Goal: Task Accomplishment & Management: Use online tool/utility

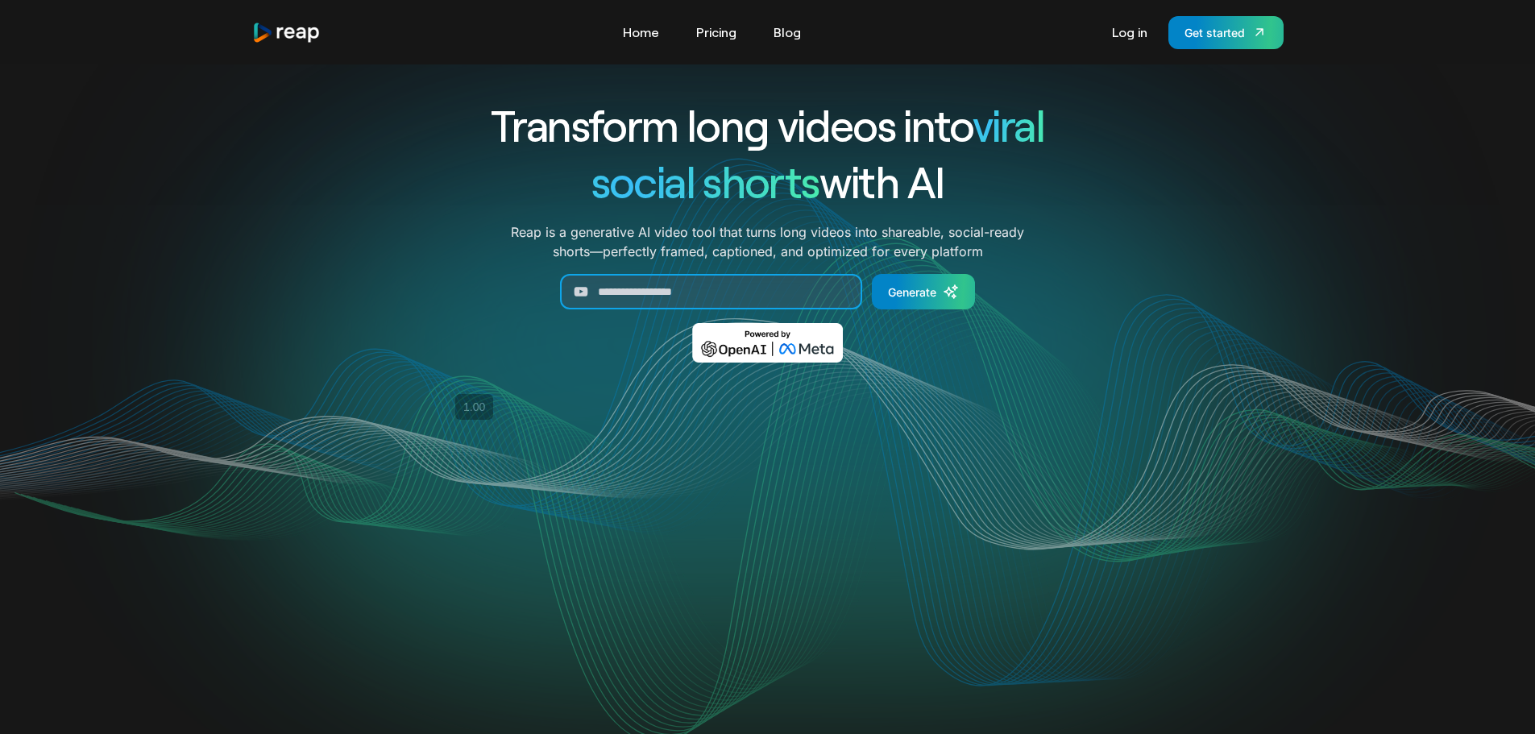
click at [680, 284] on input "Generate Form" at bounding box center [711, 291] width 302 height 35
paste input "**********"
type input "**********"
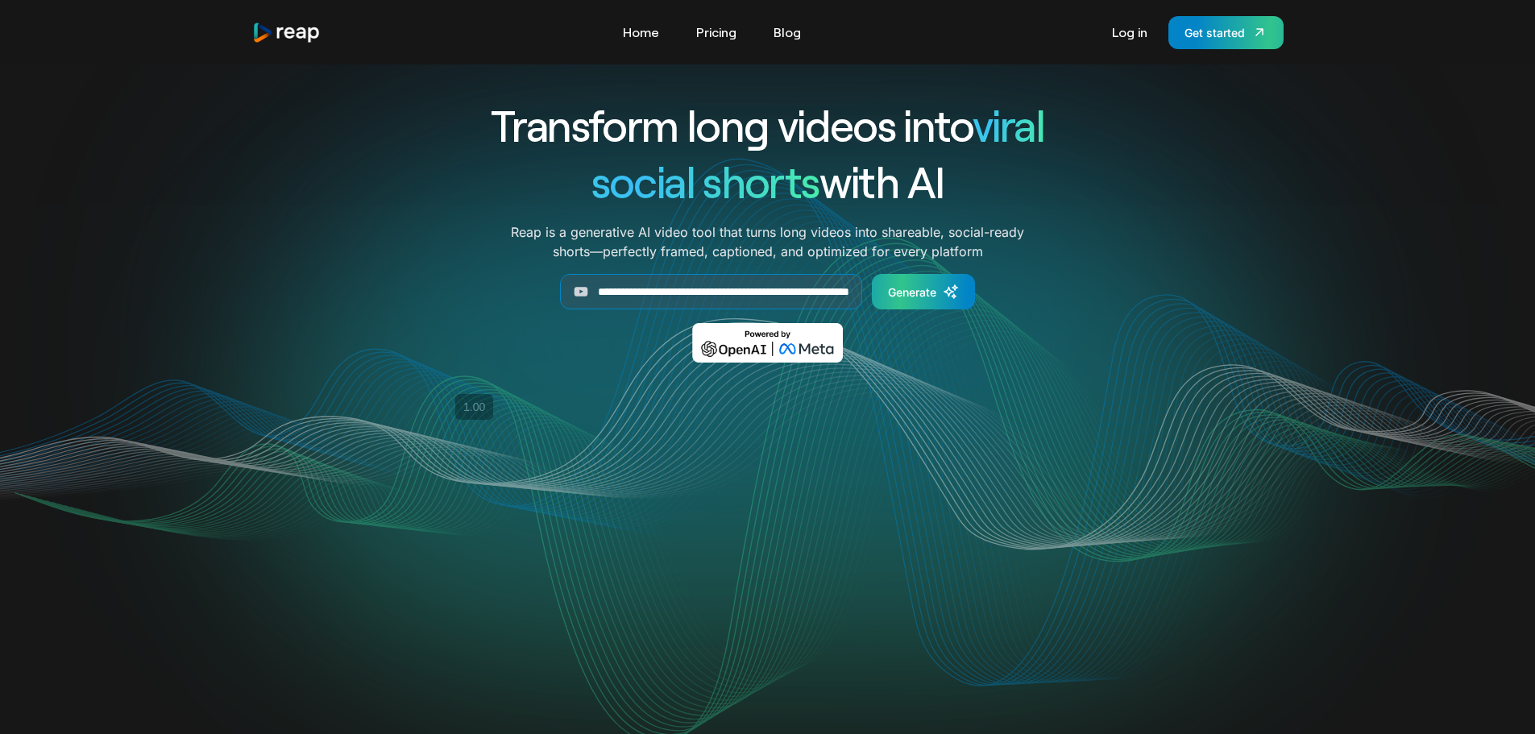
click at [923, 286] on div "Generate" at bounding box center [912, 292] width 48 height 17
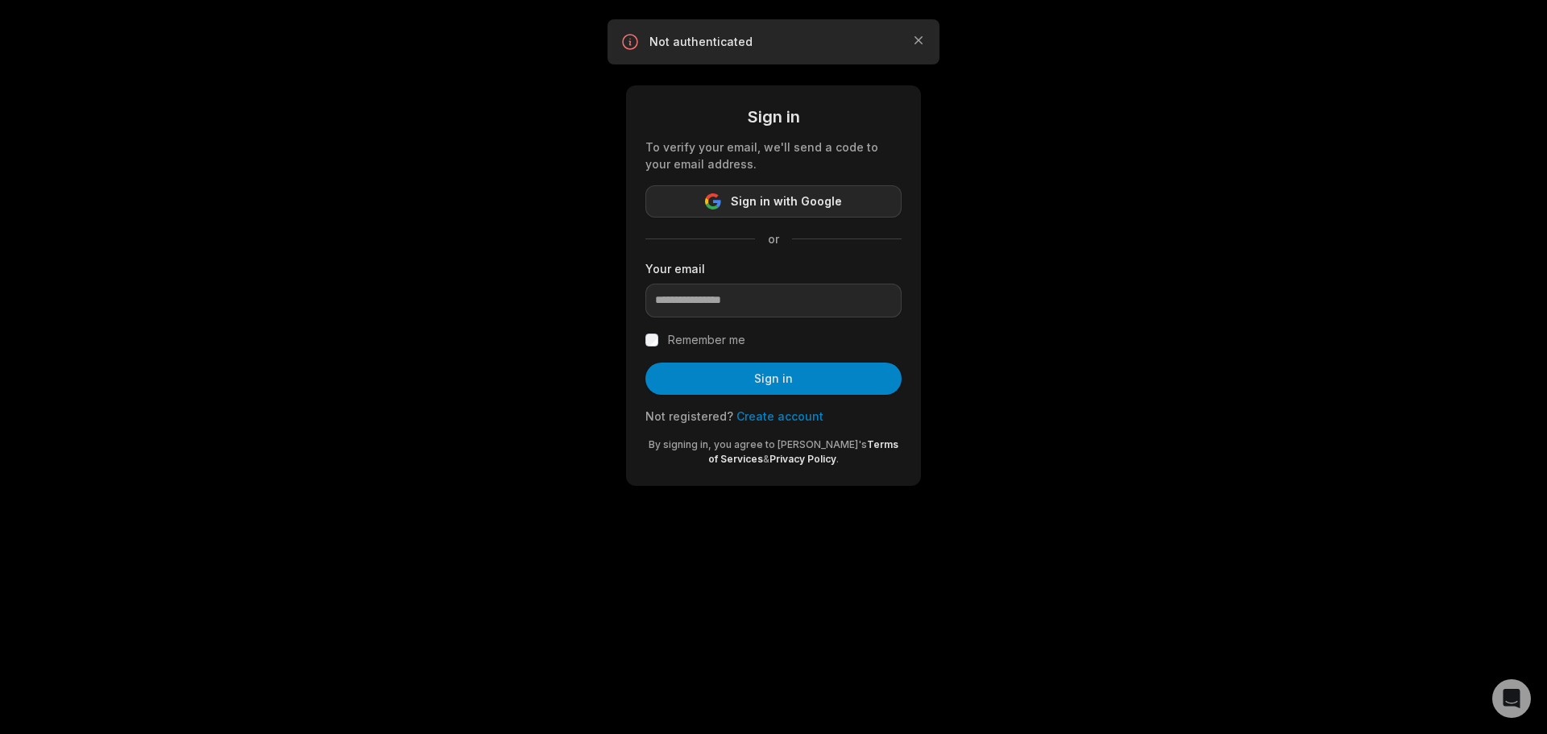
click at [779, 191] on button "Sign in with Google" at bounding box center [774, 201] width 256 height 32
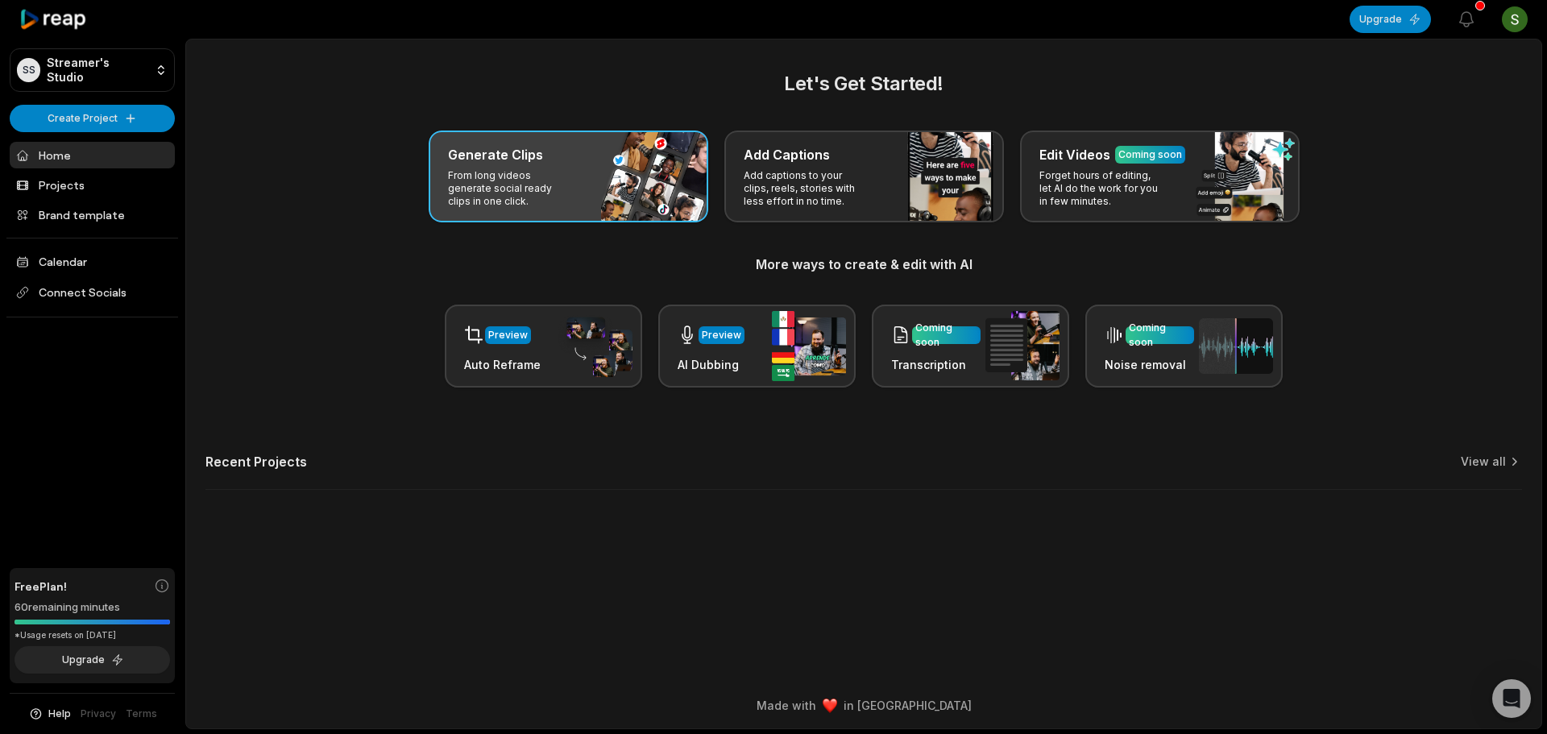
click at [584, 189] on div "Generate Clips From long videos generate social ready clips in one click." at bounding box center [569, 177] width 280 height 92
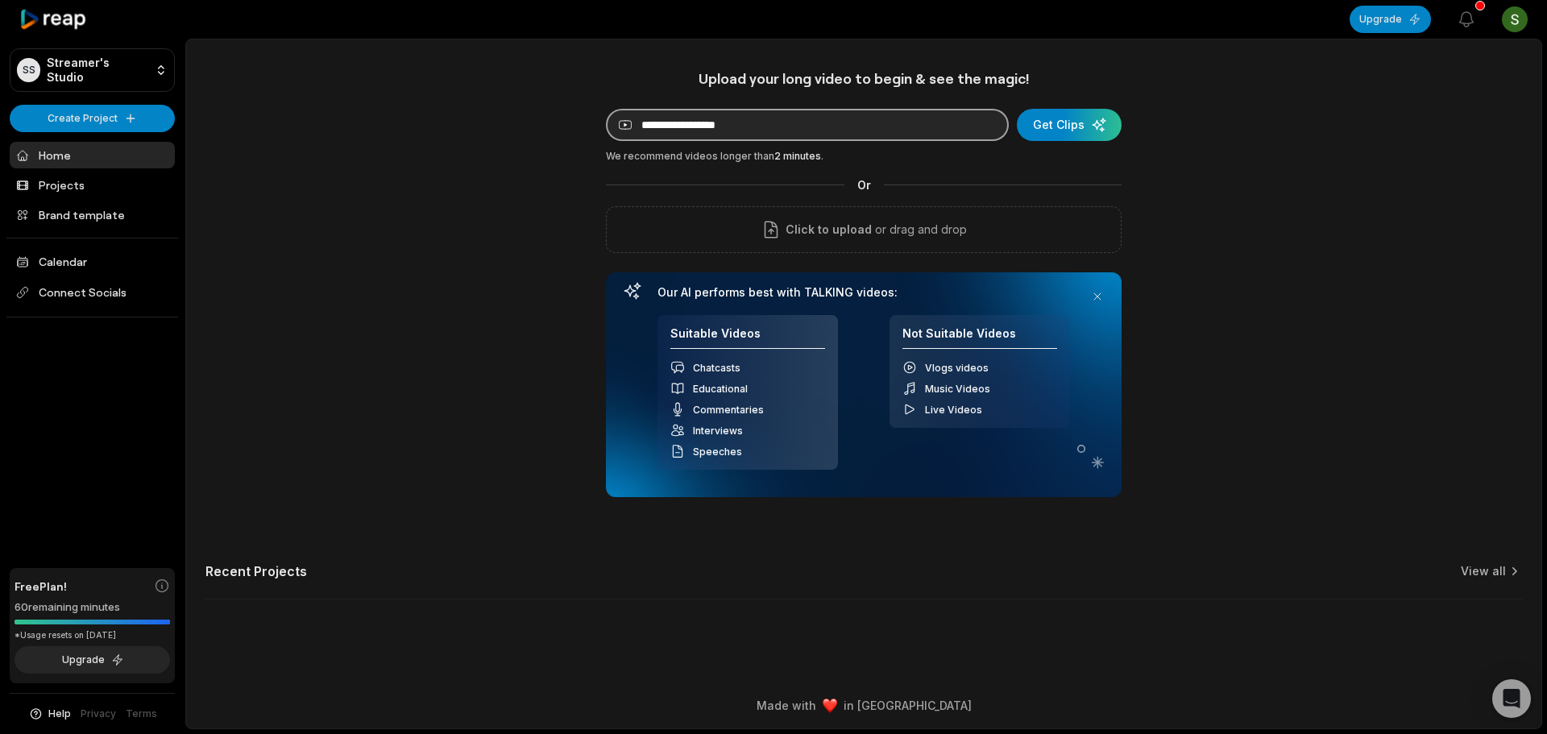
click at [661, 118] on input at bounding box center [807, 125] width 403 height 32
paste input "**********"
type input "**********"
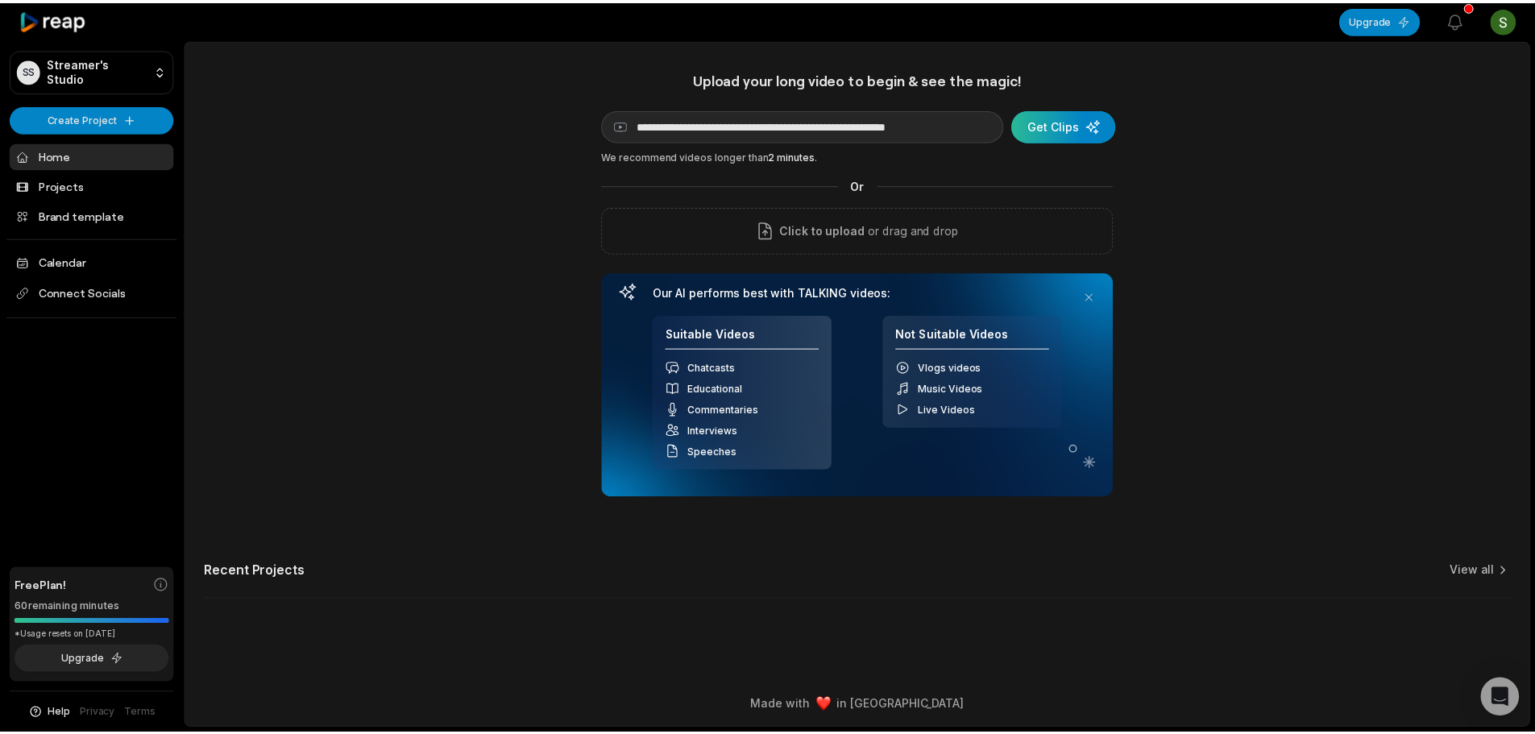
scroll to position [0, 0]
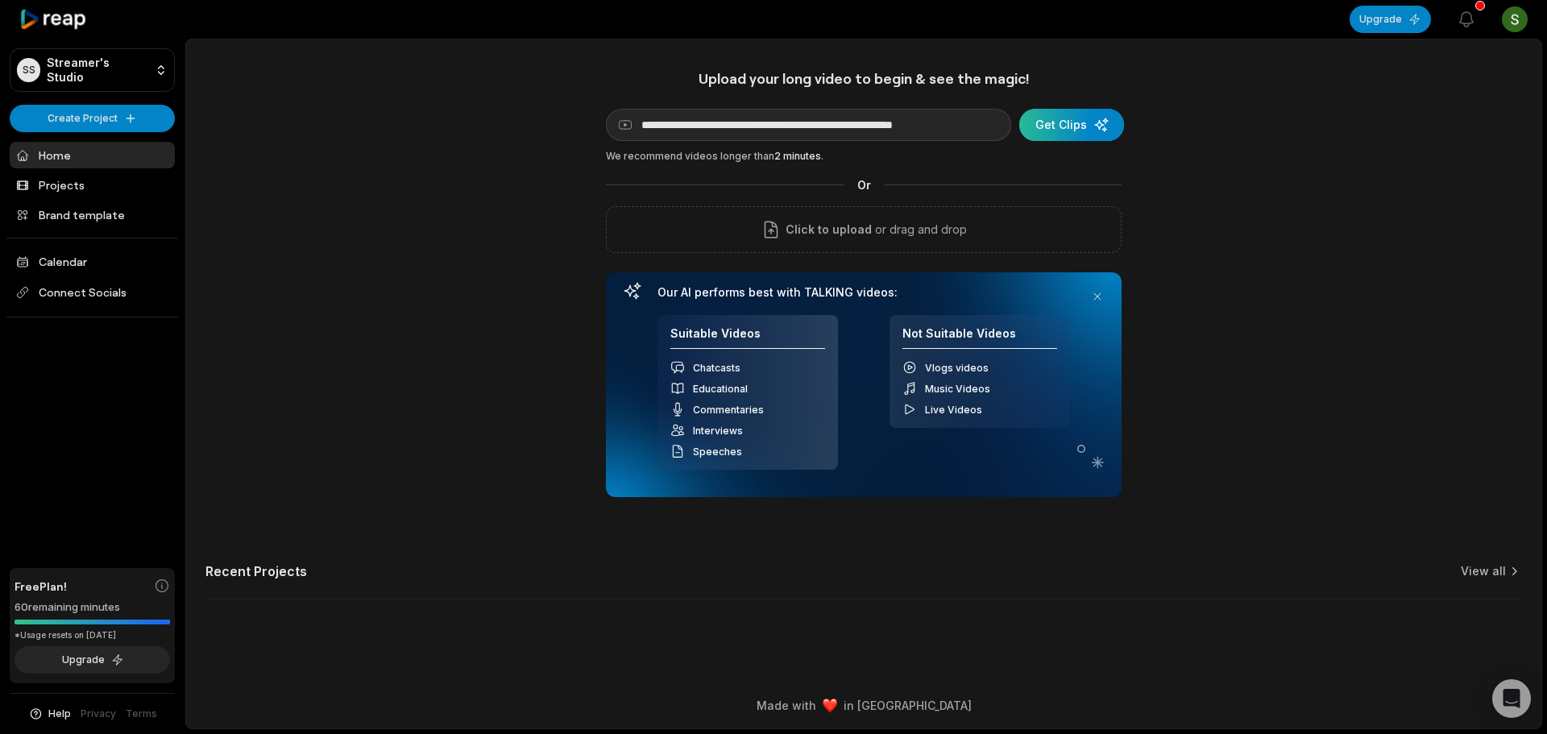
click at [1062, 126] on div "submit" at bounding box center [1072, 125] width 105 height 32
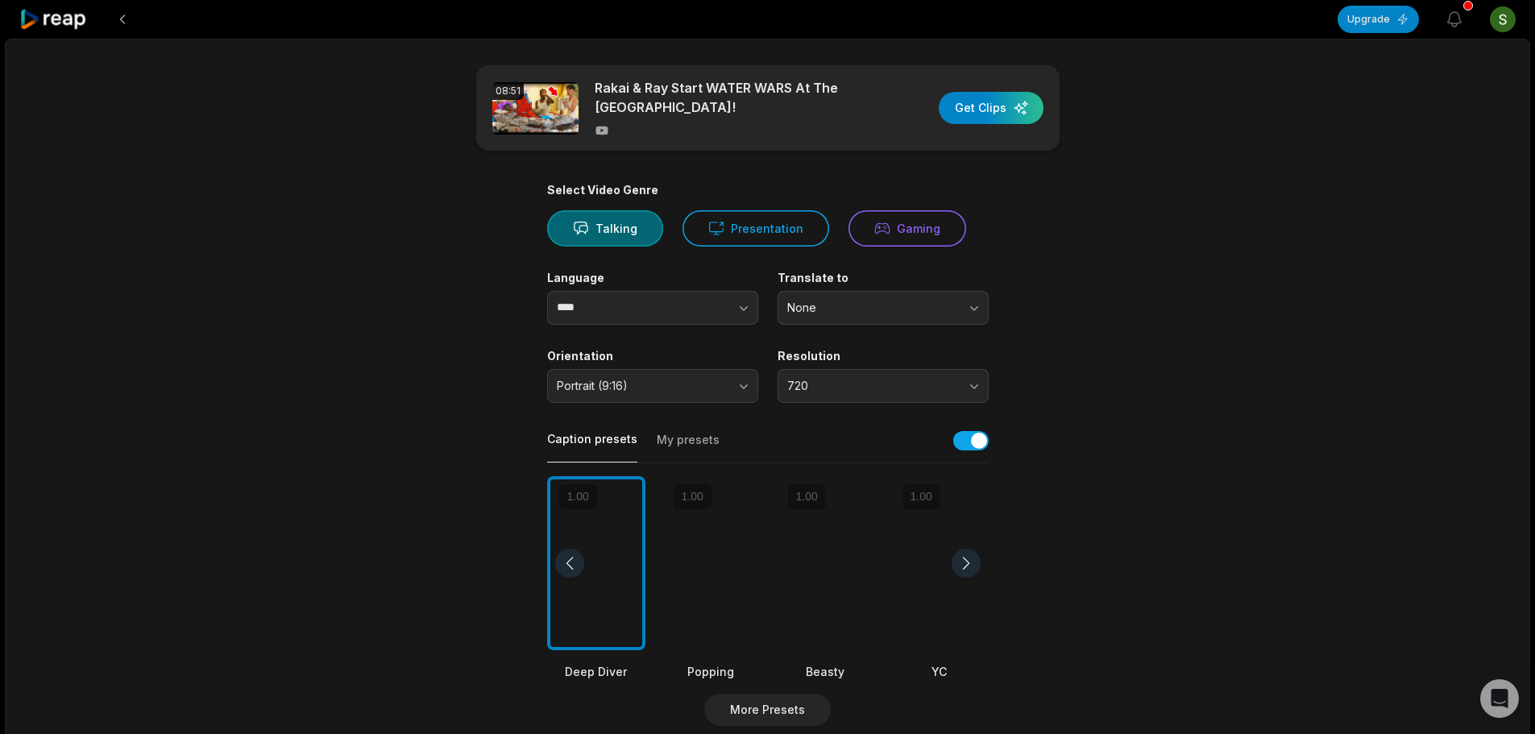
click at [813, 542] on div at bounding box center [825, 563] width 98 height 175
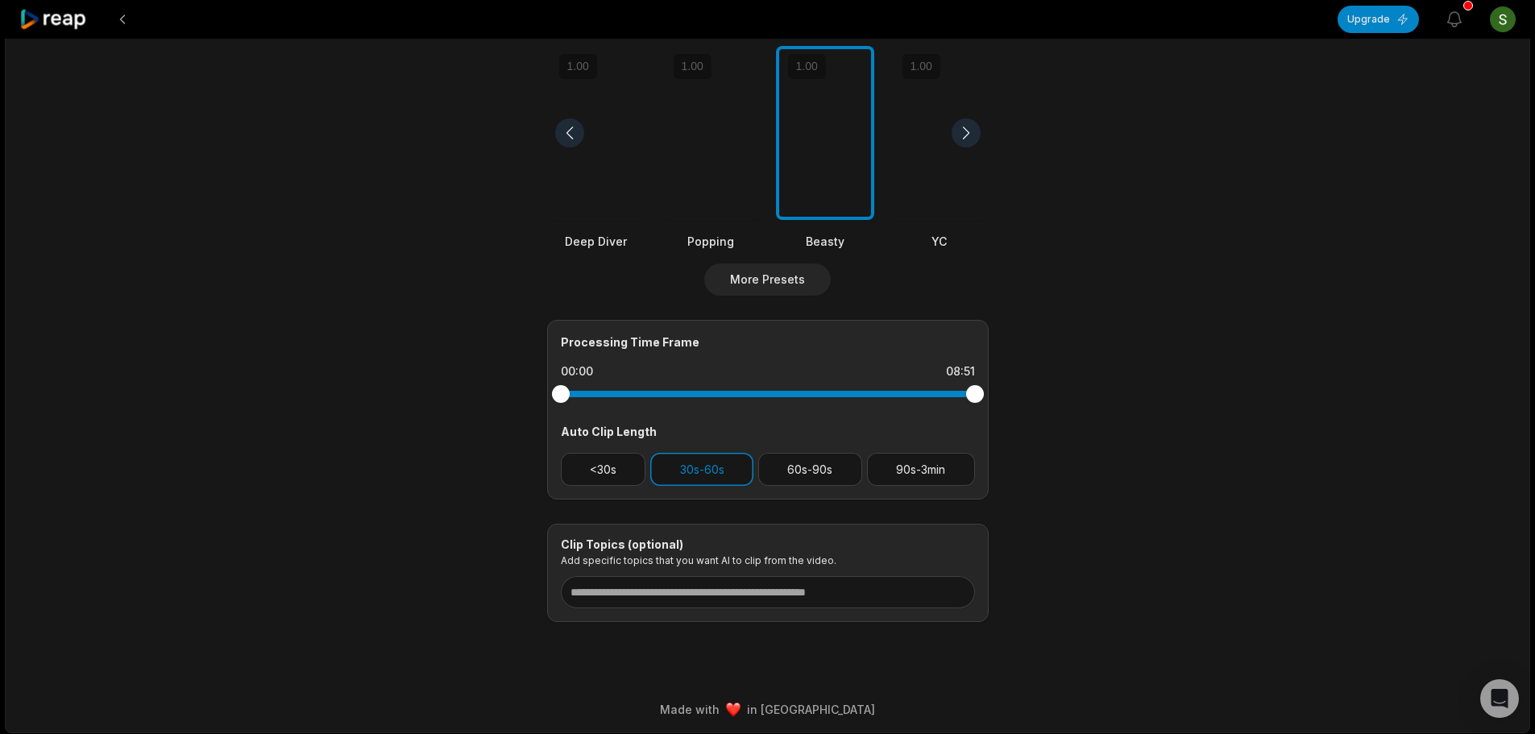
scroll to position [434, 0]
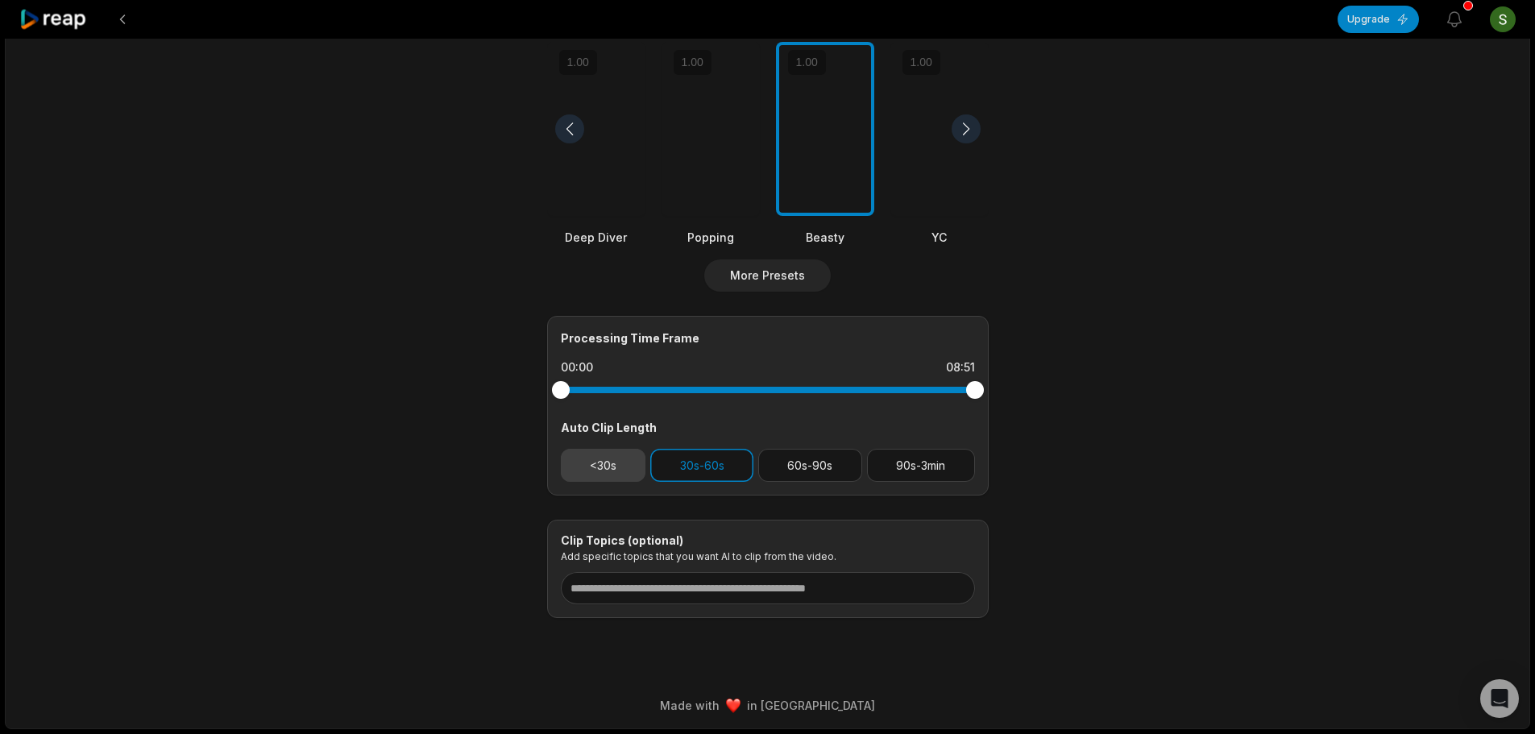
click at [643, 463] on button "<30s" at bounding box center [603, 465] width 85 height 33
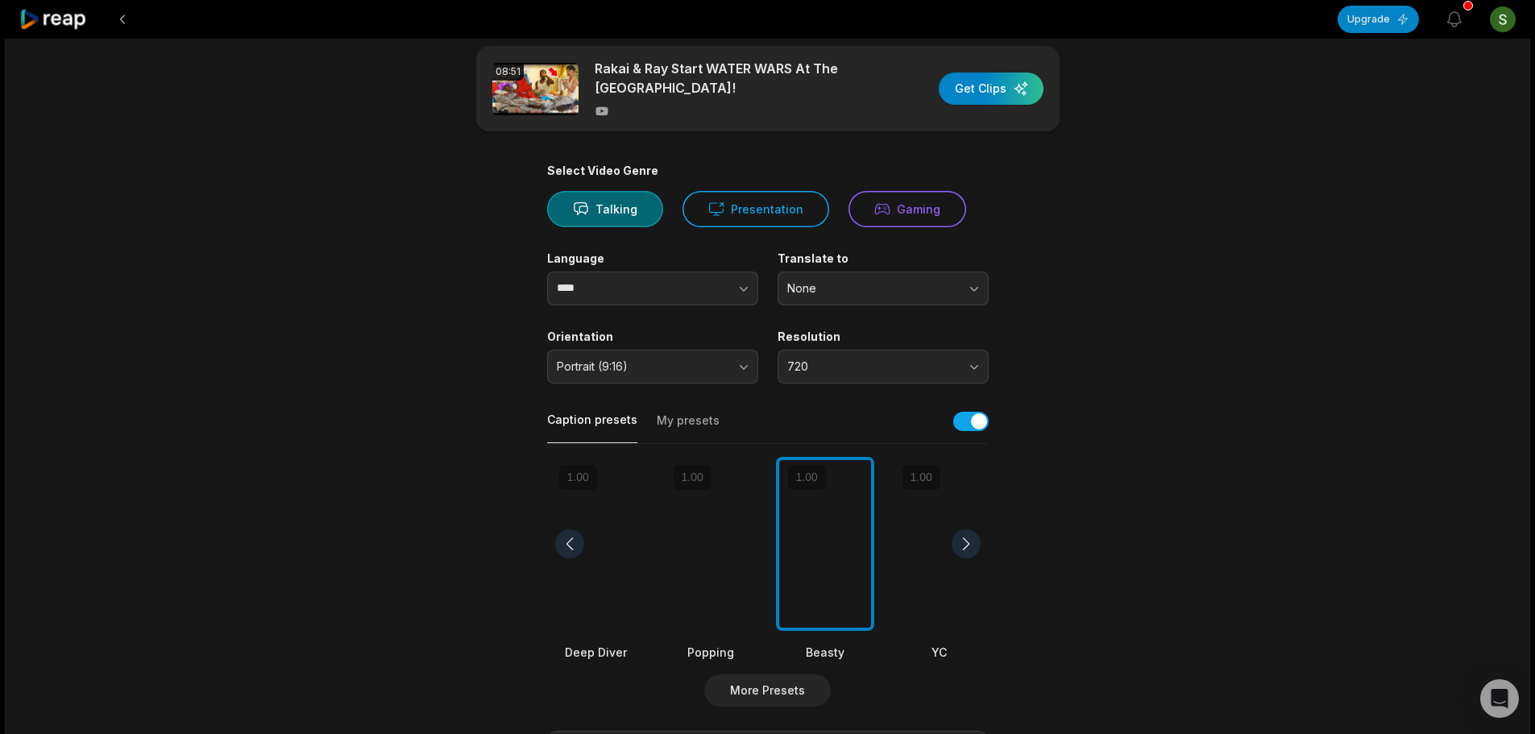
scroll to position [0, 0]
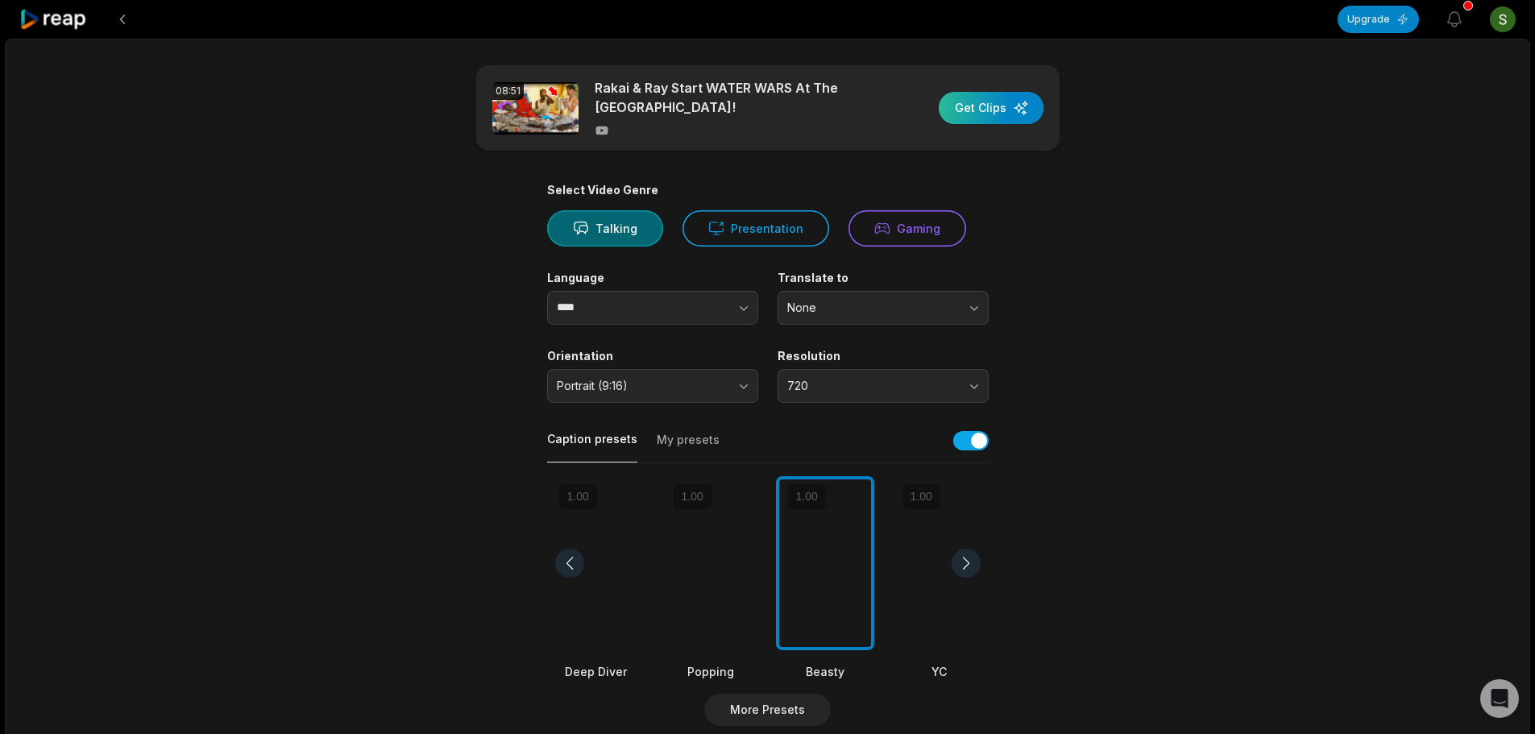
click at [974, 119] on div "button" at bounding box center [991, 108] width 105 height 32
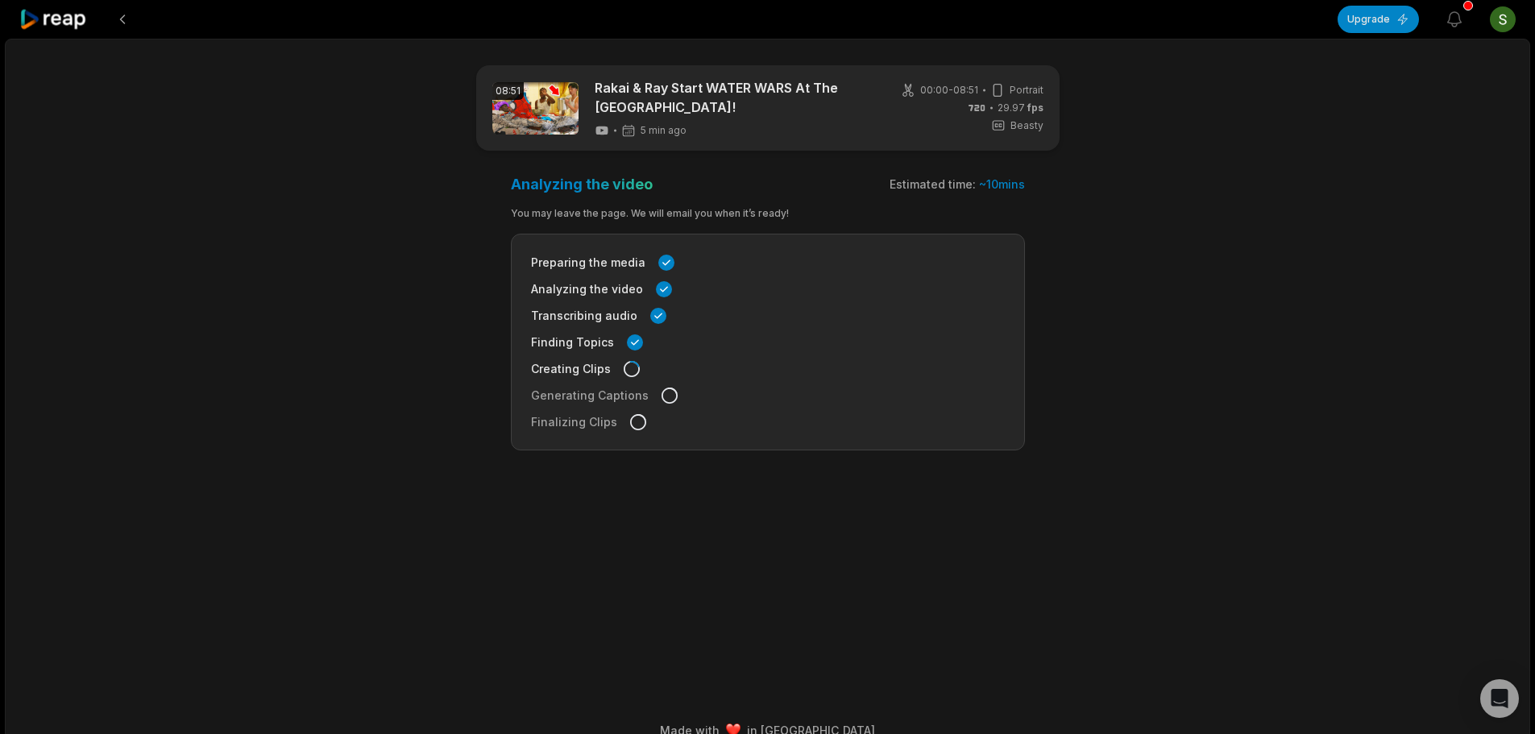
click at [658, 131] on span "5 min ago" at bounding box center [664, 130] width 46 height 13
click at [721, 156] on main "08:51 Rakai & Ray Start WATER WARS At The MAFIATHON HOUSE! 5 min ago 00:00 - 08…" at bounding box center [768, 351] width 780 height 572
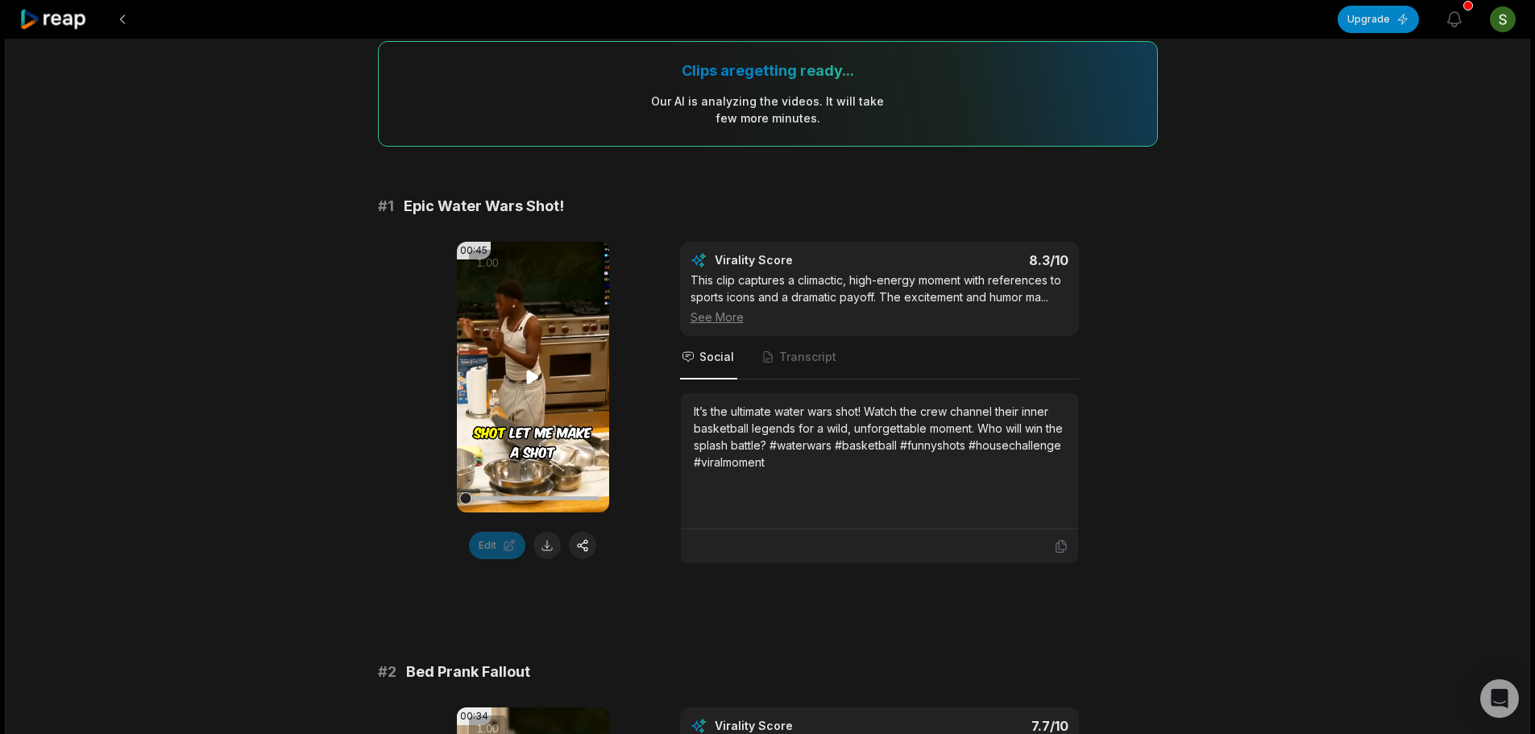
scroll to position [161, 0]
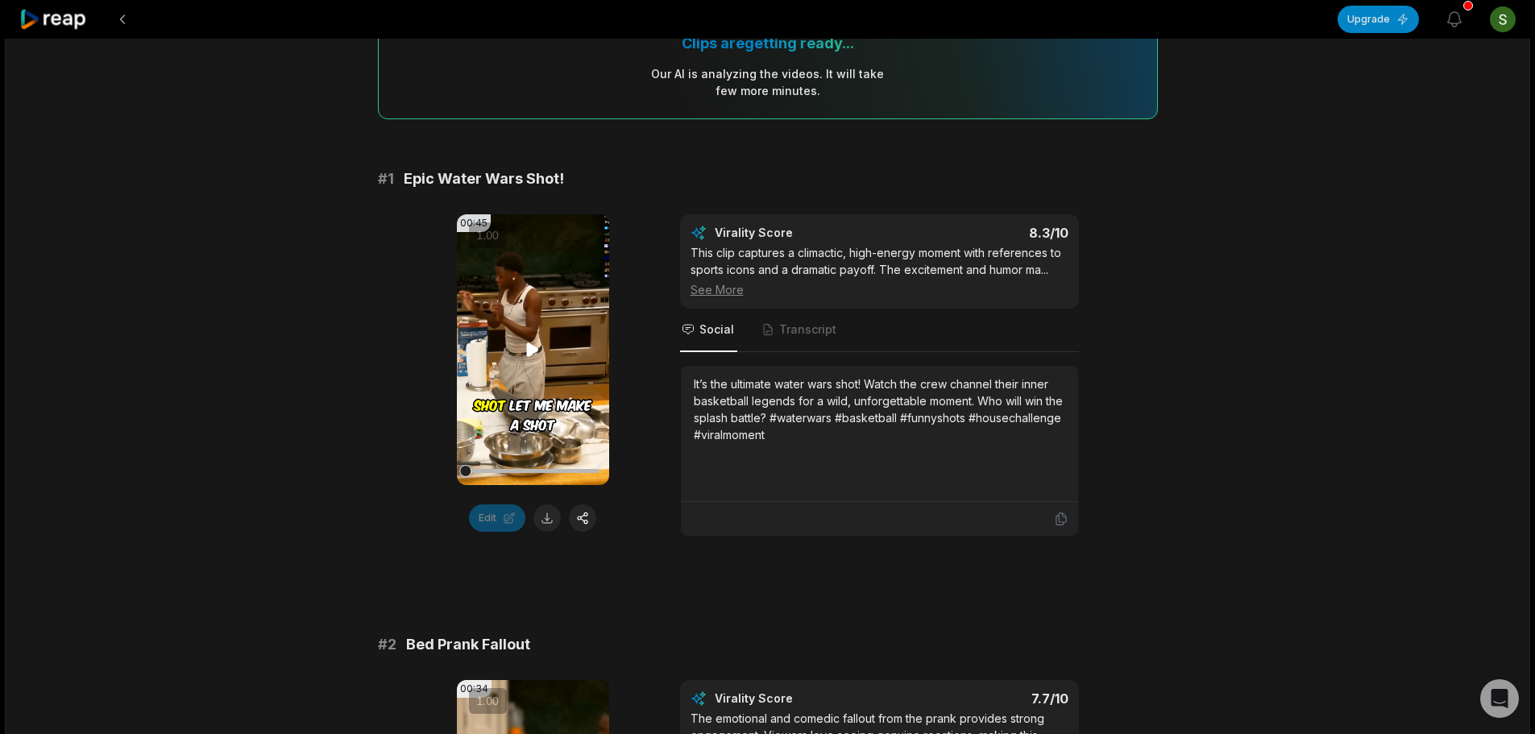
click at [547, 367] on video "Your browser does not support mp4 format." at bounding box center [533, 349] width 152 height 271
drag, startPoint x: 412, startPoint y: 334, endPoint x: 341, endPoint y: 405, distance: 99.7
click at [582, 472] on div at bounding box center [533, 471] width 134 height 4
drag, startPoint x: 578, startPoint y: 470, endPoint x: 592, endPoint y: 476, distance: 14.8
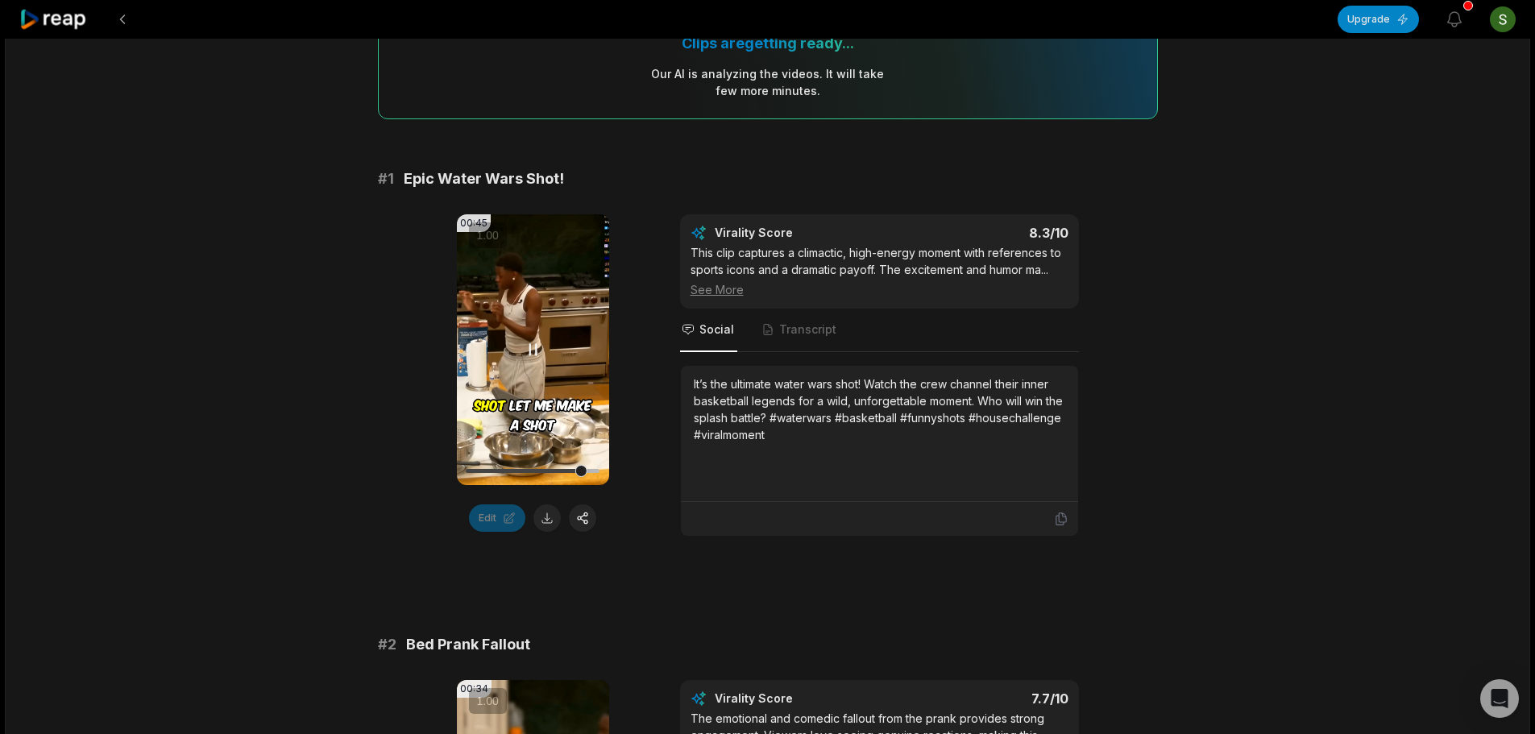
click at [588, 476] on div at bounding box center [581, 471] width 12 height 12
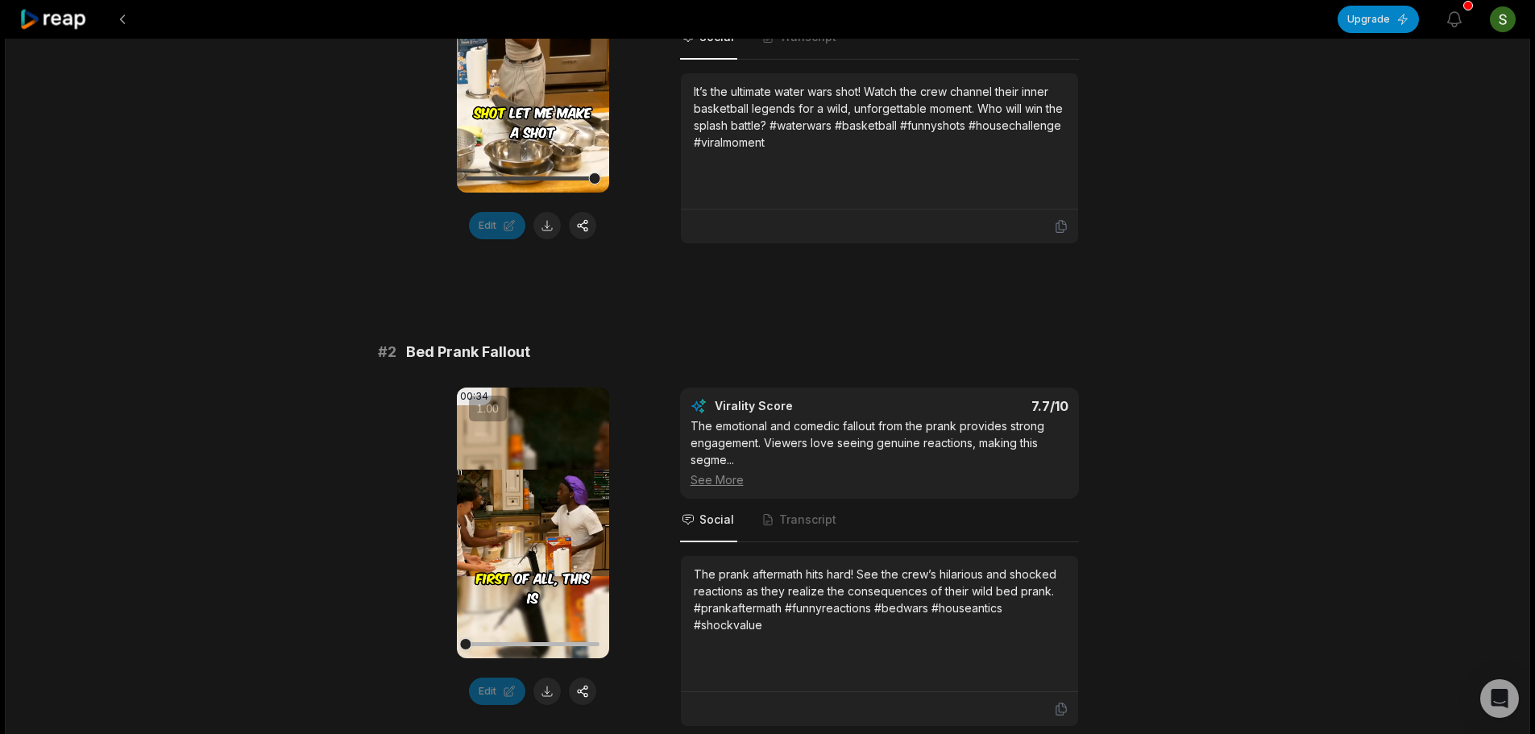
scroll to position [322, 0]
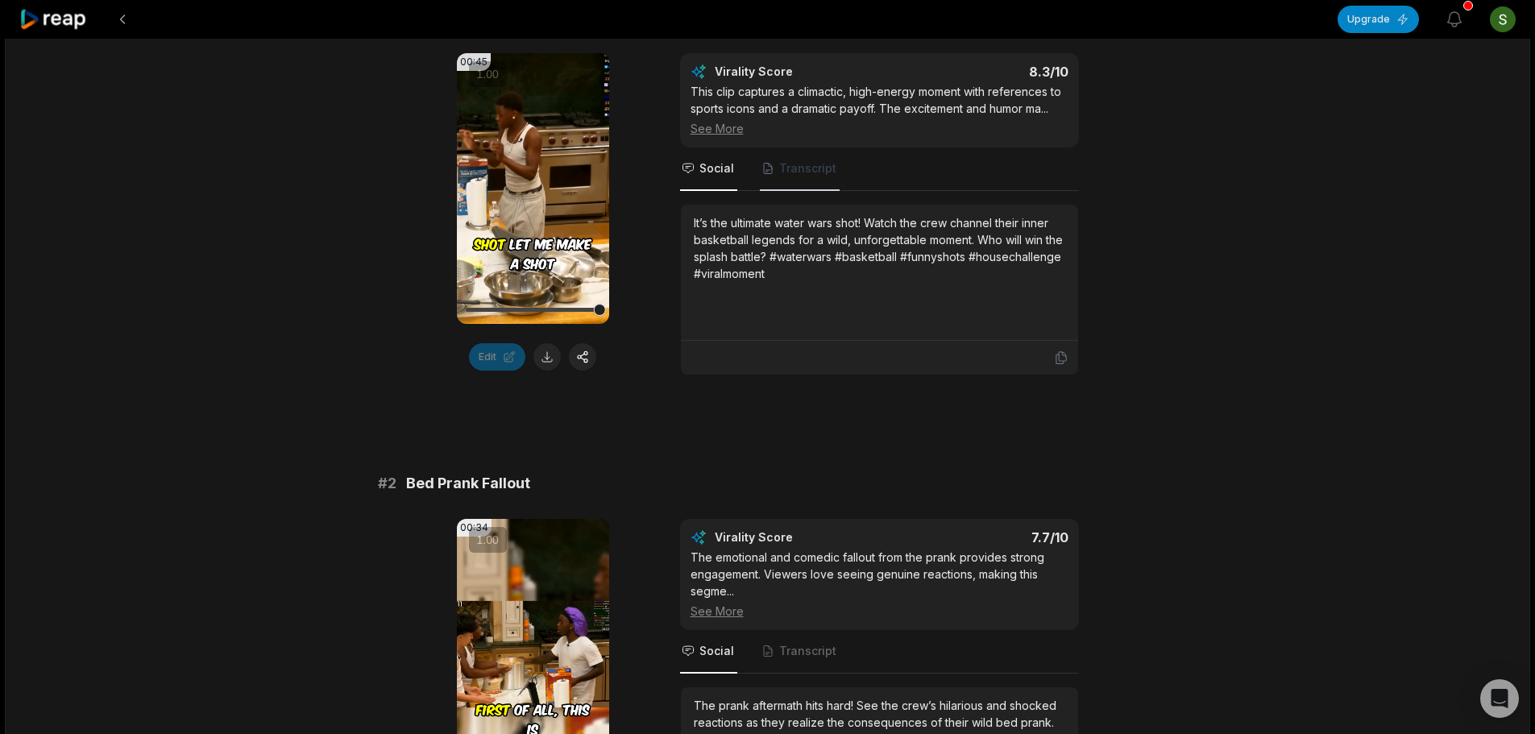
click at [773, 164] on span "Transcript" at bounding box center [800, 169] width 80 height 44
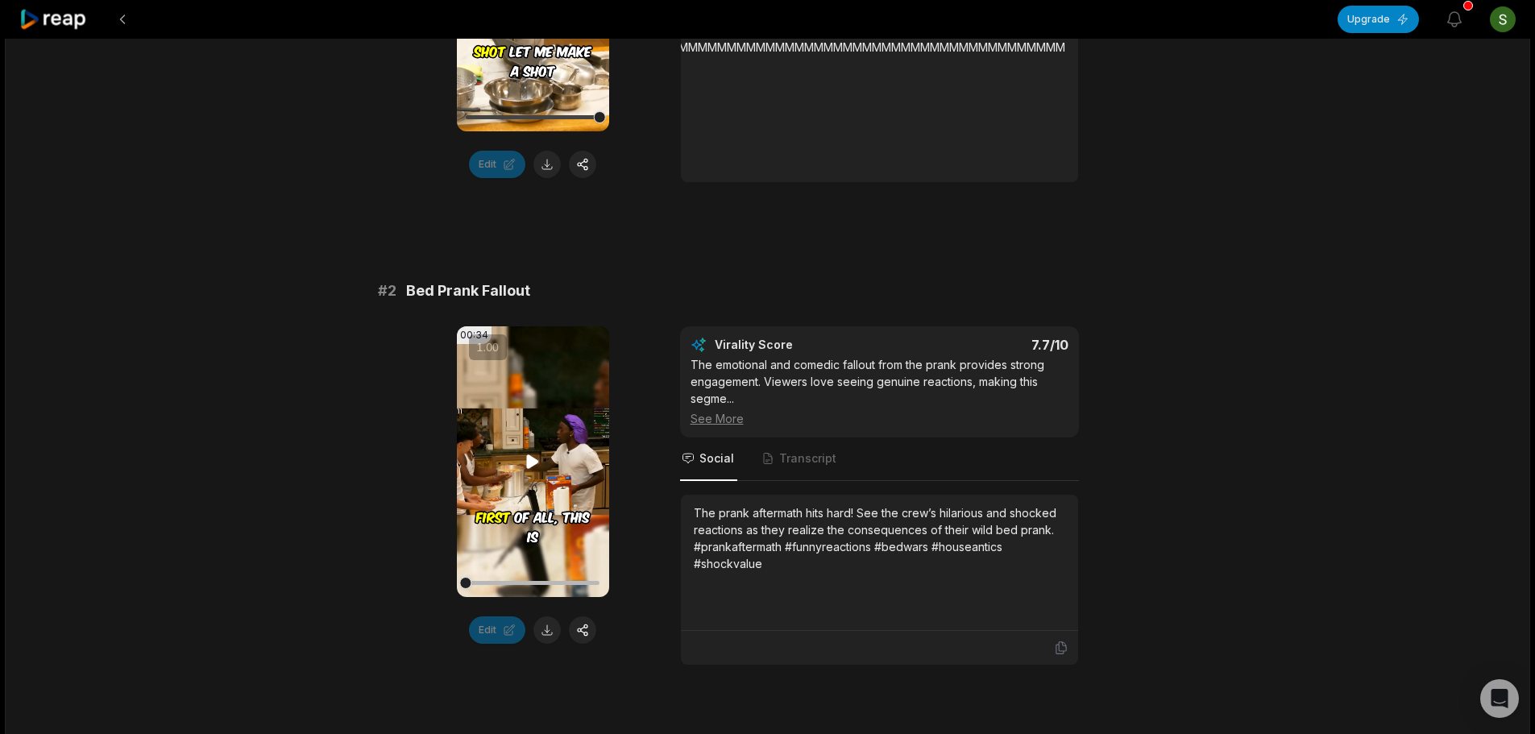
scroll to position [645, 0]
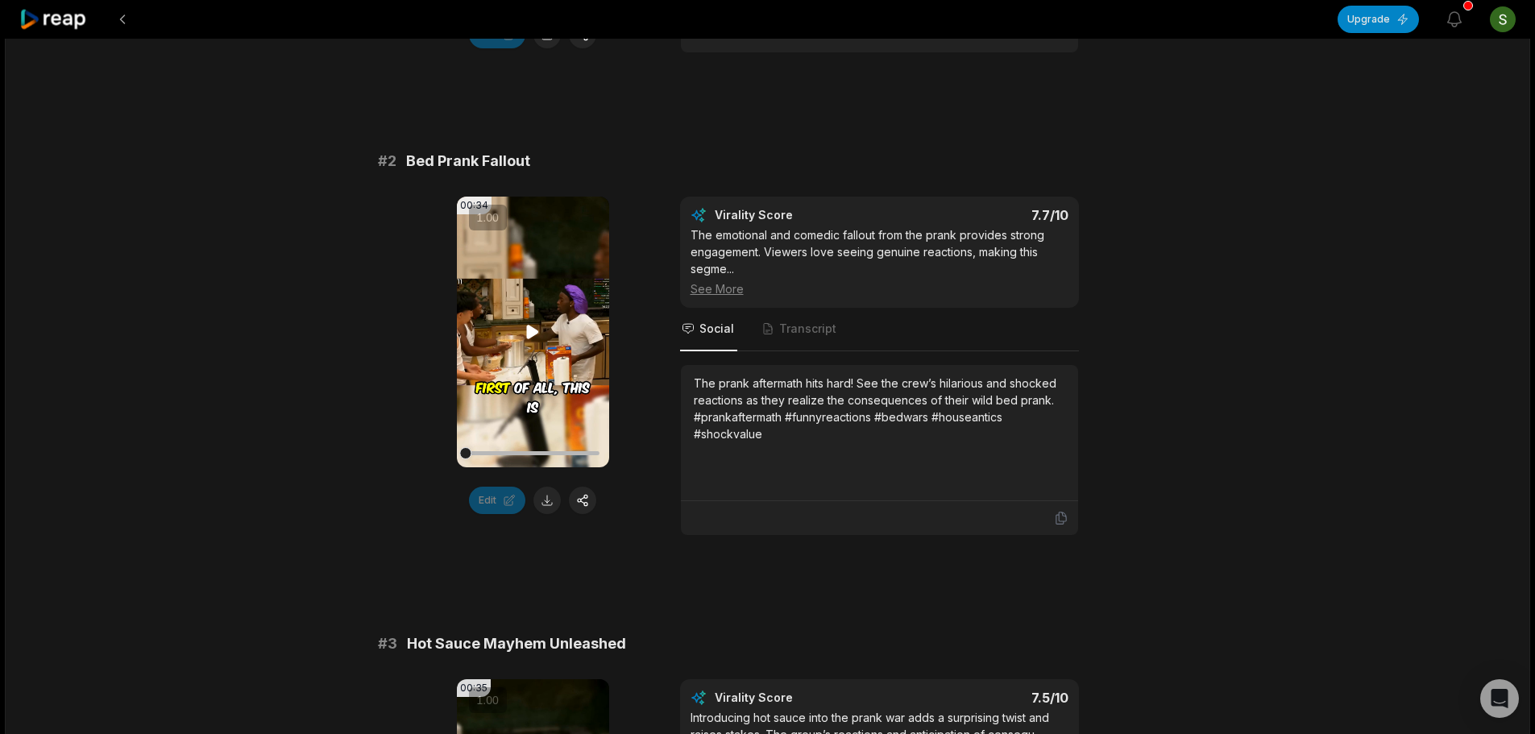
click at [517, 322] on video "Your browser does not support mp4 format." at bounding box center [533, 332] width 152 height 271
click at [783, 329] on span "Transcript" at bounding box center [807, 329] width 57 height 16
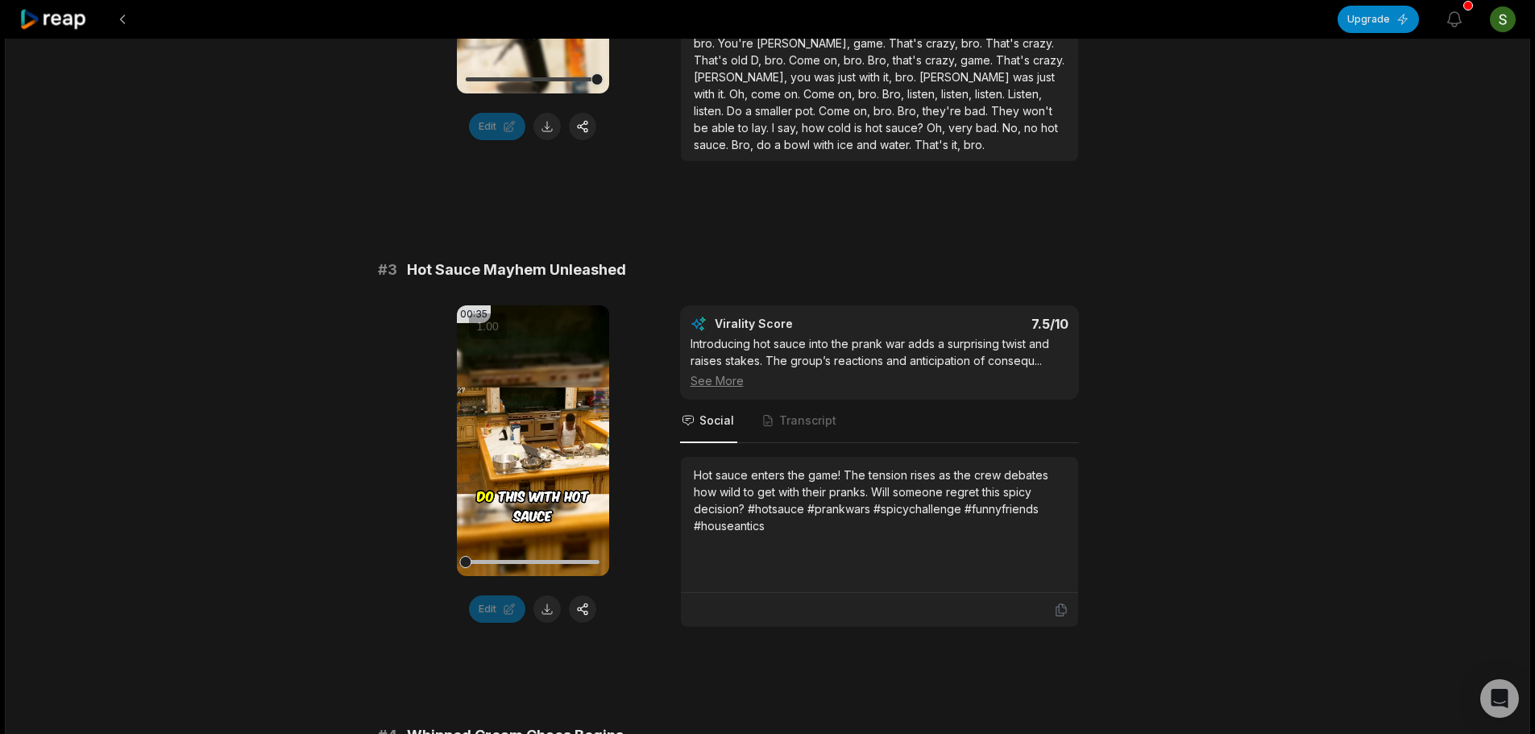
scroll to position [1048, 0]
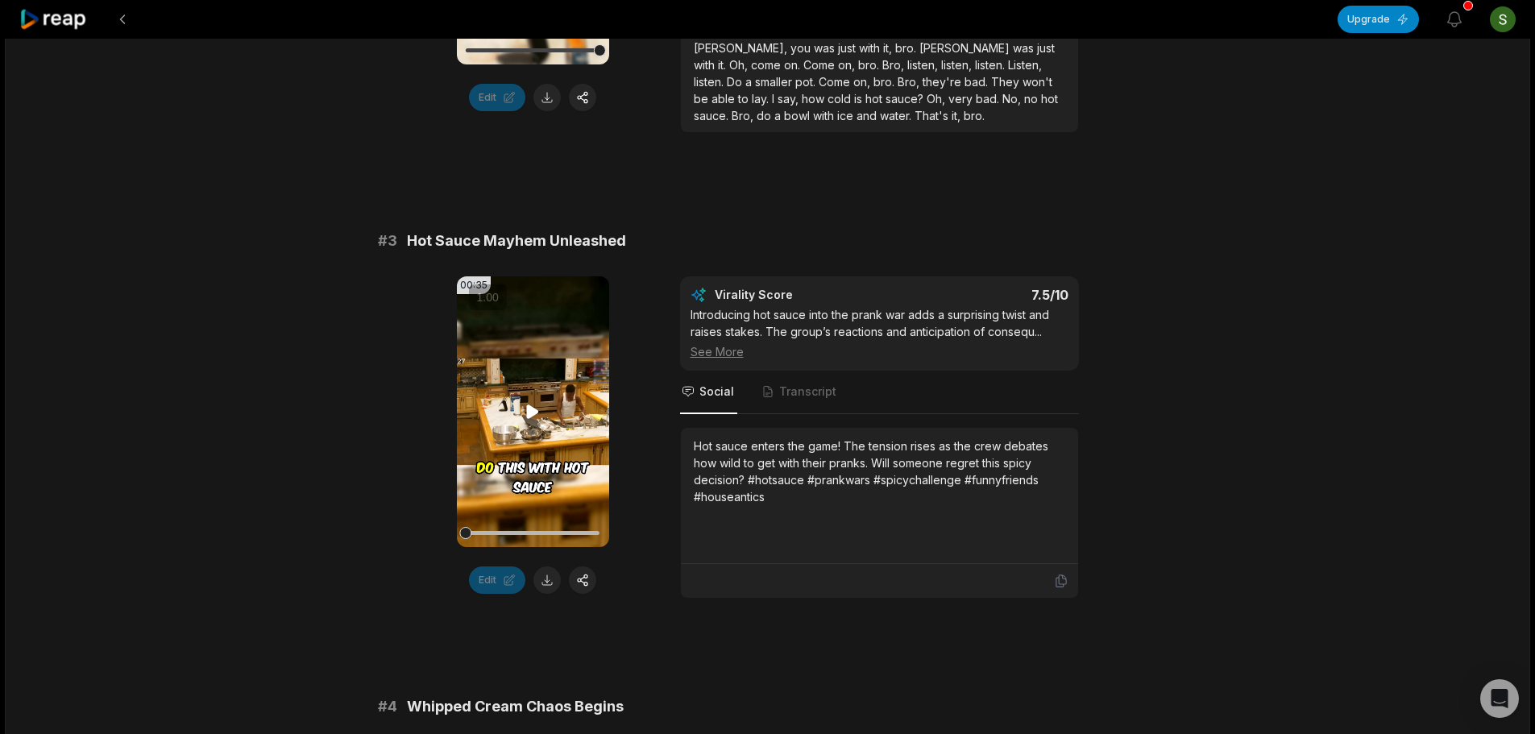
click at [537, 416] on icon at bounding box center [532, 411] width 19 height 19
click at [711, 351] on div "See More" at bounding box center [880, 351] width 378 height 17
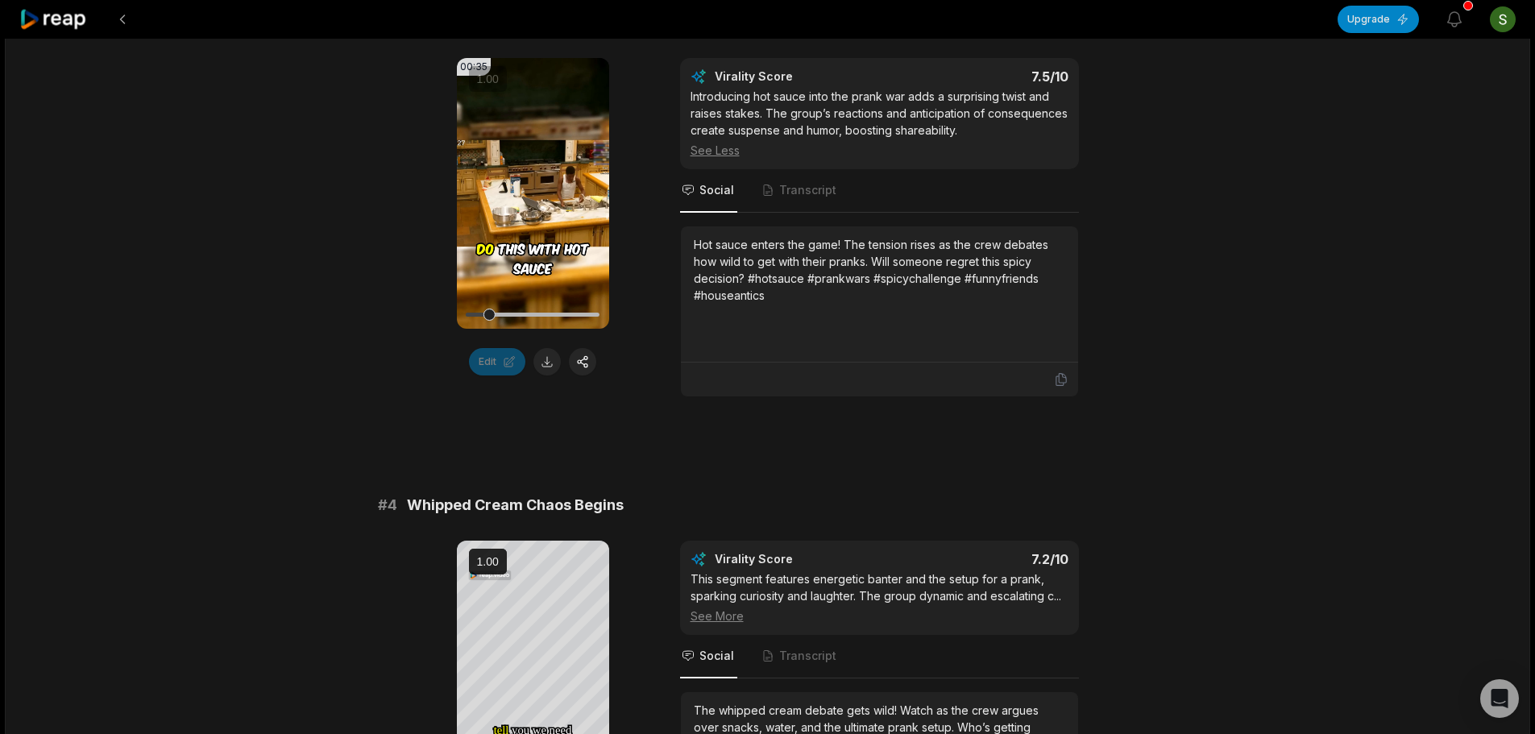
scroll to position [1290, 0]
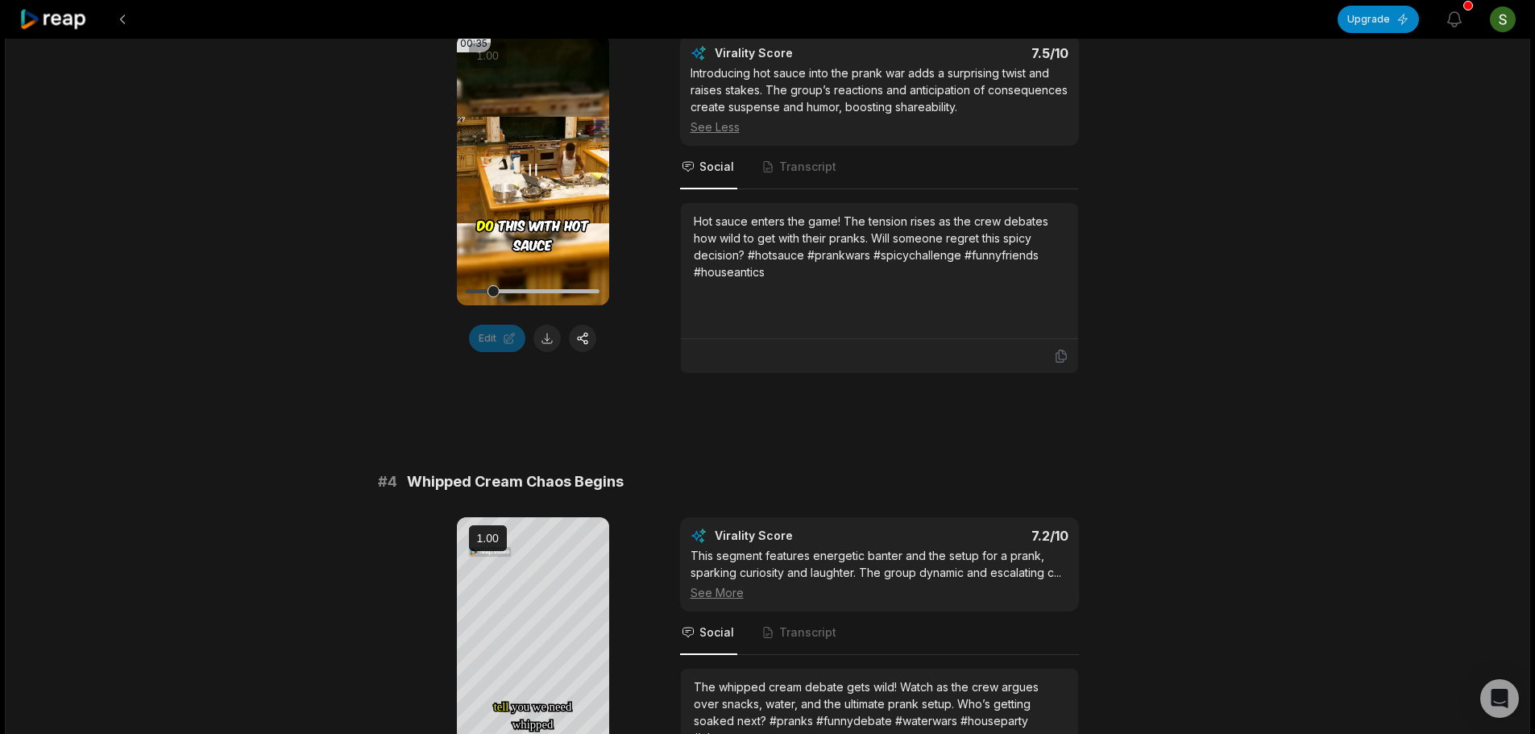
click at [526, 170] on icon at bounding box center [532, 169] width 19 height 19
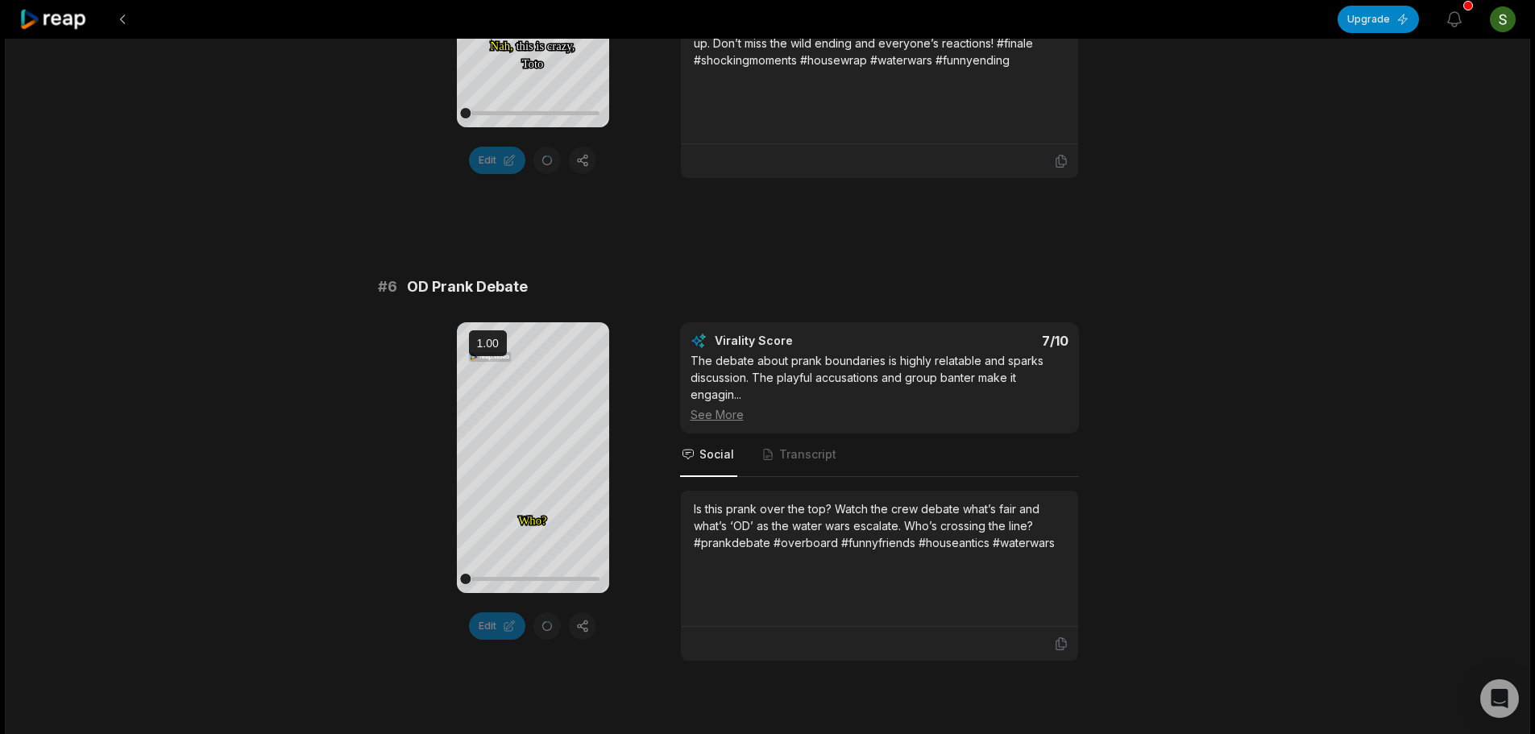
scroll to position [2418, 0]
click at [704, 411] on div "See More" at bounding box center [880, 413] width 378 height 17
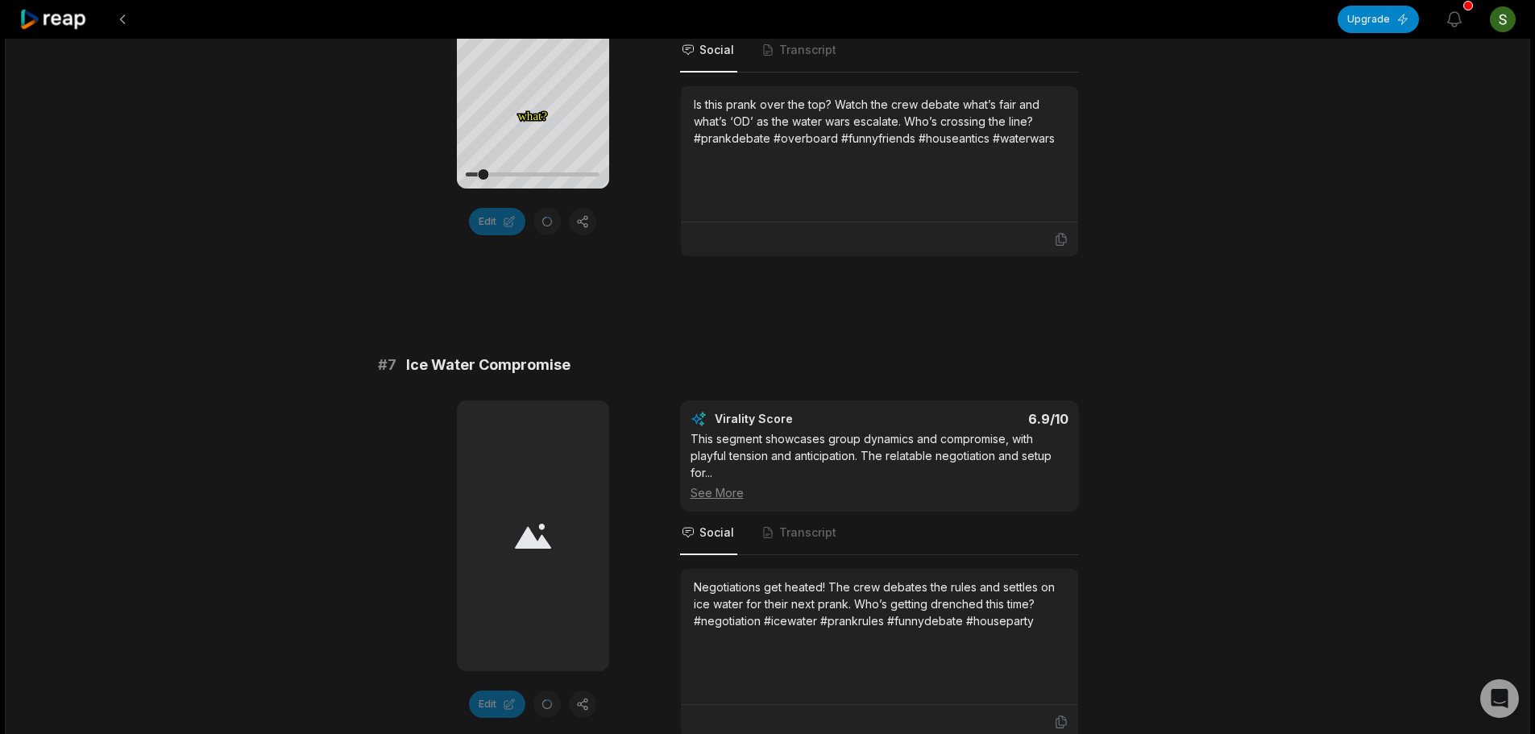
click at [559, 553] on div at bounding box center [533, 536] width 152 height 271
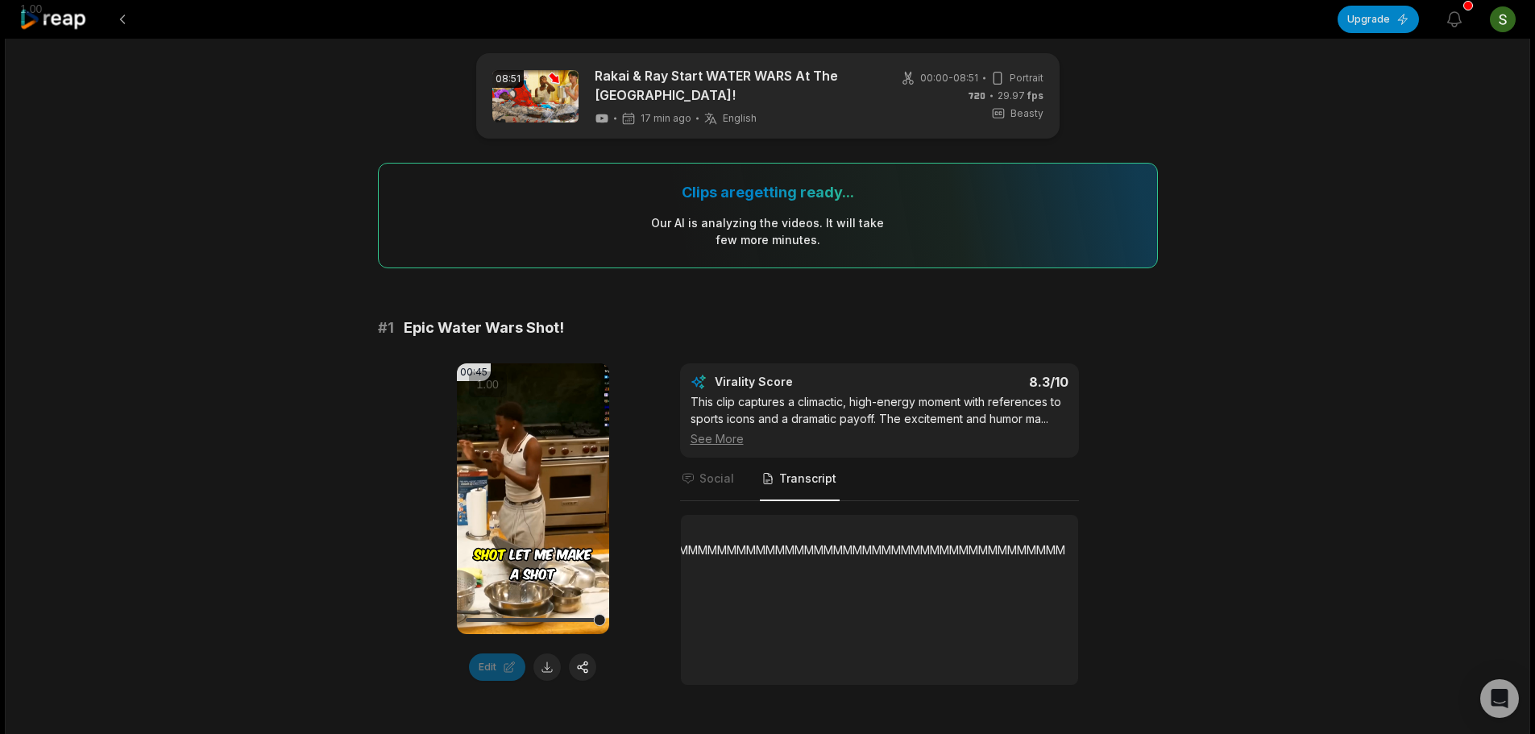
scroll to position [0, 0]
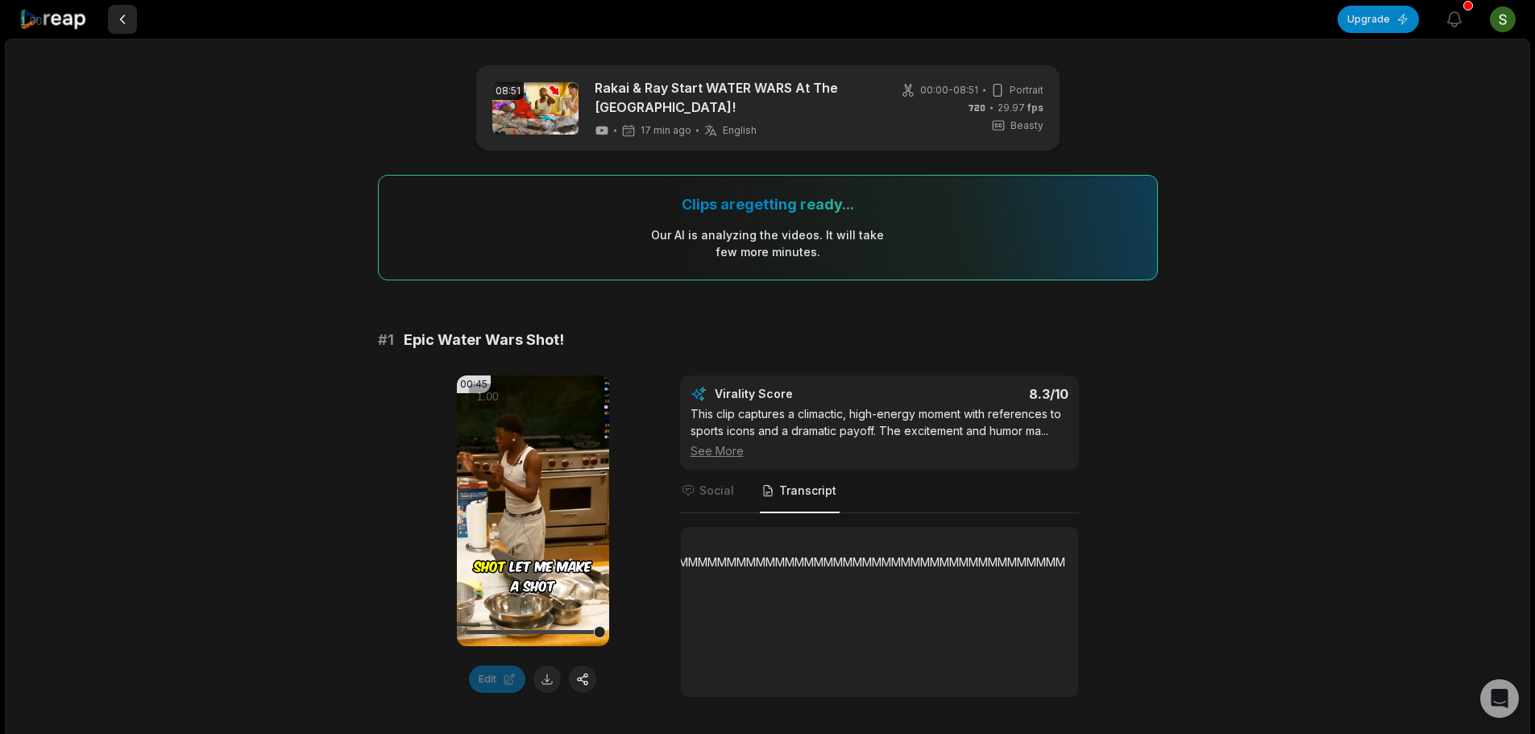
click at [118, 27] on button at bounding box center [122, 19] width 29 height 29
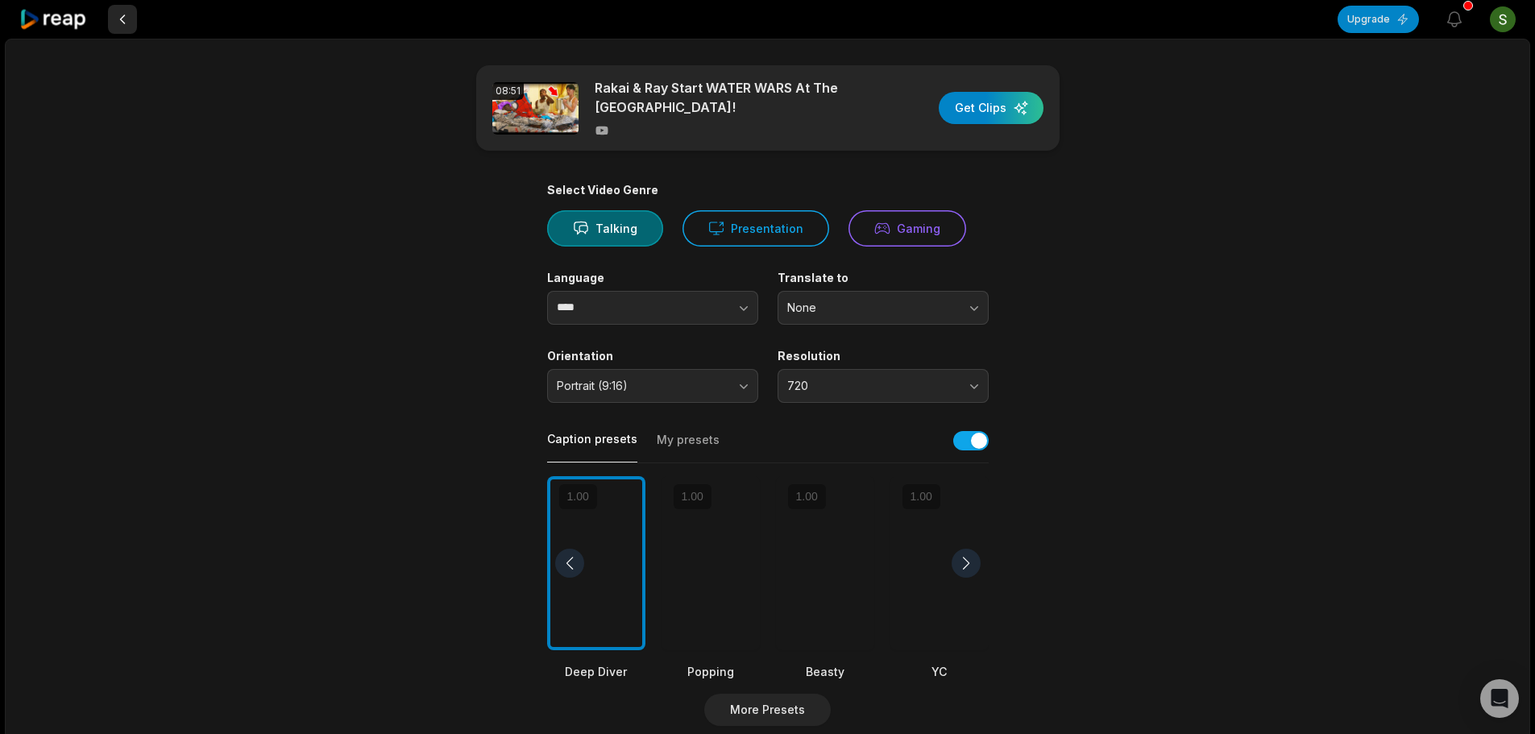
click at [121, 16] on button at bounding box center [122, 19] width 29 height 29
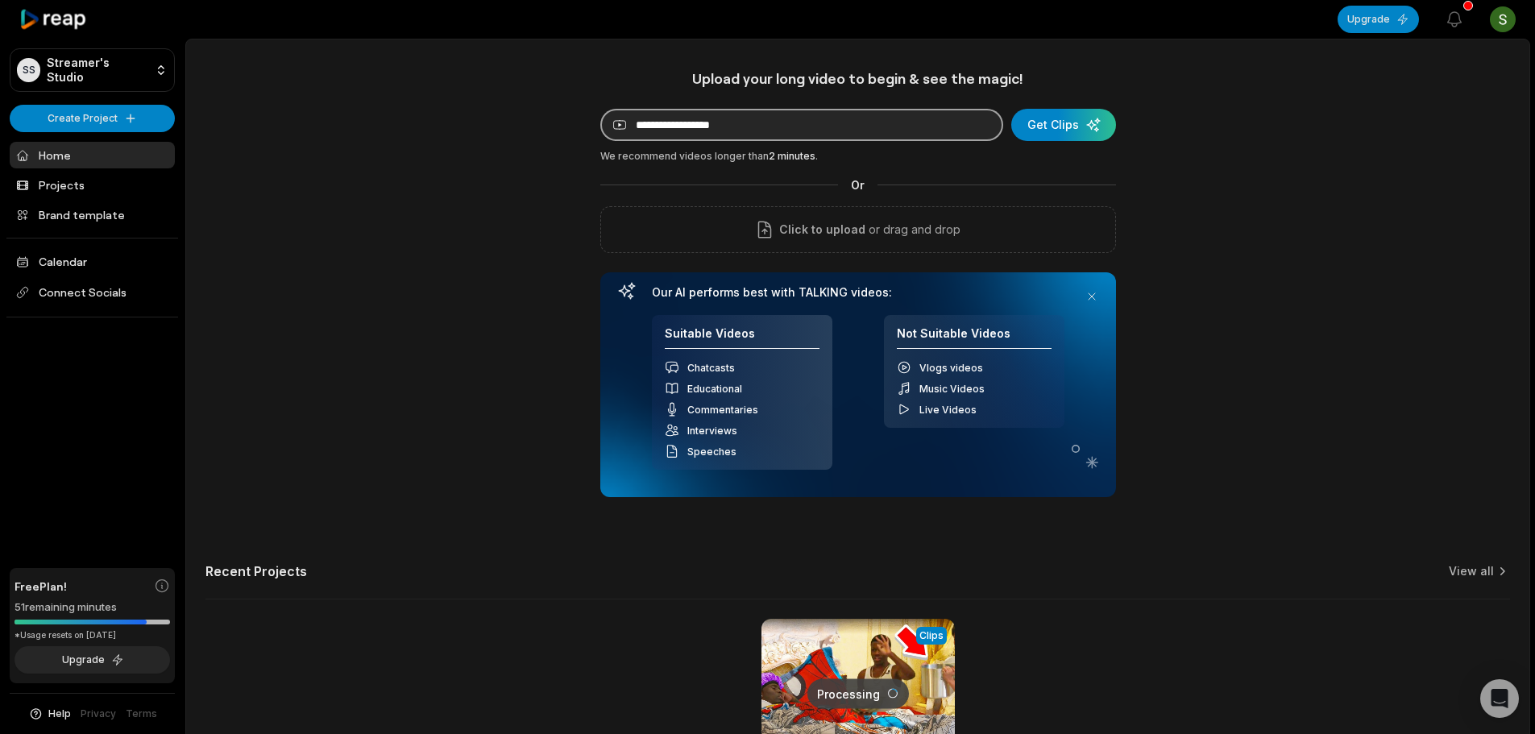
click at [758, 127] on input at bounding box center [801, 125] width 403 height 32
paste input "**********"
type input "**********"
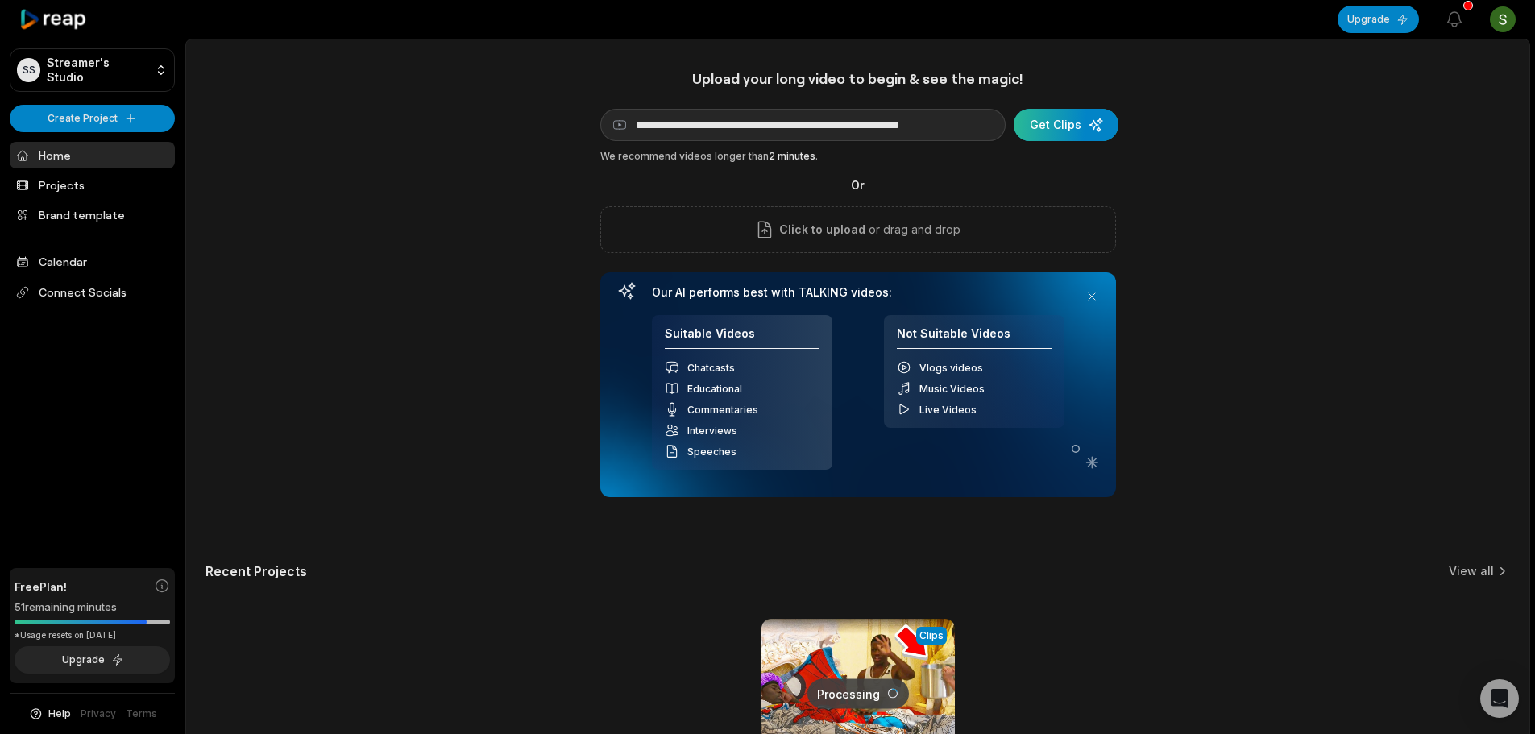
click at [1069, 128] on div "submit" at bounding box center [1066, 125] width 105 height 32
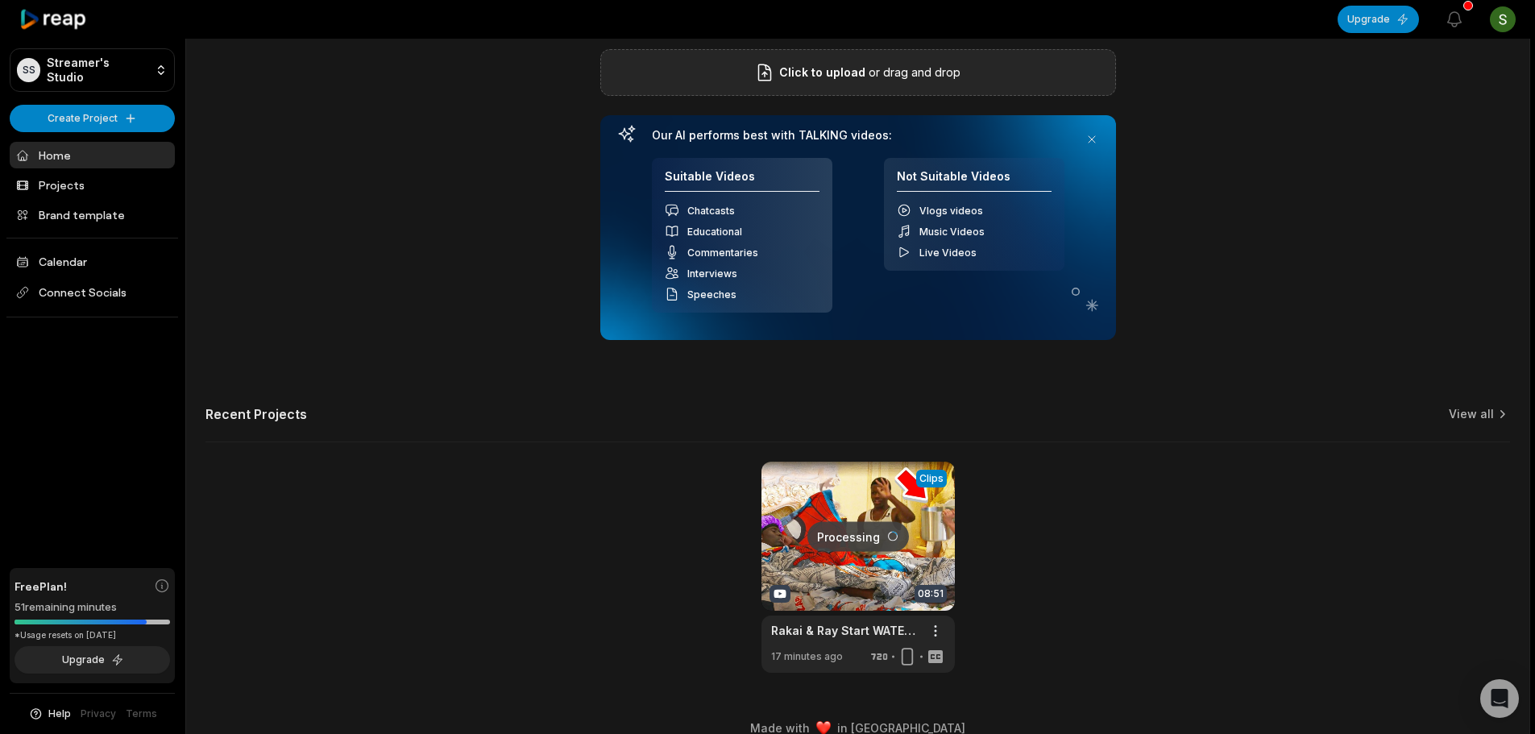
scroll to position [161, 0]
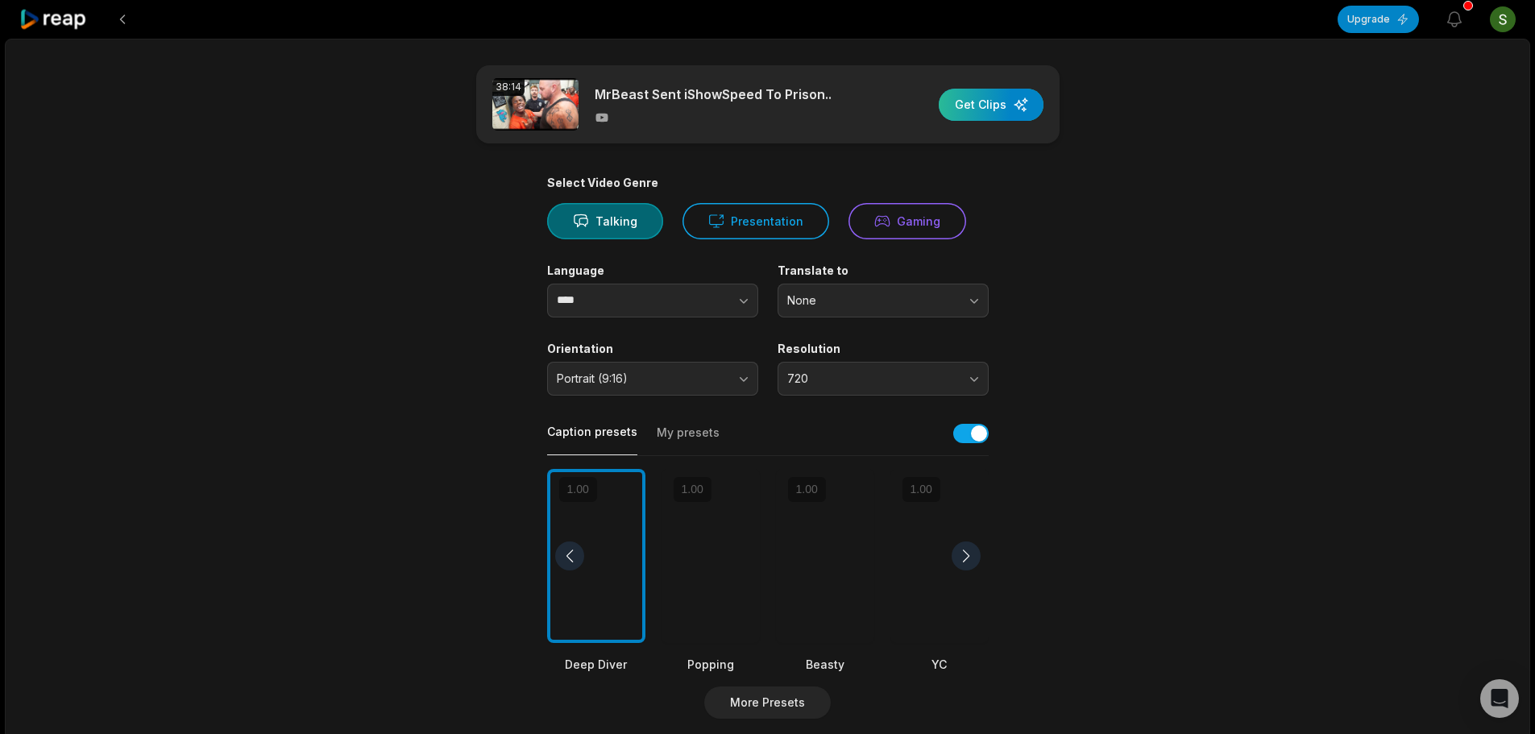
click at [1000, 106] on div "button" at bounding box center [991, 105] width 105 height 32
click at [817, 541] on div at bounding box center [825, 556] width 98 height 175
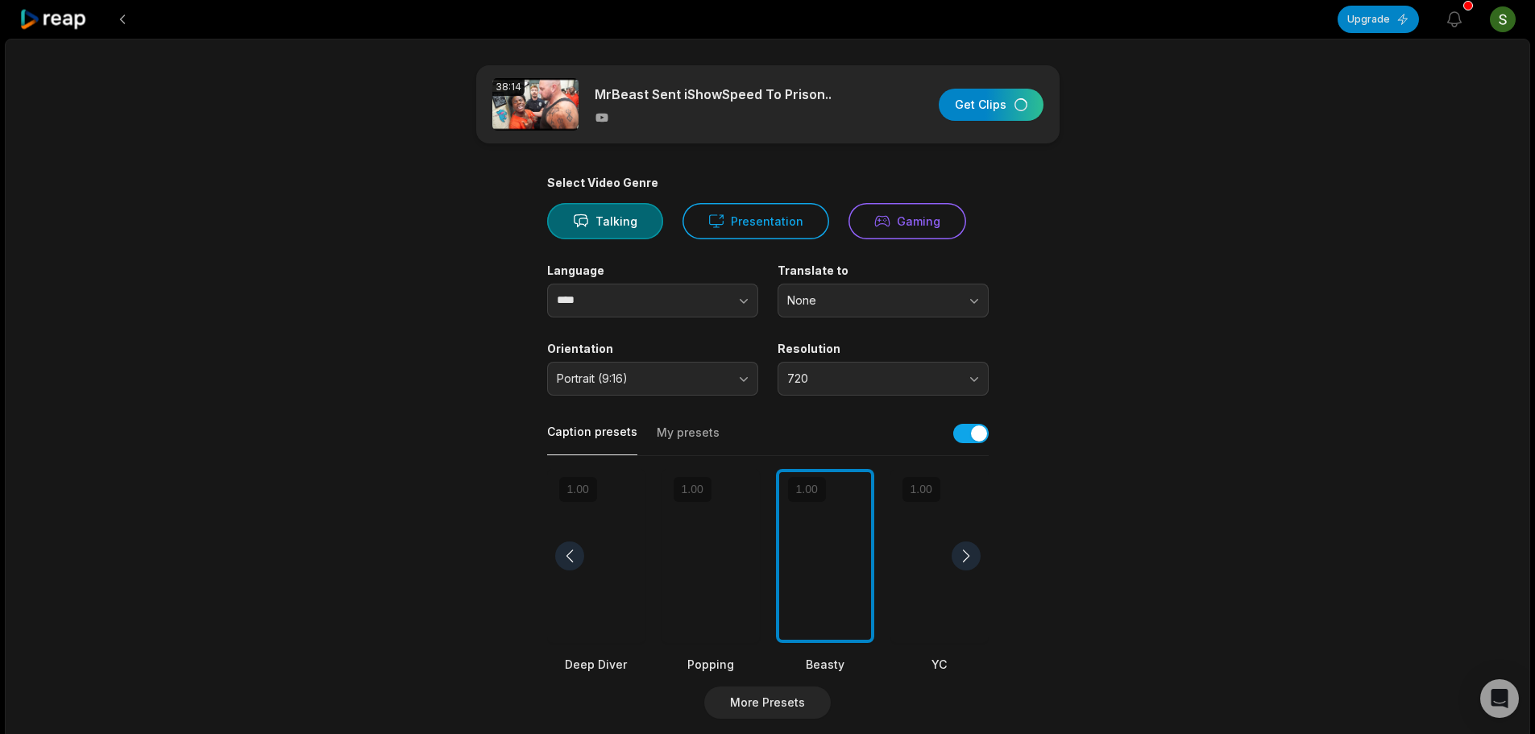
click at [967, 550] on div at bounding box center [966, 556] width 29 height 29
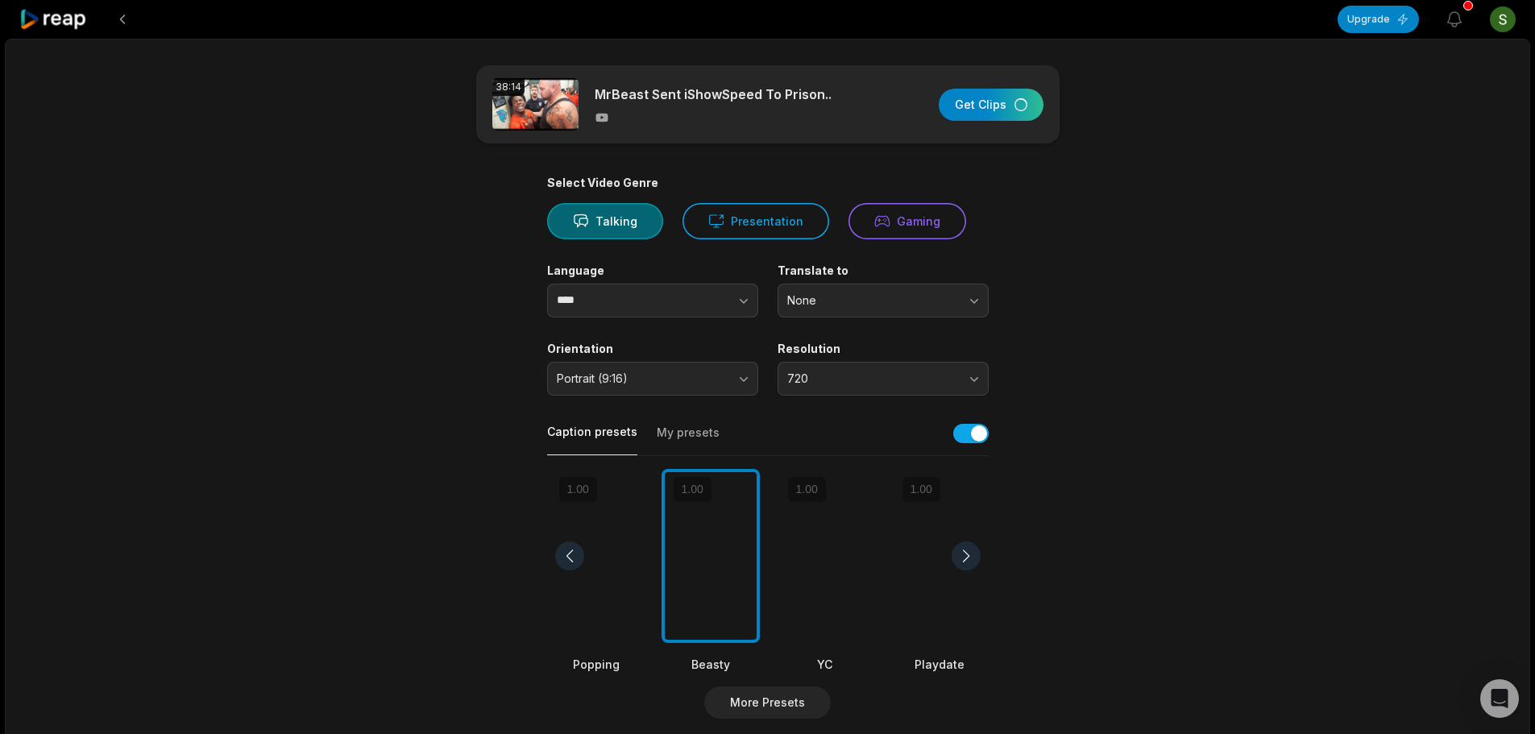
click at [967, 550] on div at bounding box center [966, 556] width 29 height 29
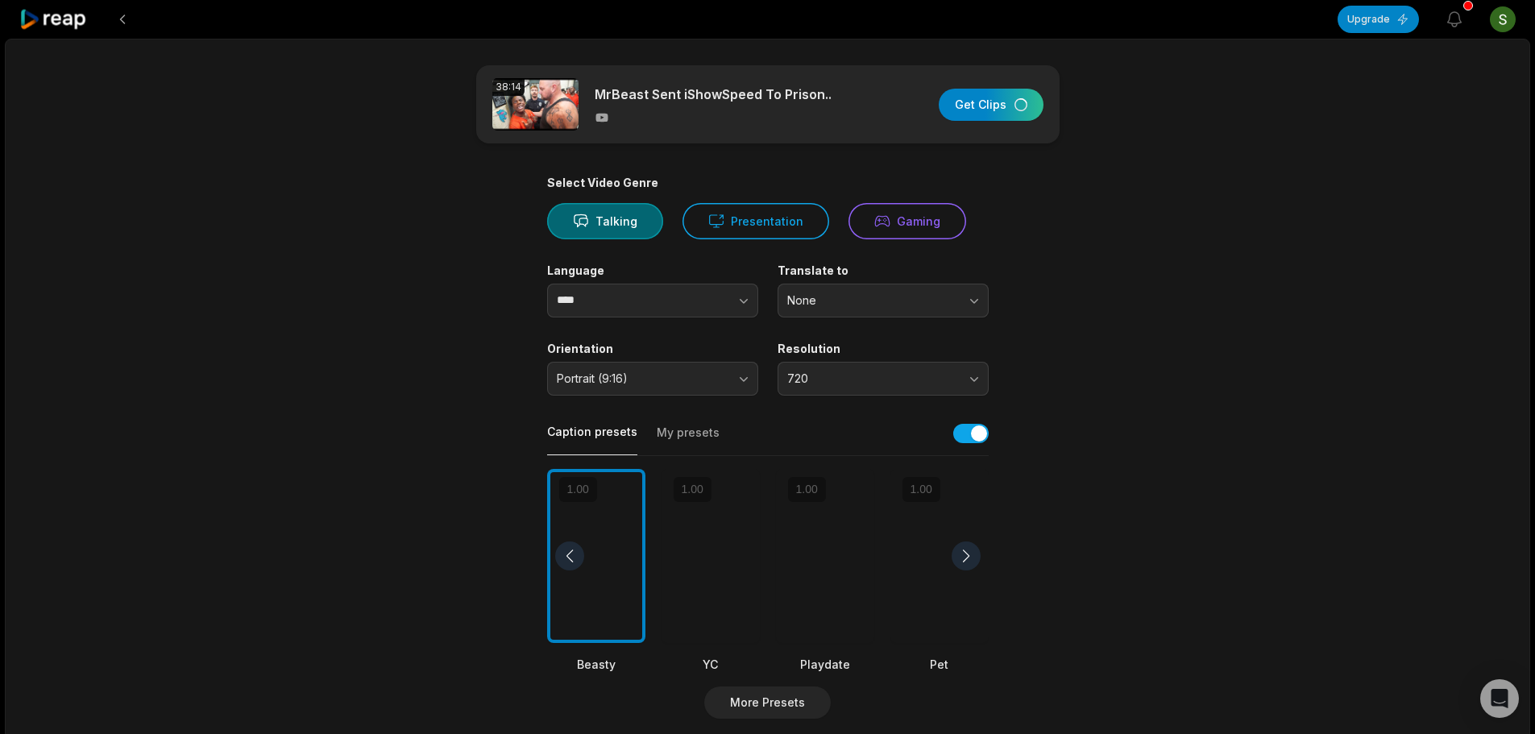
click at [967, 550] on div at bounding box center [966, 556] width 29 height 29
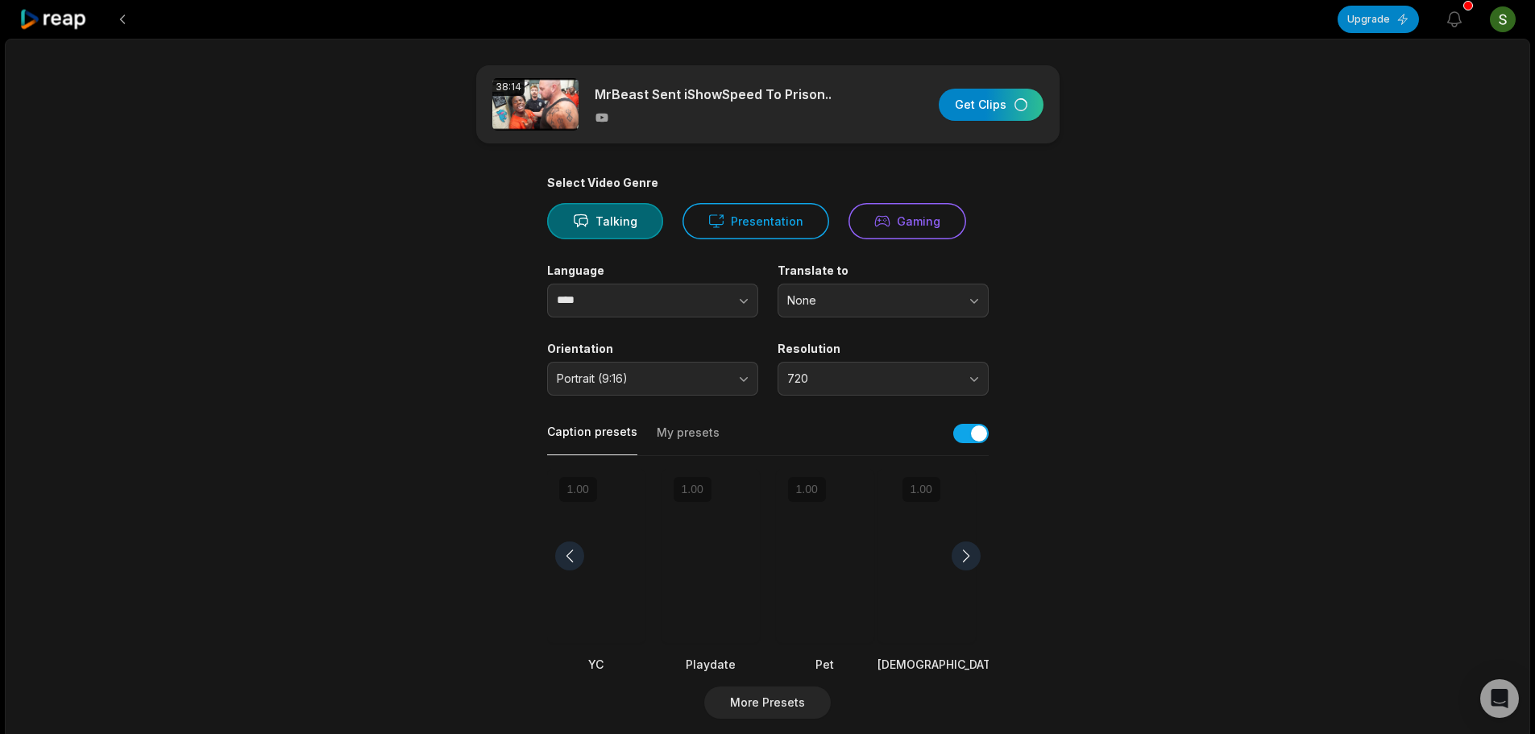
click at [967, 550] on div at bounding box center [966, 556] width 29 height 29
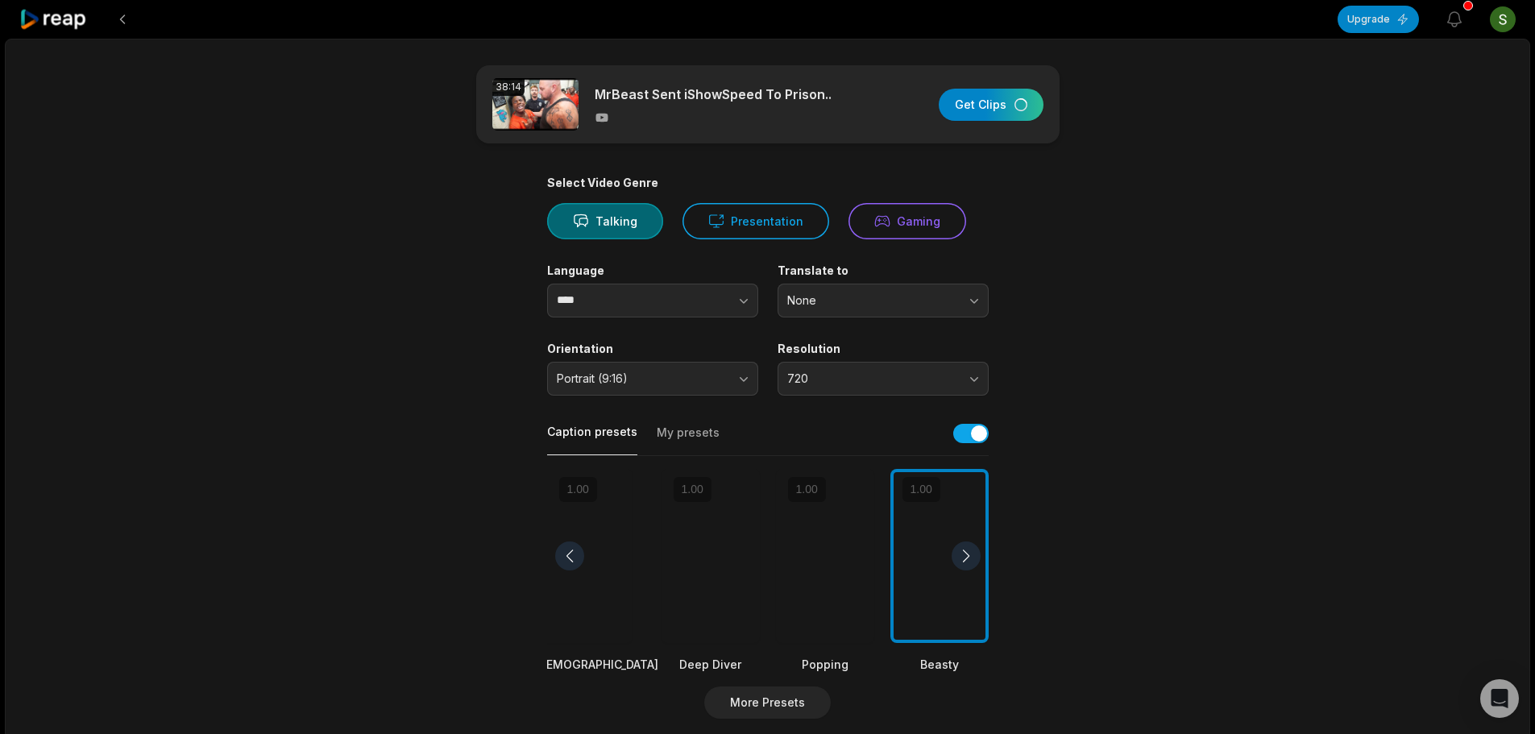
click at [967, 550] on div at bounding box center [966, 556] width 29 height 29
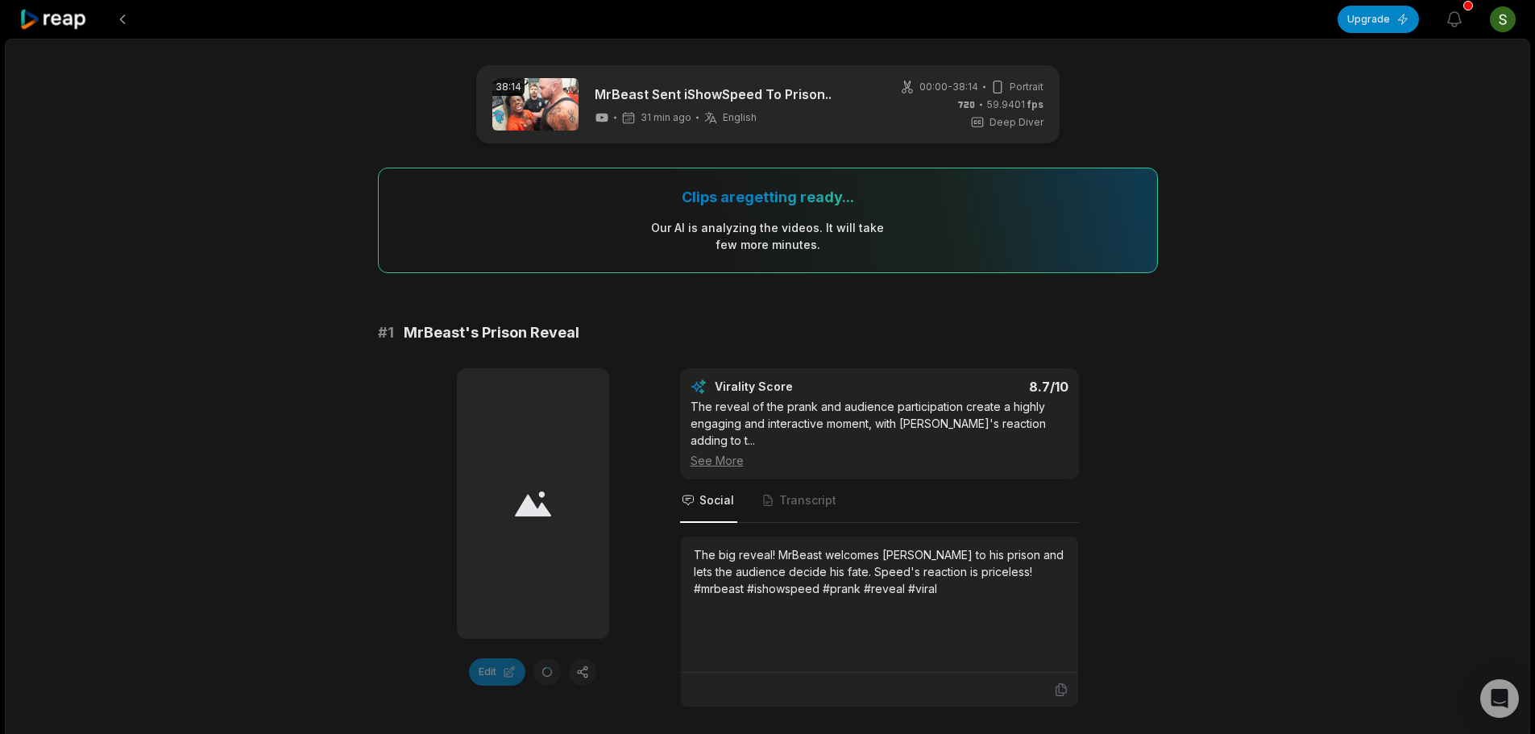
click at [516, 484] on div at bounding box center [533, 503] width 152 height 271
click at [119, 19] on button at bounding box center [122, 19] width 29 height 29
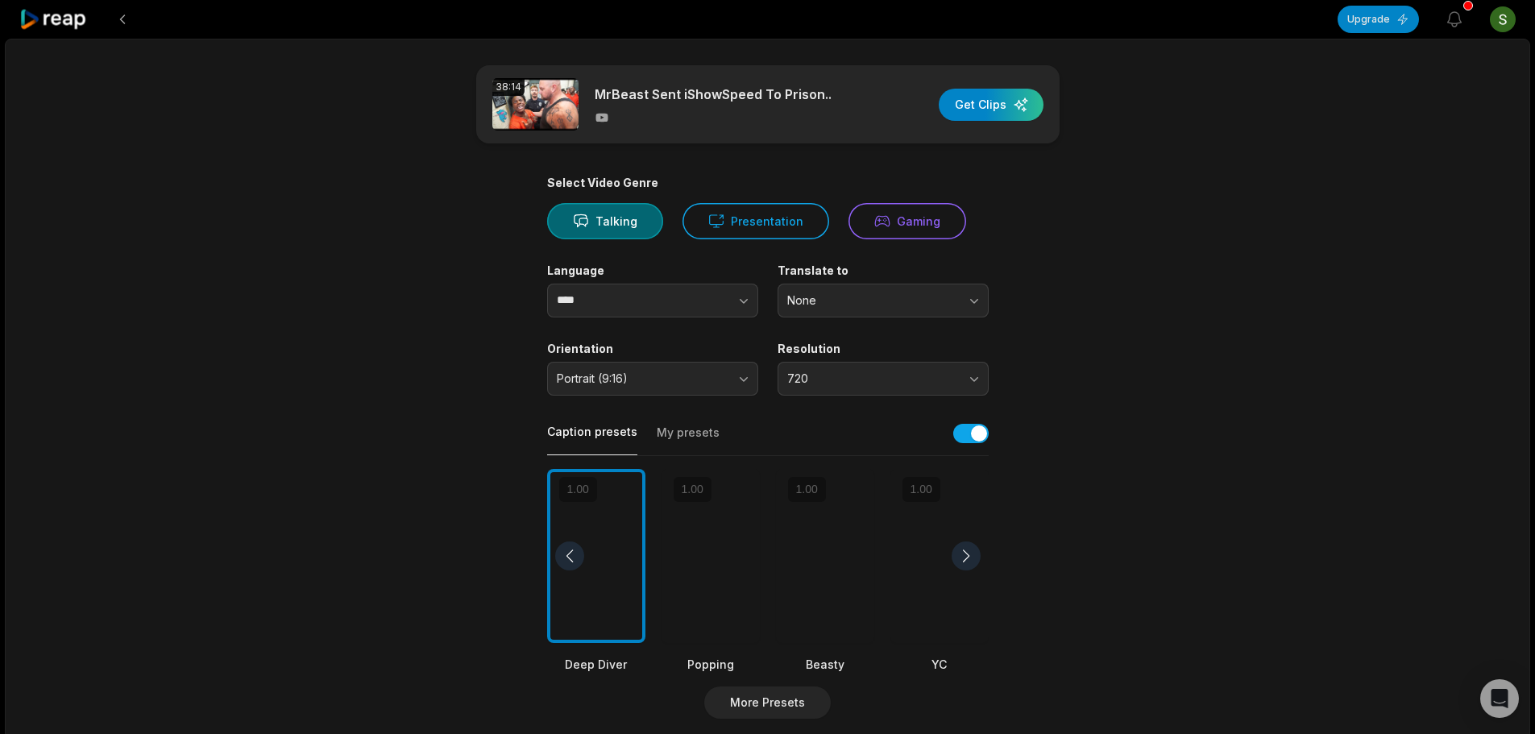
click at [71, 13] on icon at bounding box center [53, 20] width 69 height 22
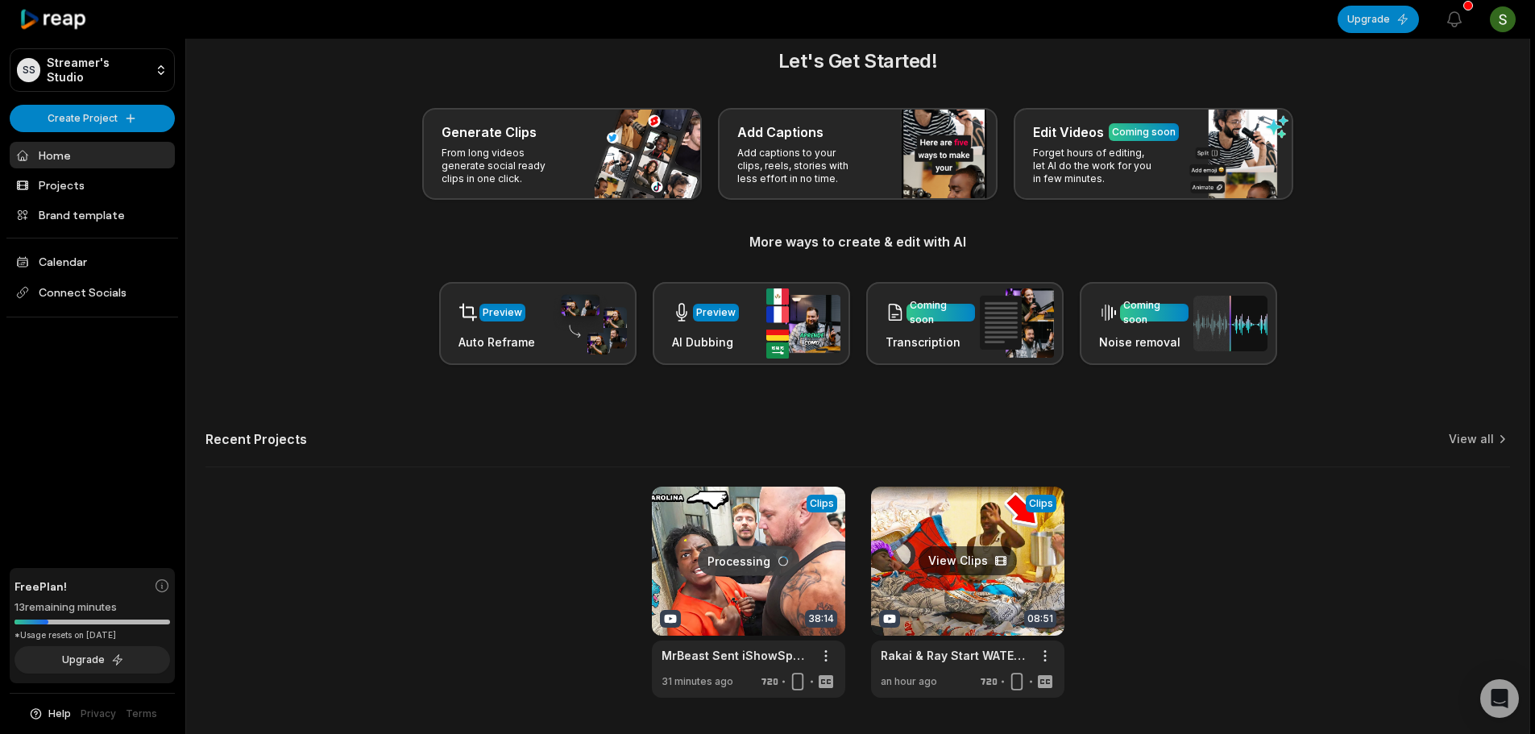
scroll to position [70, 0]
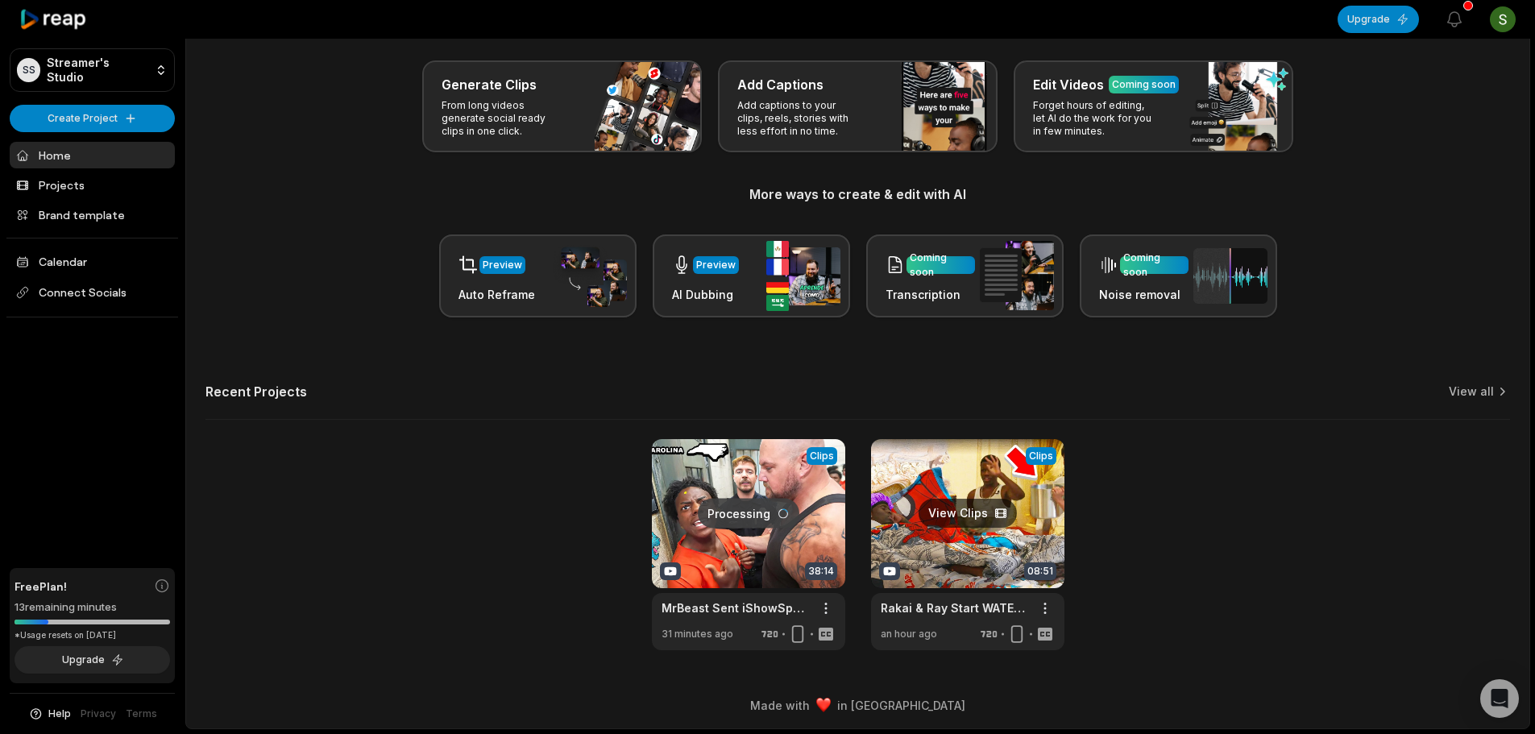
click at [951, 506] on link at bounding box center [967, 544] width 193 height 211
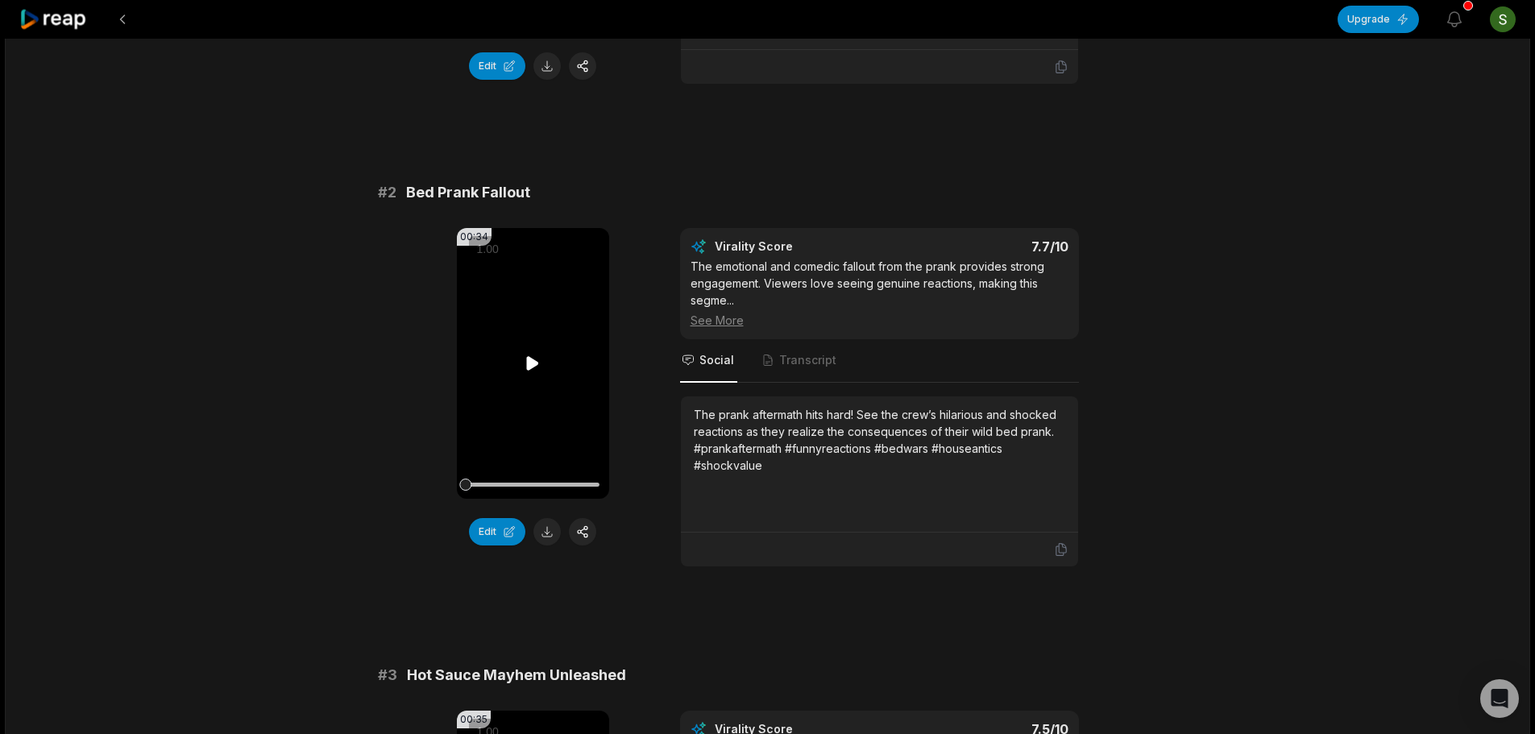
scroll to position [967, 0]
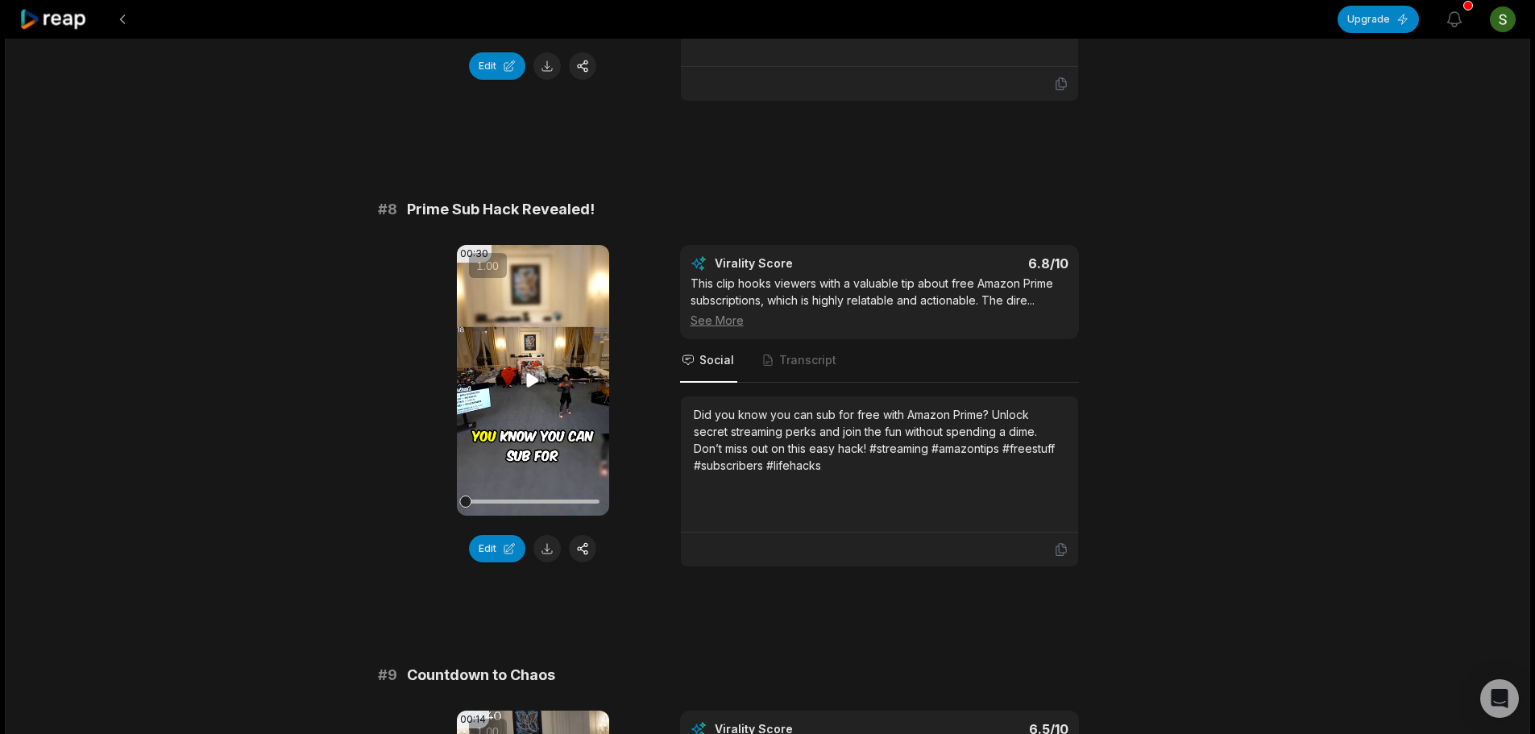
click at [527, 366] on video "Your browser does not support mp4 format." at bounding box center [533, 380] width 152 height 271
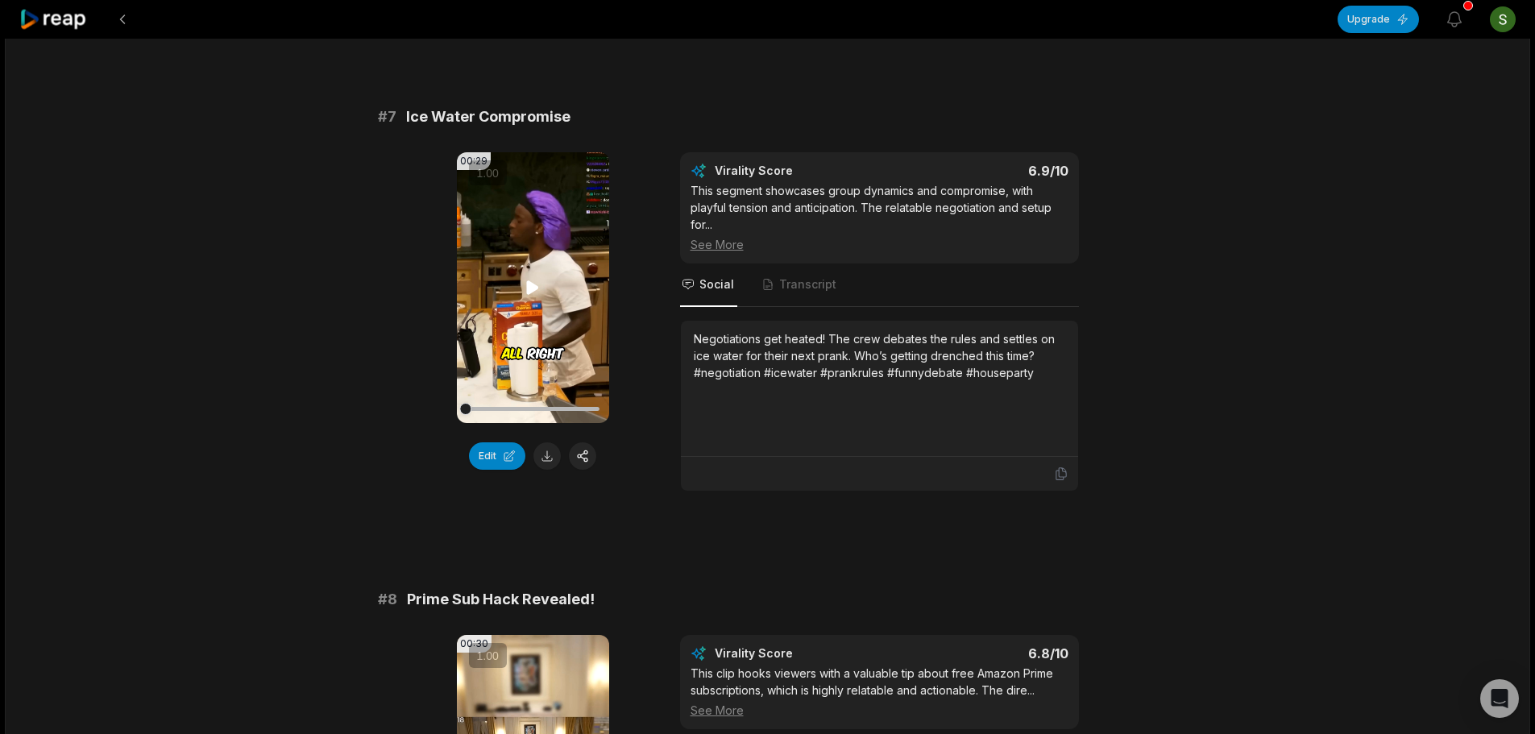
scroll to position [2909, 0]
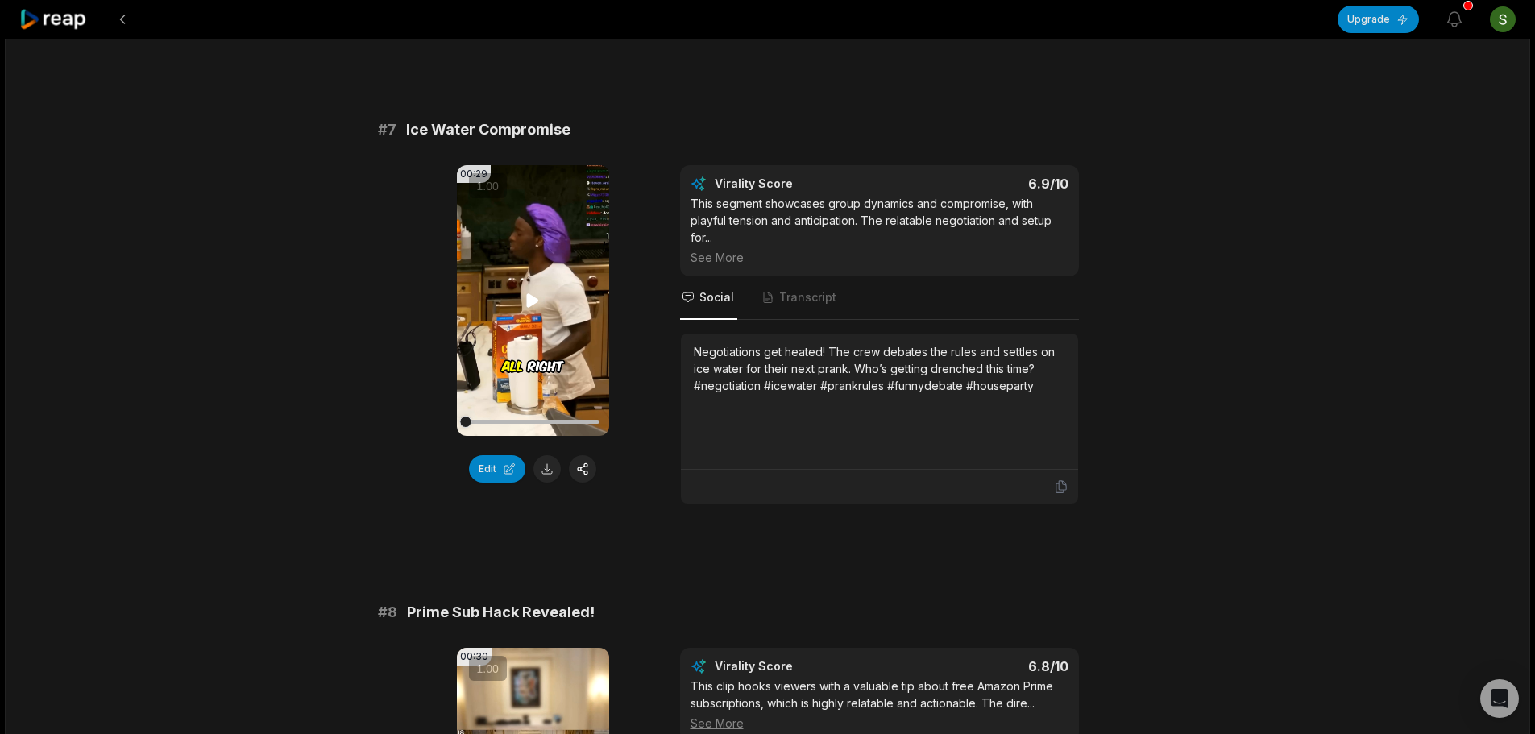
drag, startPoint x: 530, startPoint y: 287, endPoint x: 524, endPoint y: 295, distance: 10.3
click at [530, 287] on video "Your browser does not support mp4 format." at bounding box center [533, 300] width 152 height 271
click at [523, 296] on icon at bounding box center [532, 300] width 19 height 19
click at [135, 18] on button at bounding box center [122, 19] width 29 height 29
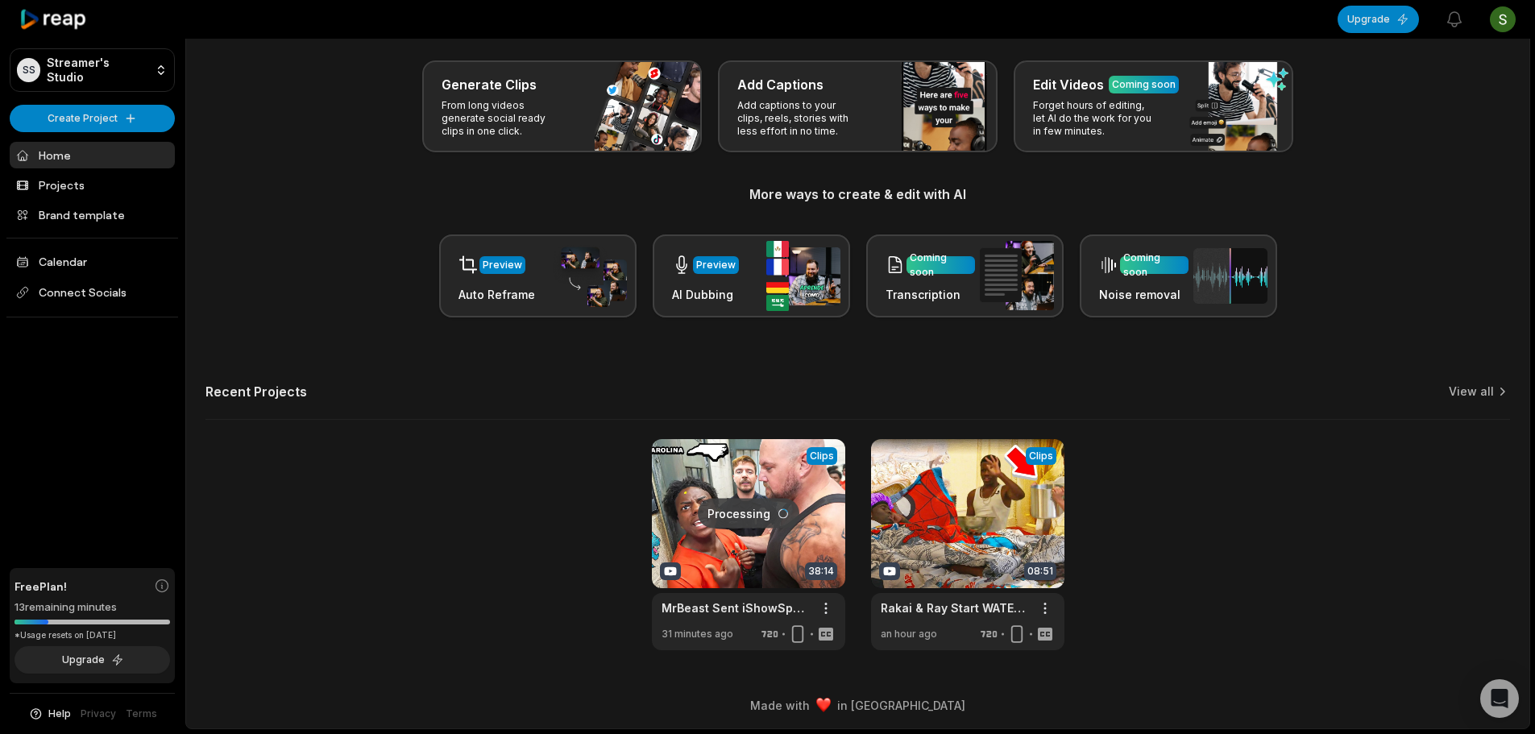
scroll to position [70, 0]
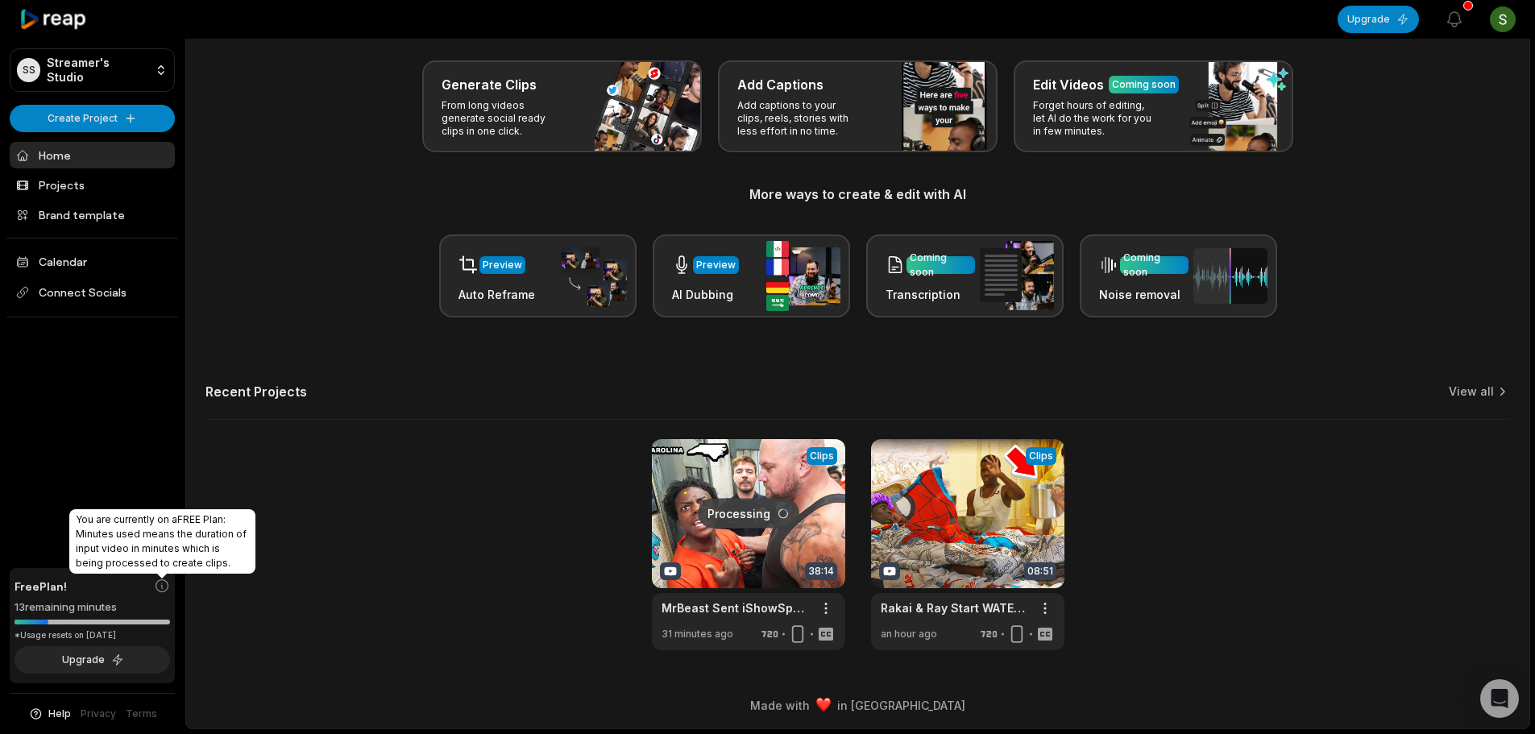
click at [158, 587] on icon at bounding box center [162, 586] width 16 height 16
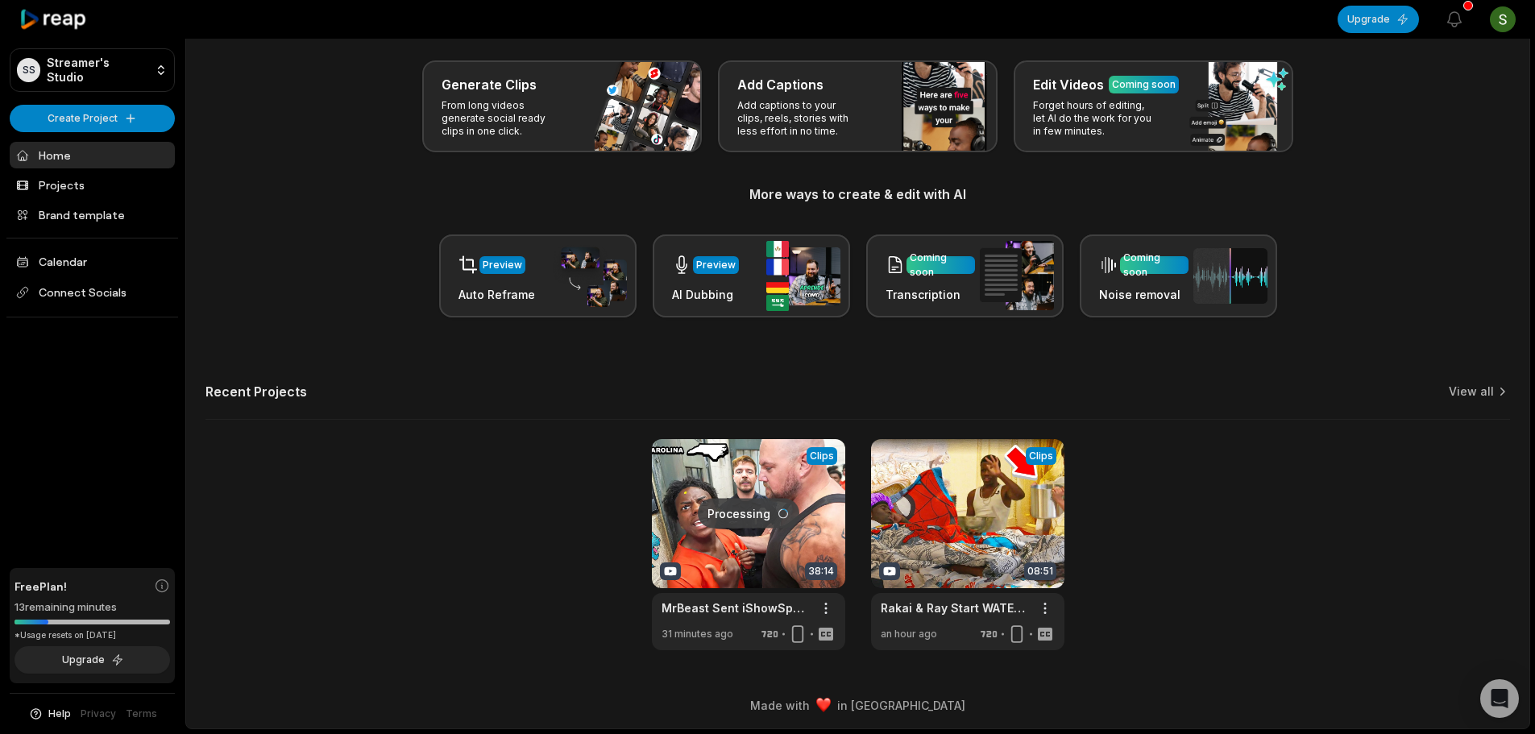
click at [696, 507] on link at bounding box center [748, 544] width 193 height 211
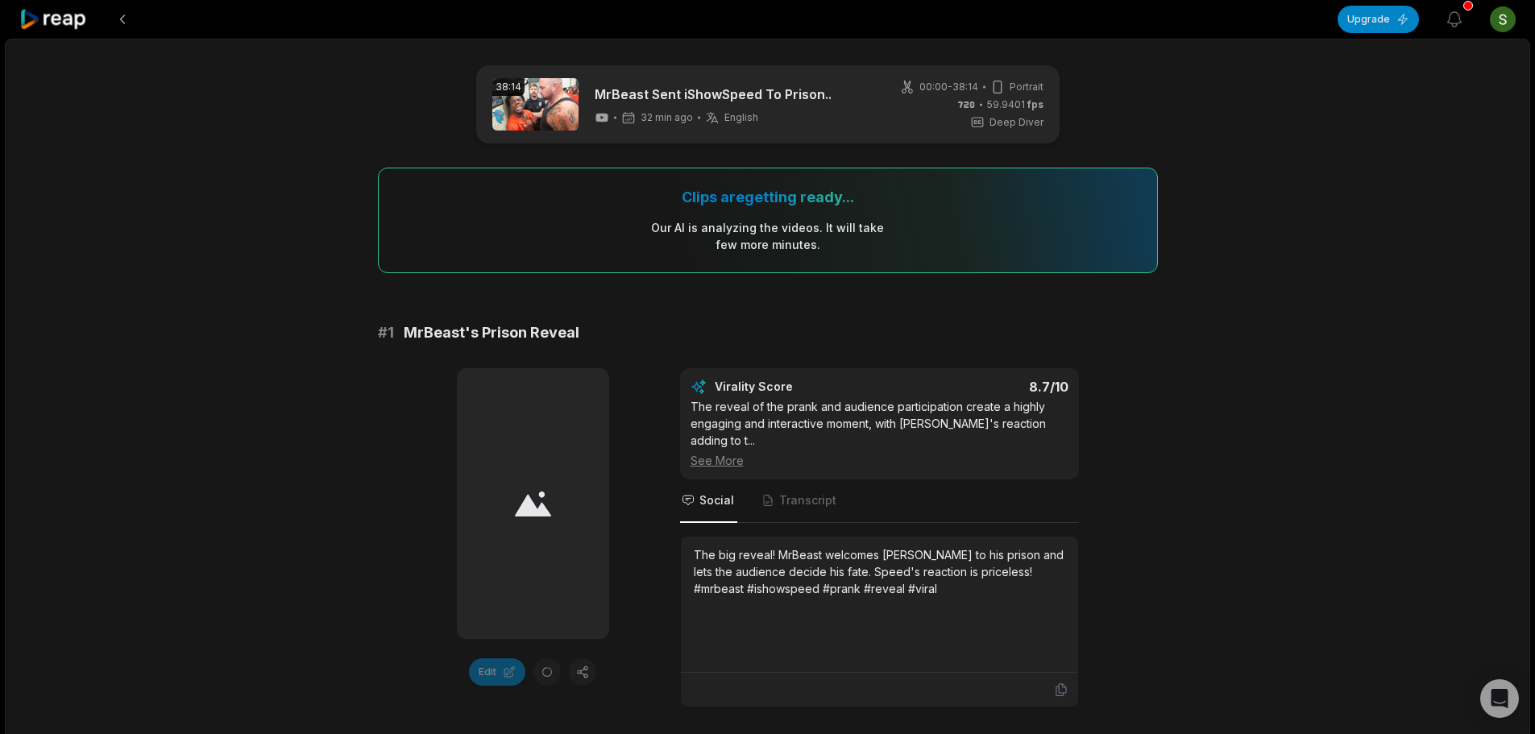
drag, startPoint x: 336, startPoint y: 288, endPoint x: 297, endPoint y: 266, distance: 44.4
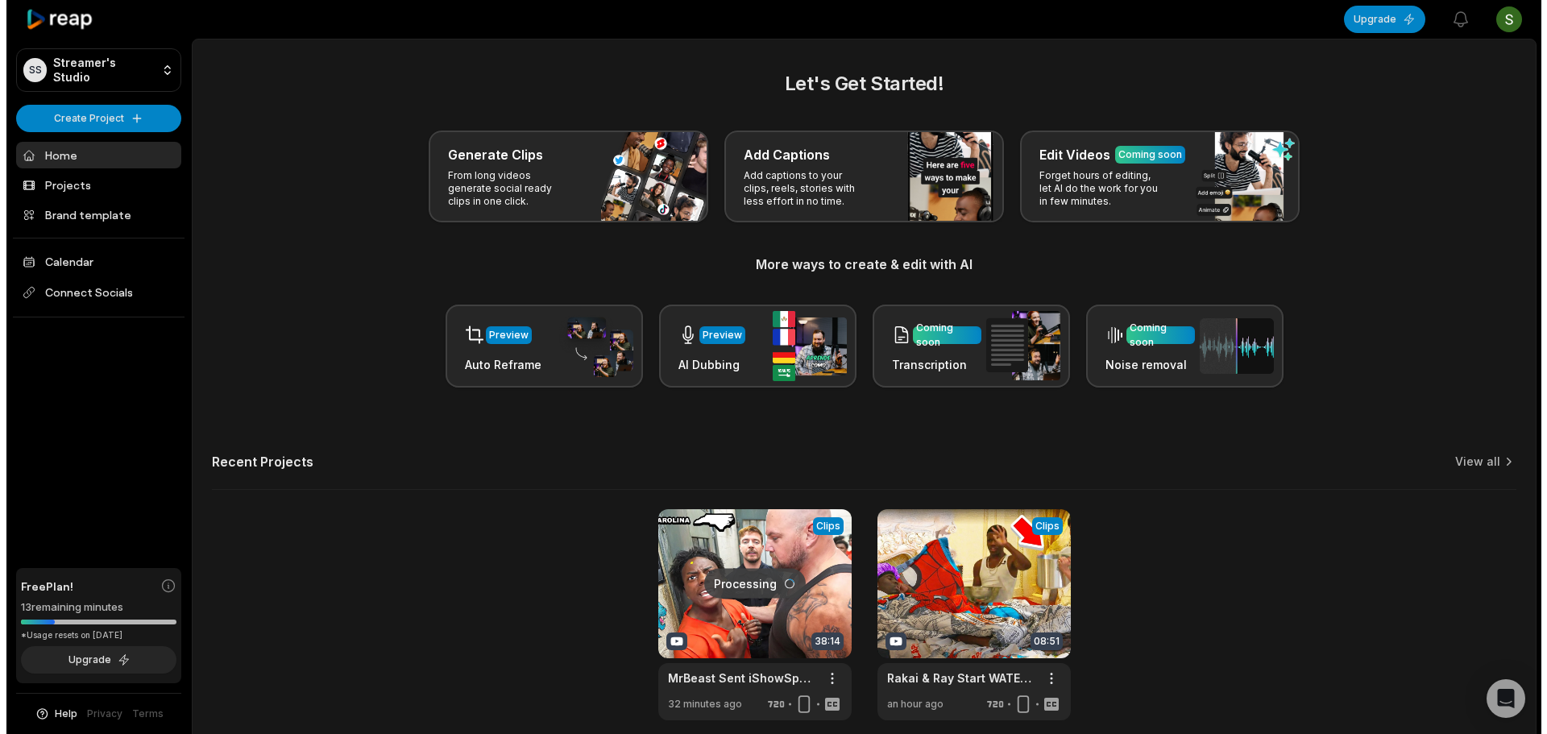
scroll to position [70, 0]
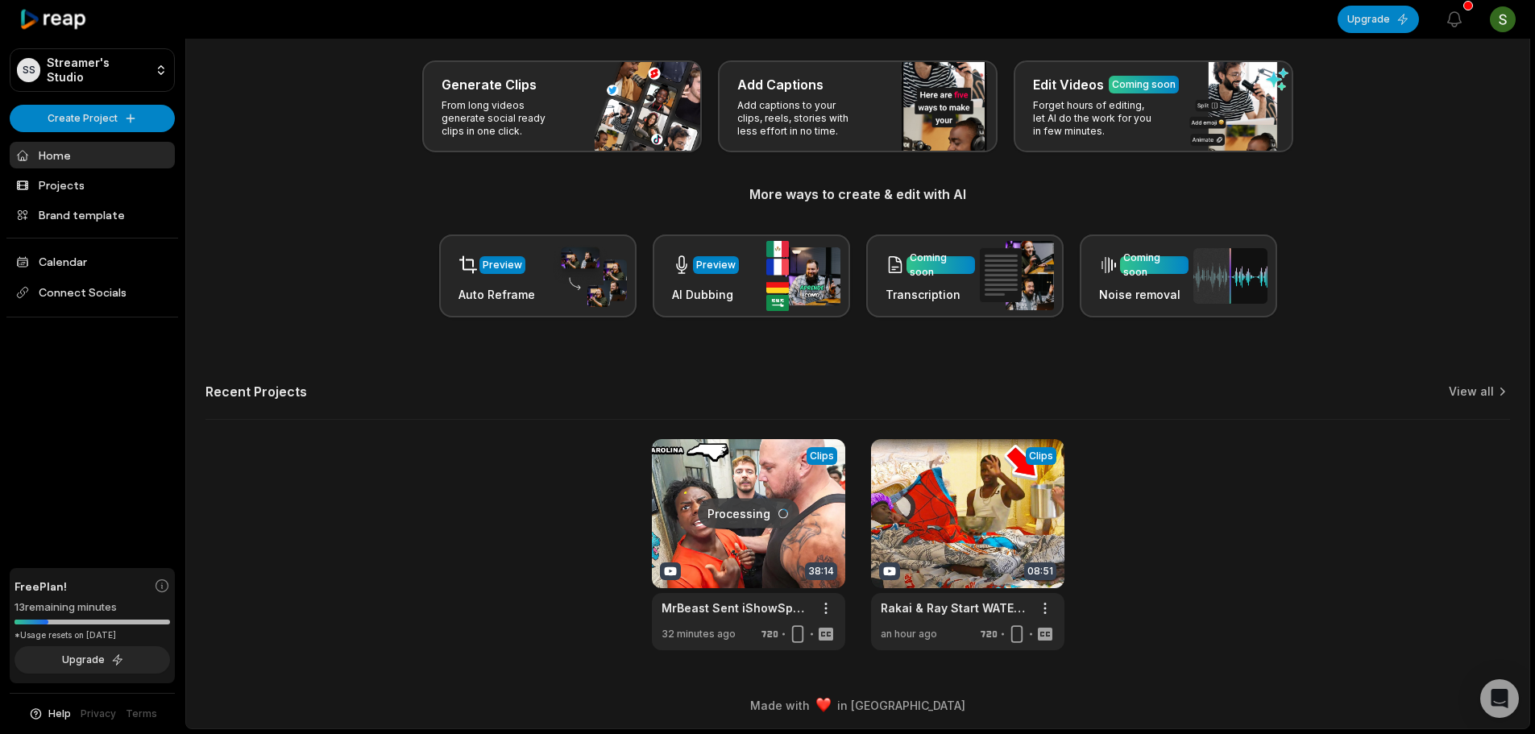
click at [100, 646] on div "Free Plan! 13 remaining minutes *Usage resets on October 1, 2025 Upgrade" at bounding box center [92, 626] width 165 height 116
click at [86, 669] on button "Upgrade" at bounding box center [93, 659] width 156 height 27
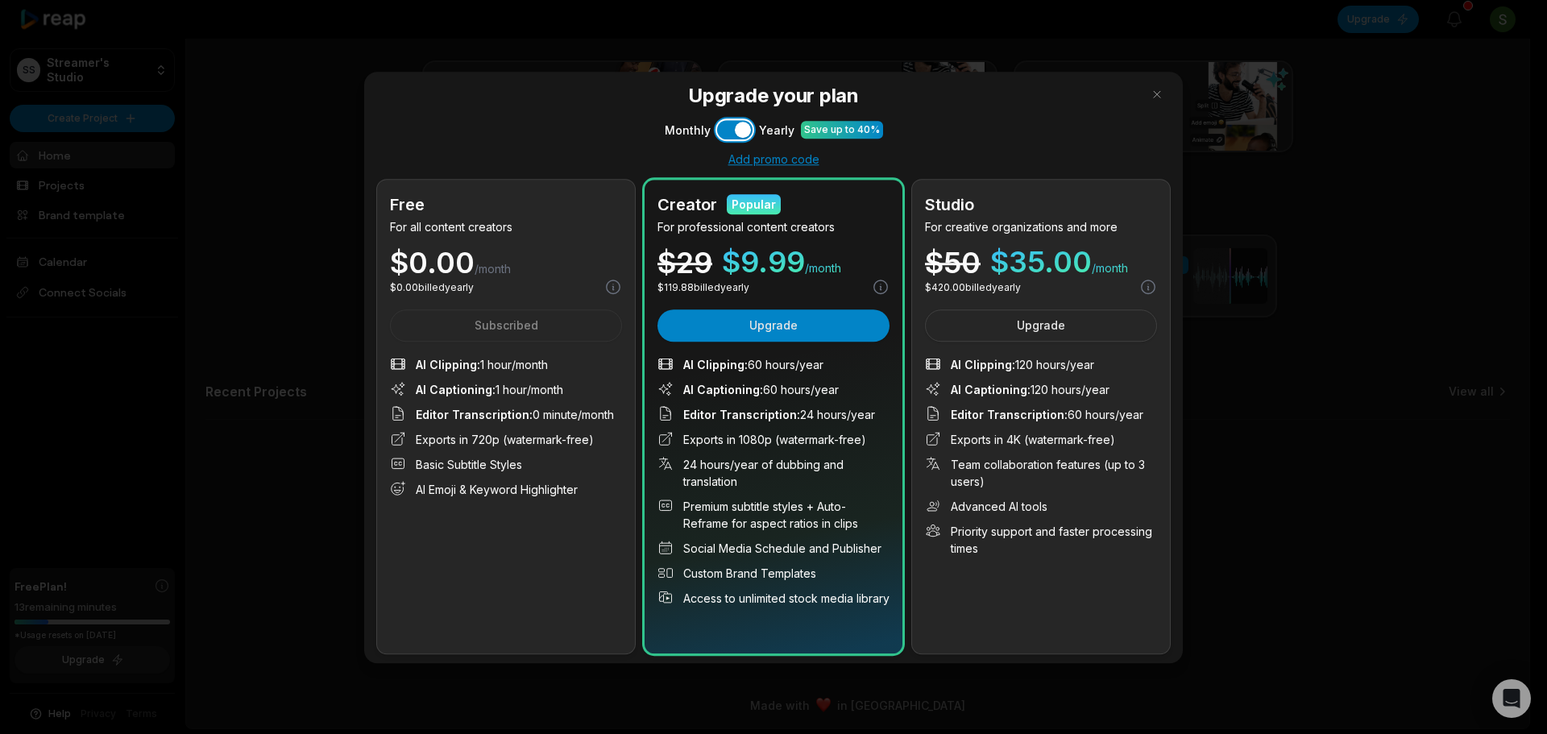
click at [729, 139] on button "Use setting" at bounding box center [734, 129] width 35 height 19
click at [729, 136] on button "Use setting" at bounding box center [734, 129] width 35 height 19
click at [725, 135] on button "Use setting" at bounding box center [734, 129] width 35 height 19
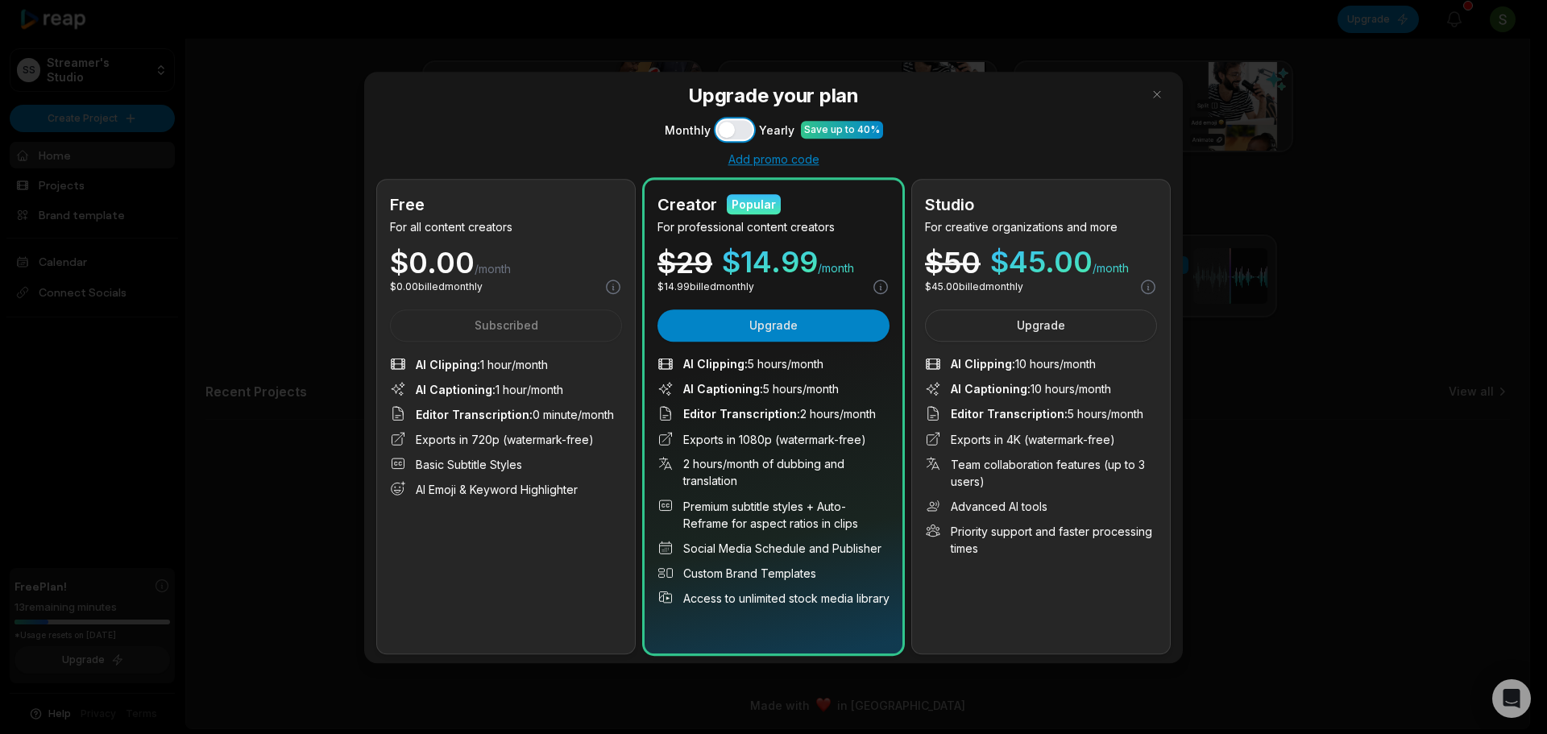
click at [725, 135] on button "Use setting" at bounding box center [734, 129] width 35 height 19
click at [717, 135] on button "Use setting" at bounding box center [734, 129] width 35 height 19
click at [725, 136] on button "Use setting" at bounding box center [734, 129] width 35 height 19
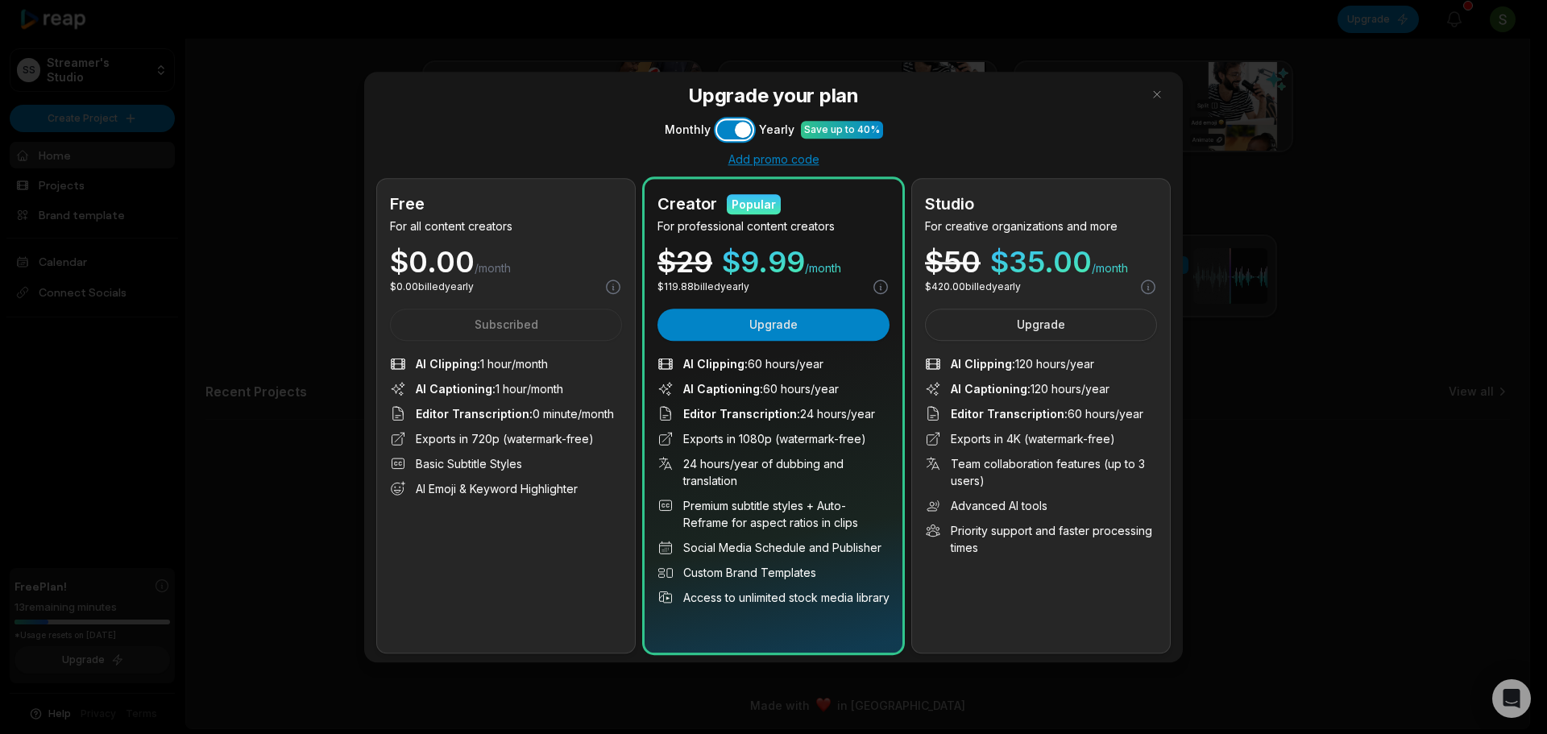
click at [725, 136] on button "Use setting" at bounding box center [734, 129] width 35 height 19
click at [739, 135] on button "Use setting" at bounding box center [734, 129] width 35 height 19
click at [739, 134] on button "Use setting" at bounding box center [734, 129] width 35 height 19
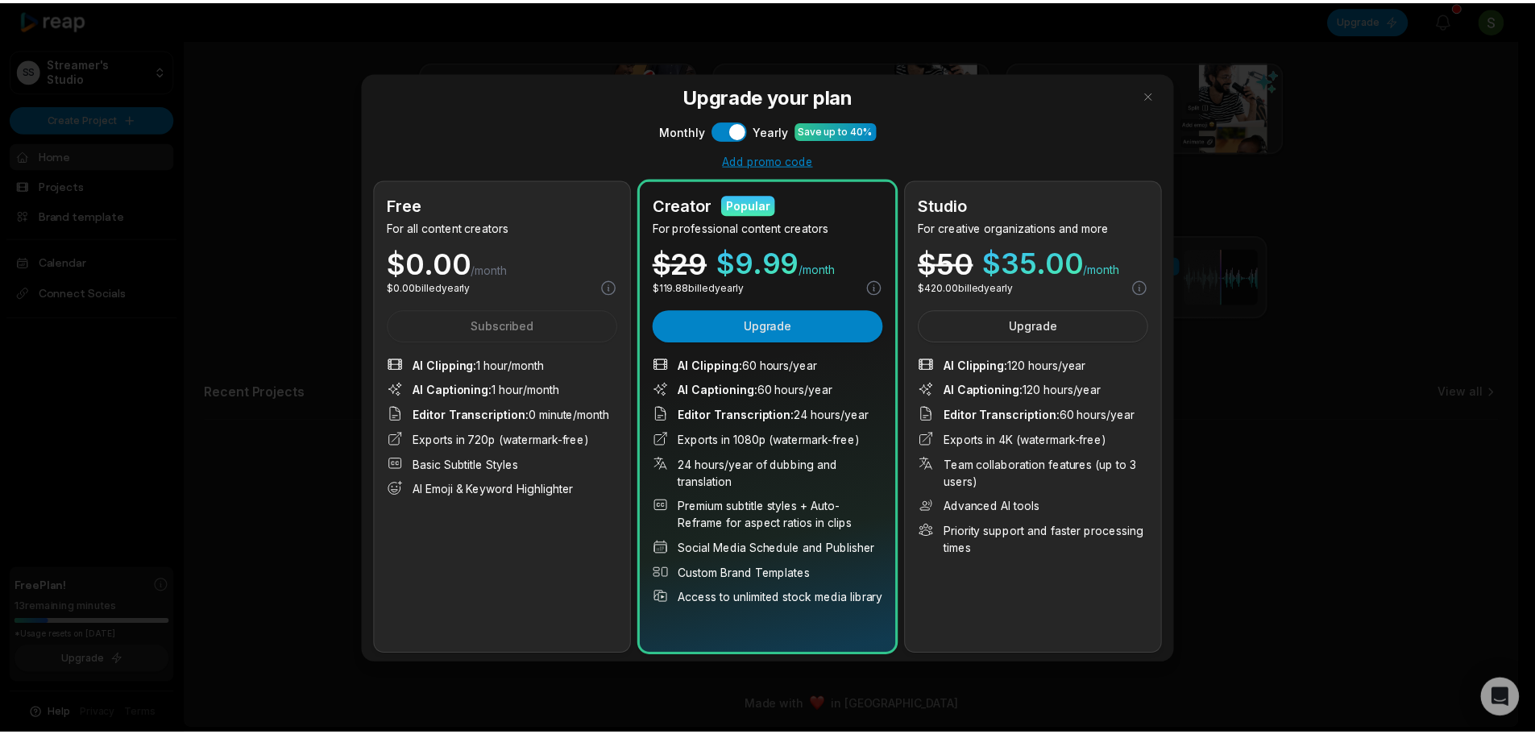
scroll to position [0, 0]
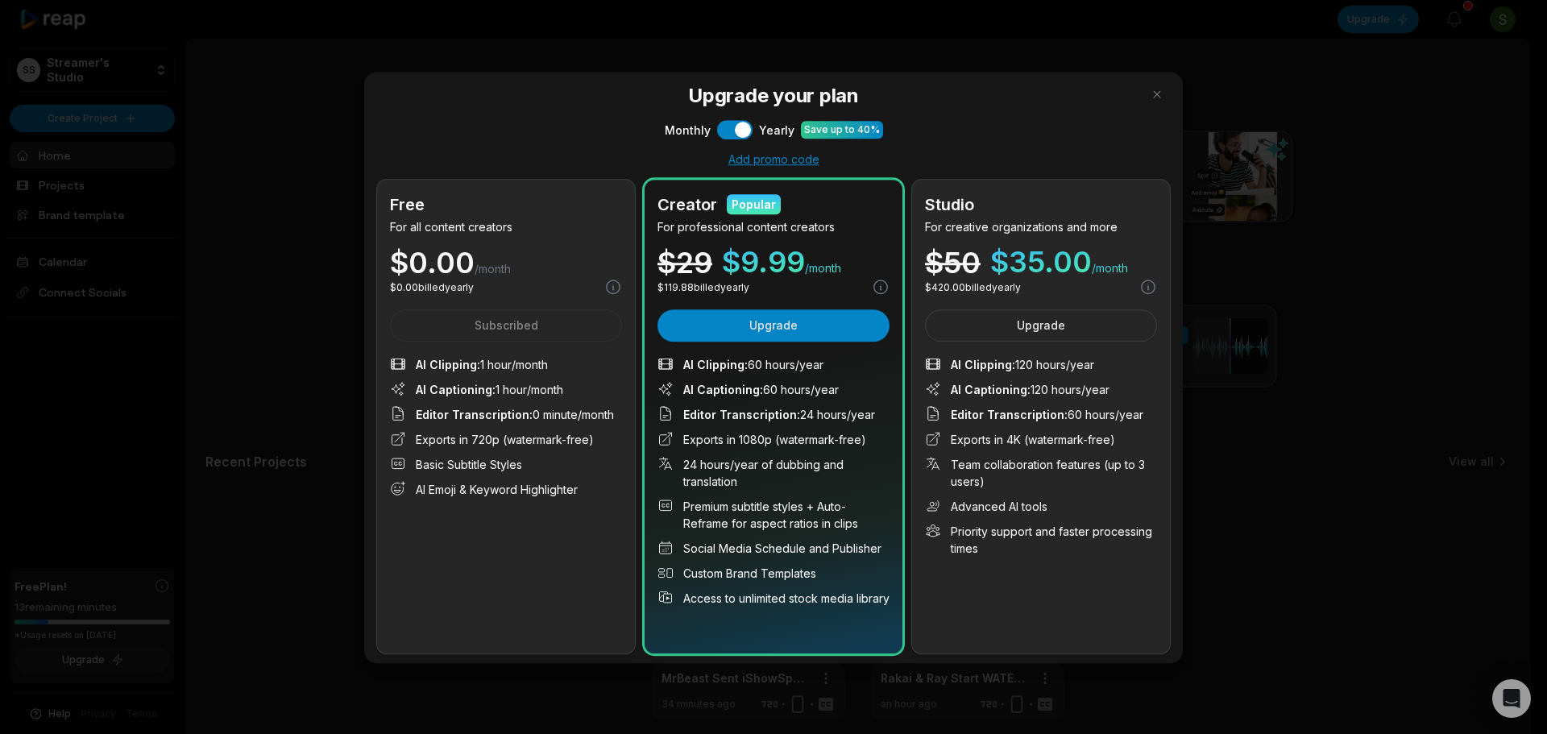
click at [1257, 147] on div at bounding box center [773, 367] width 1547 height 734
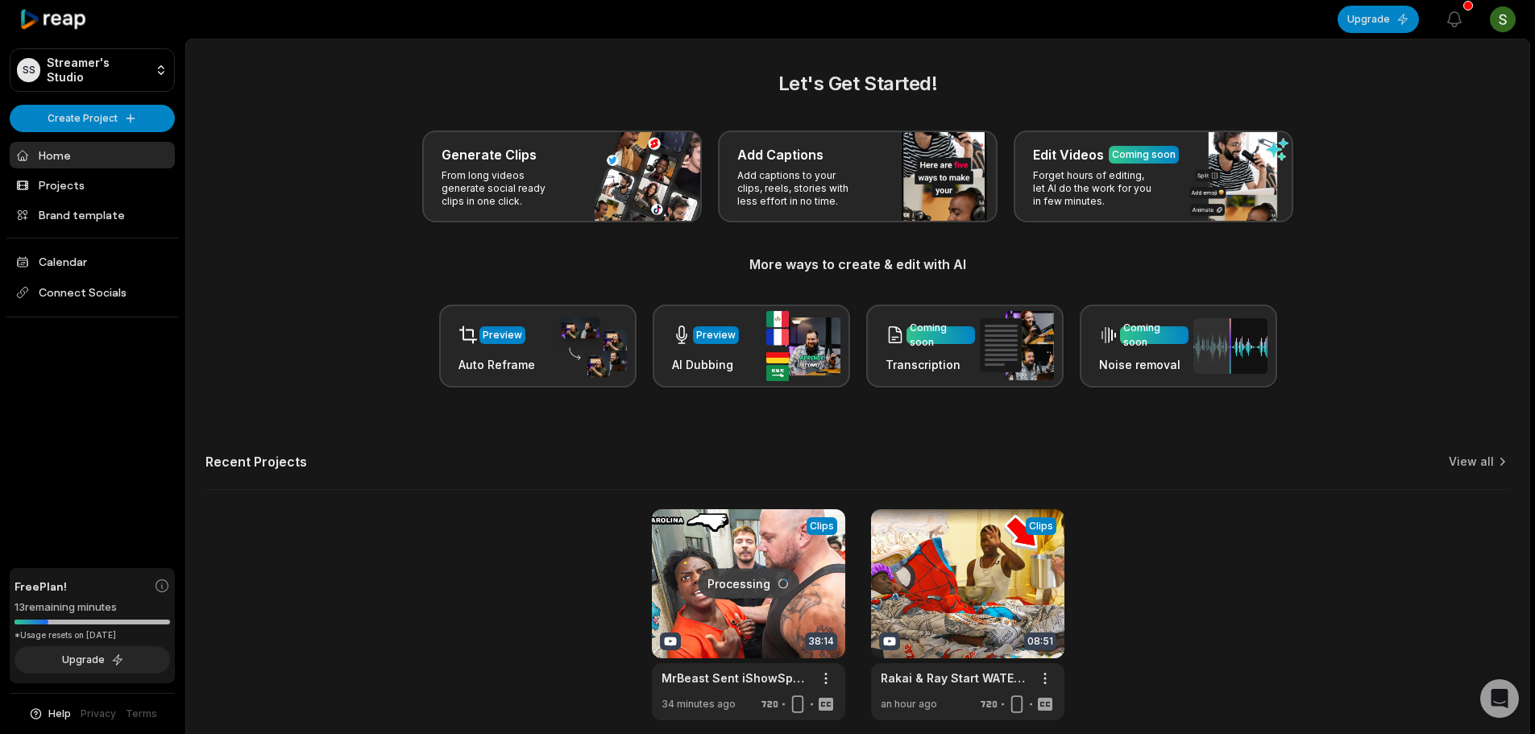
click at [762, 550] on link at bounding box center [748, 614] width 193 height 211
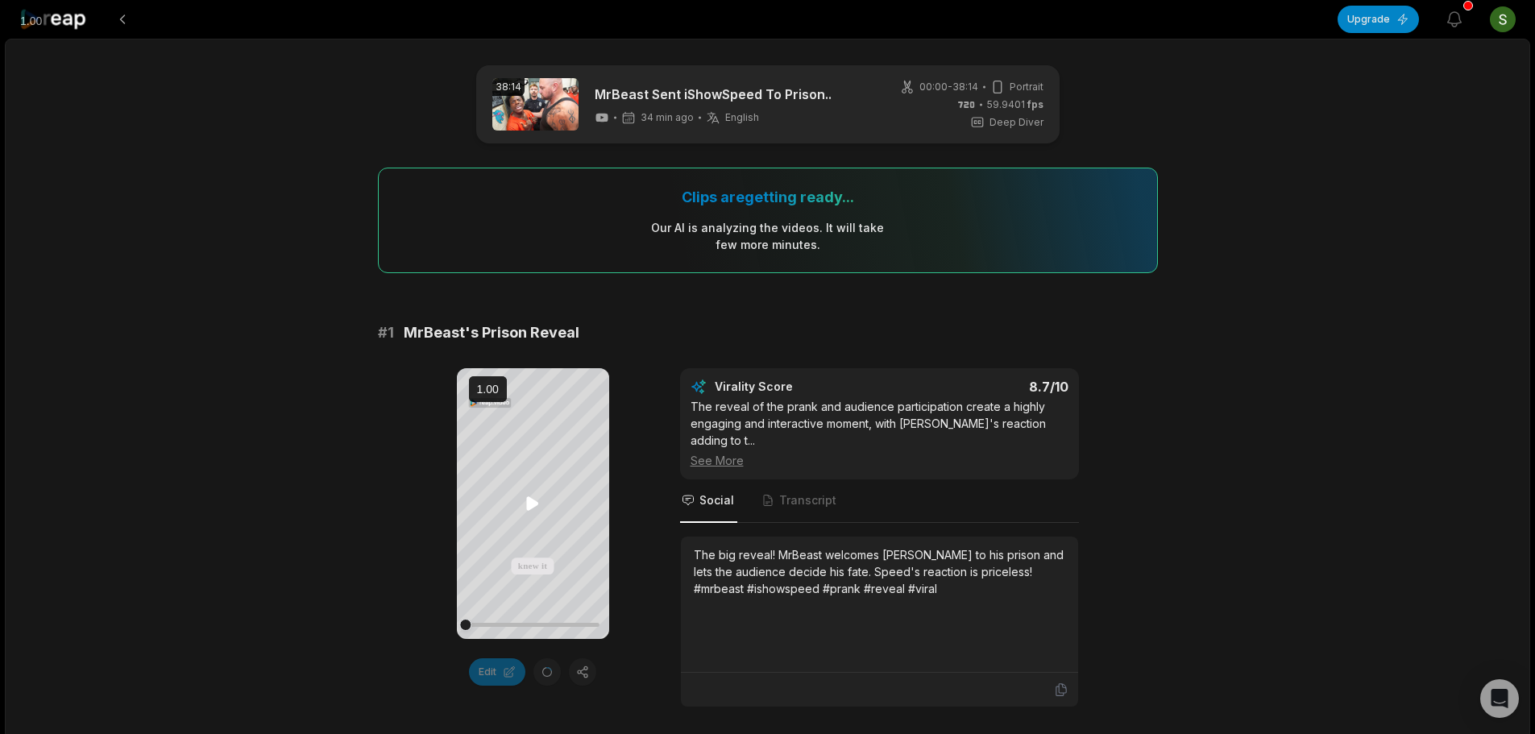
click at [532, 502] on icon at bounding box center [533, 504] width 12 height 14
click at [539, 496] on icon at bounding box center [532, 503] width 19 height 19
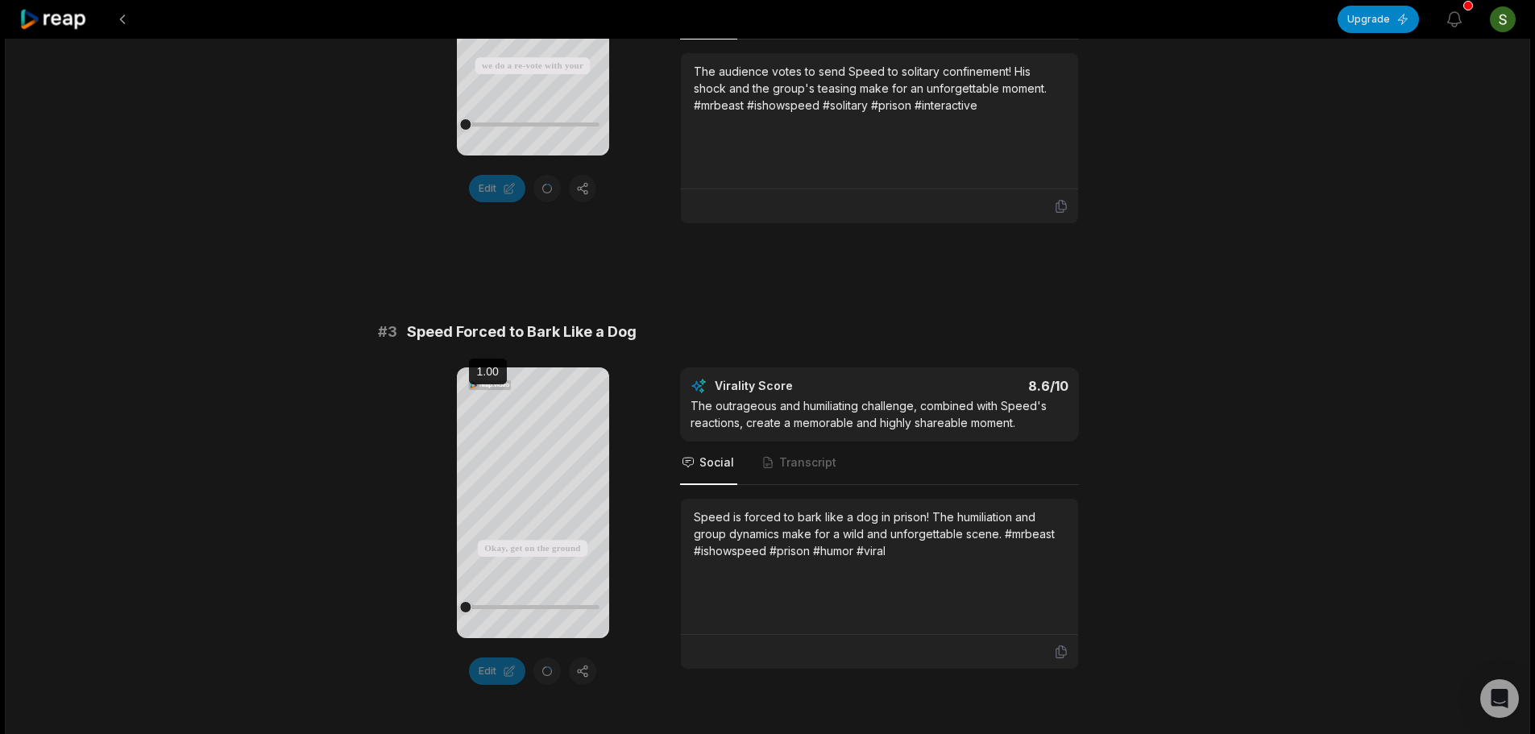
scroll to position [967, 0]
click at [533, 481] on icon at bounding box center [533, 486] width 12 height 14
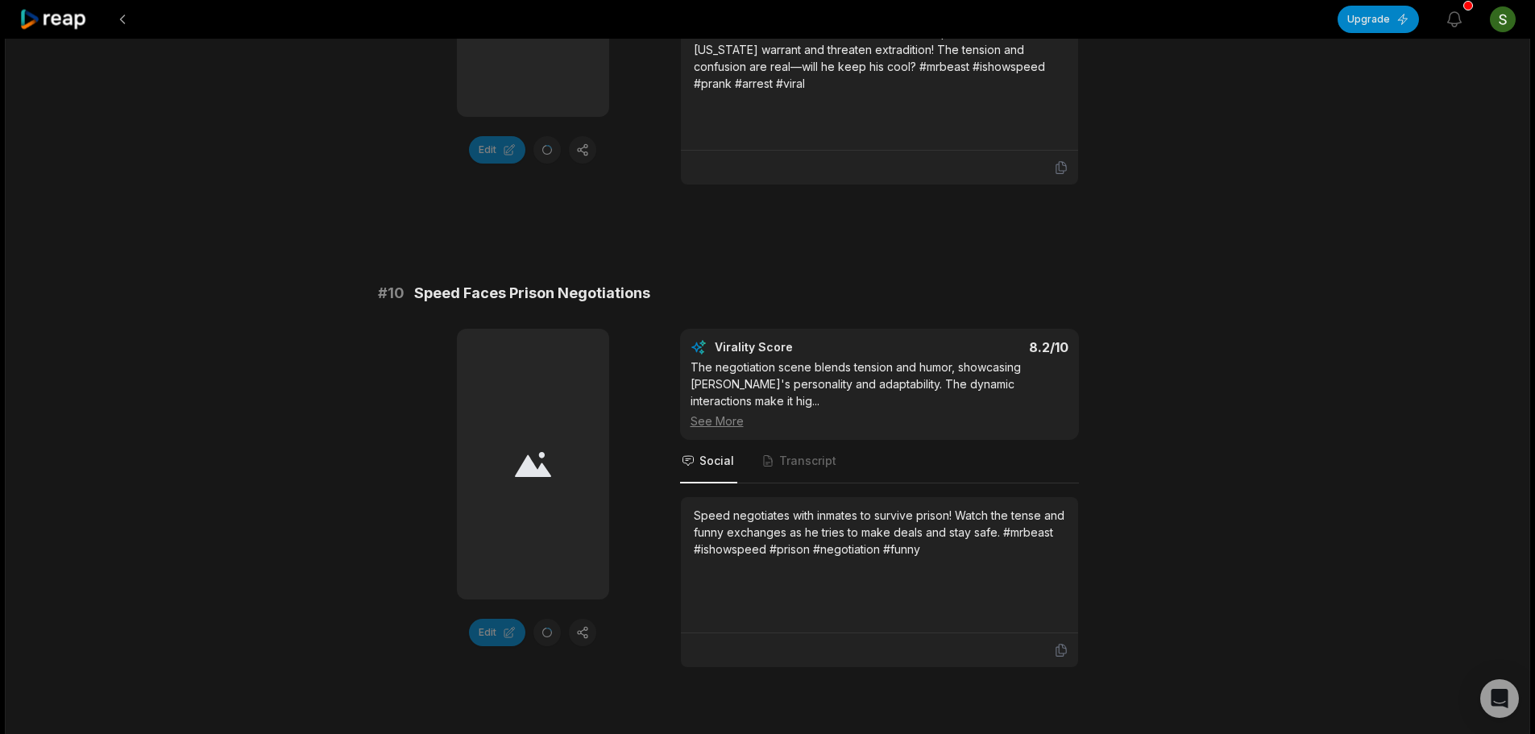
scroll to position [4350, 0]
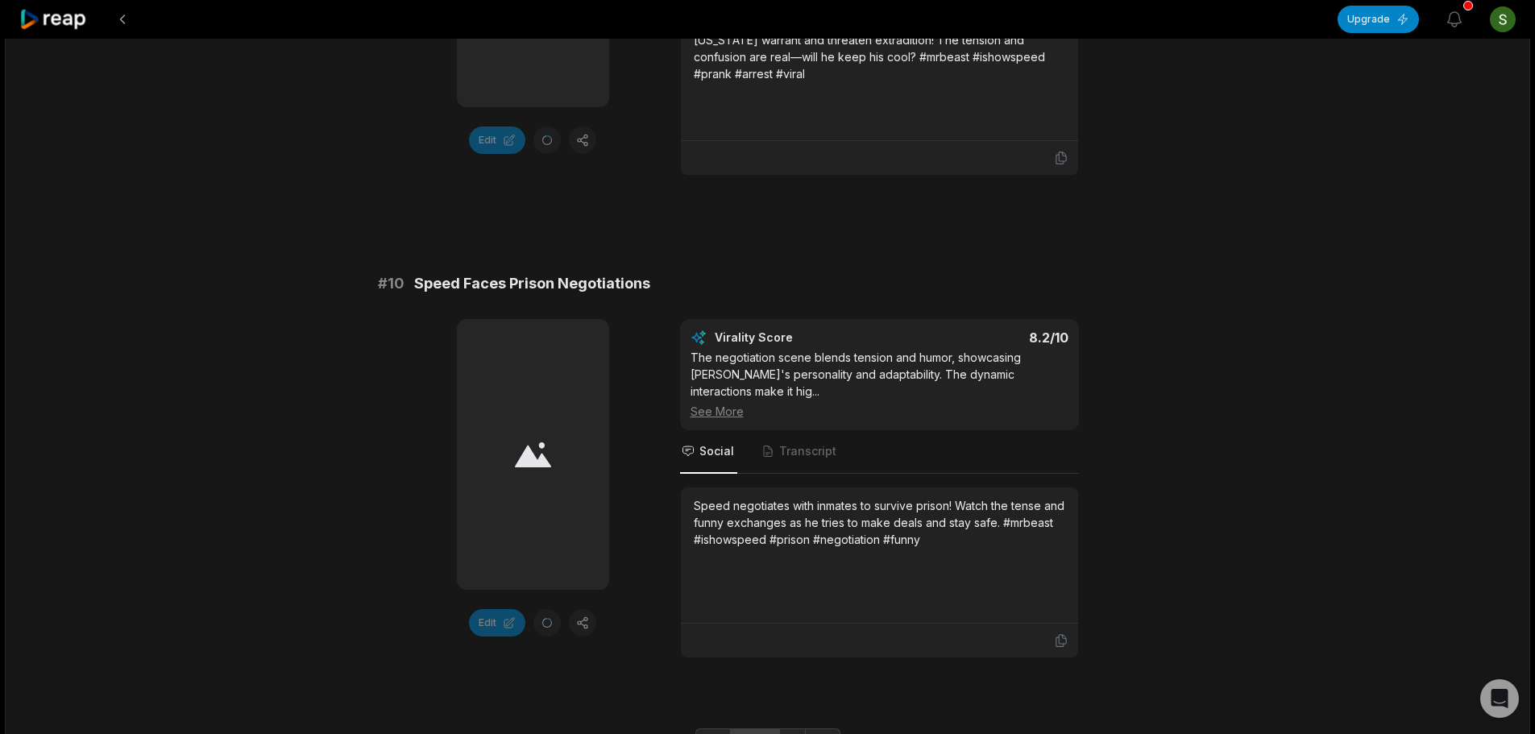
click at [775, 729] on link "2" at bounding box center [767, 742] width 27 height 26
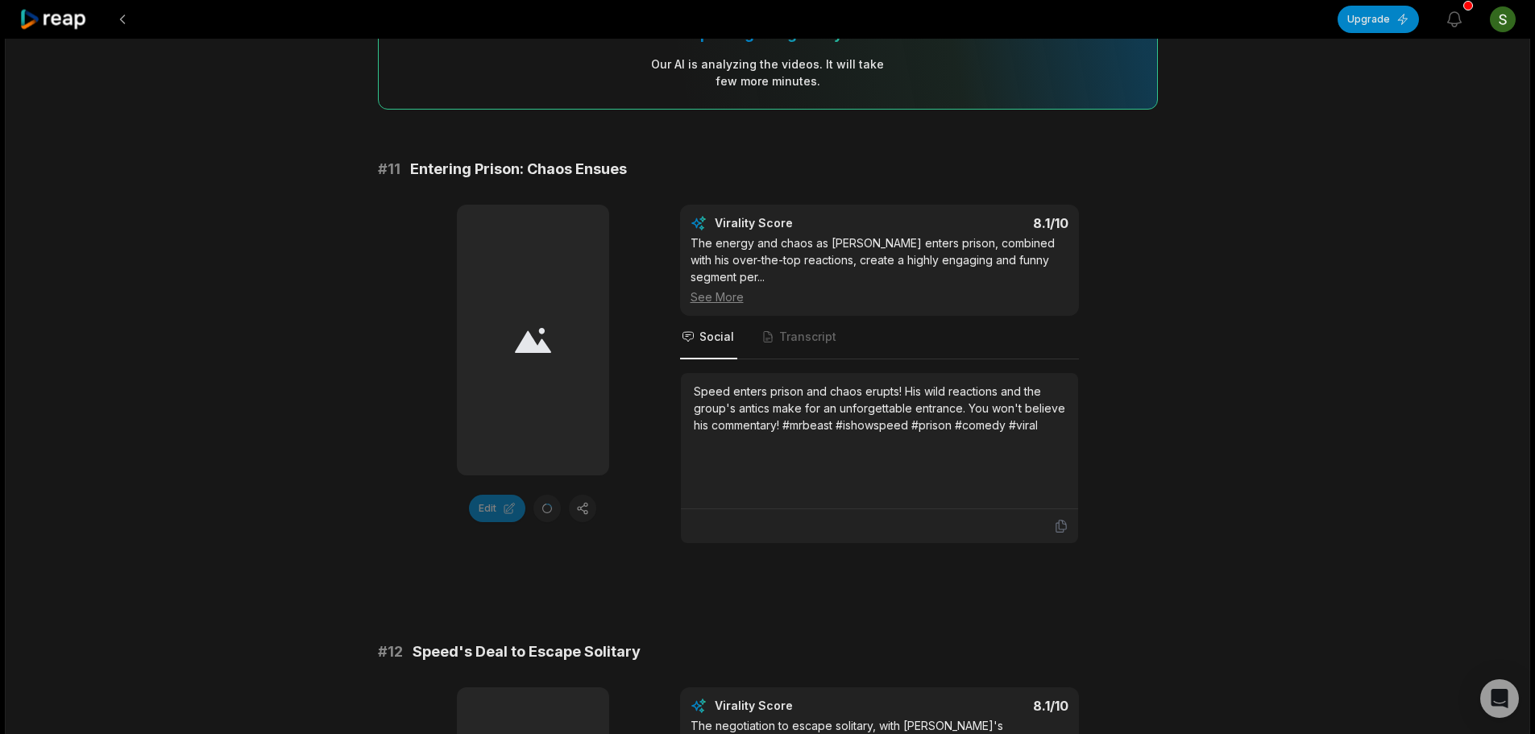
scroll to position [161, 0]
click at [806, 336] on span "Transcript" at bounding box center [807, 339] width 57 height 16
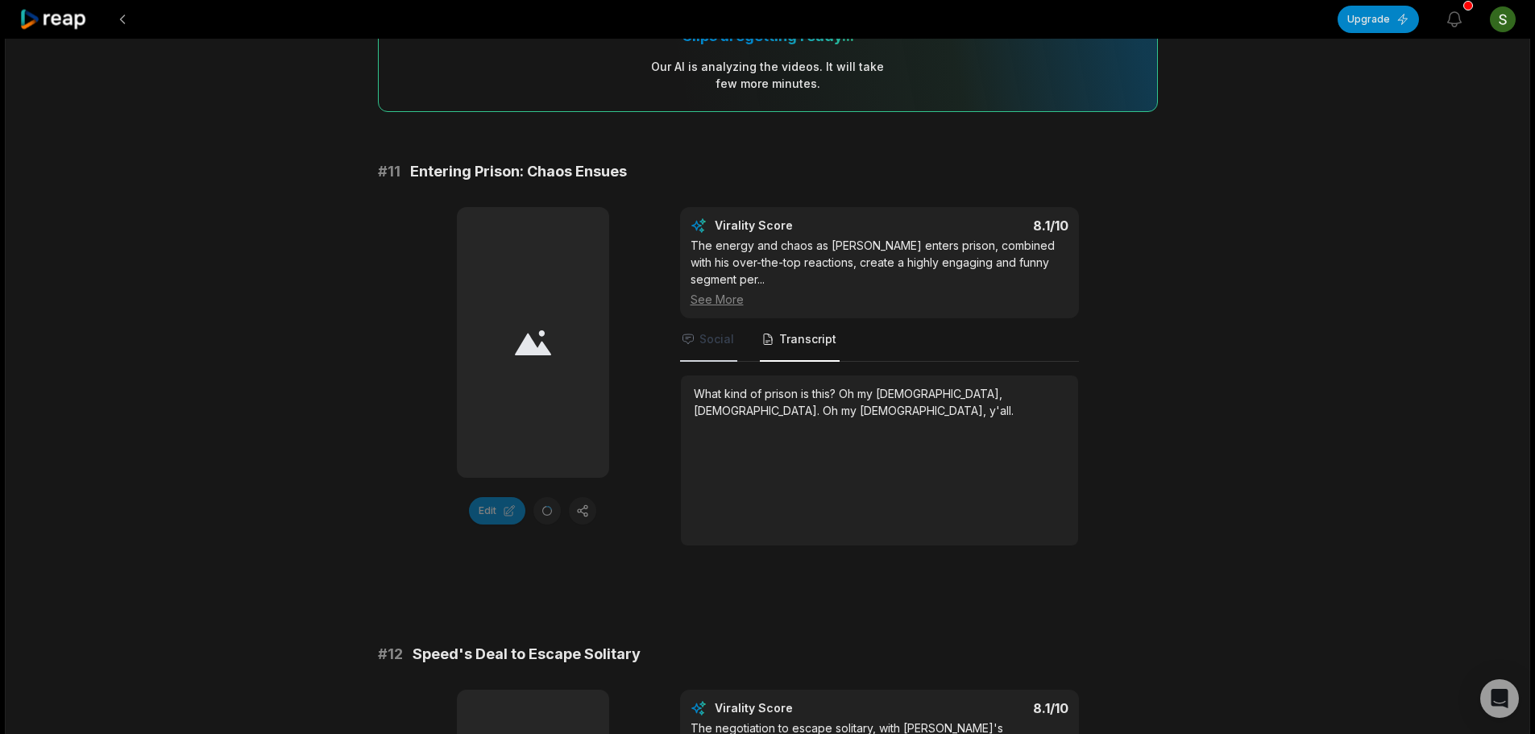
click at [723, 351] on span "Social" at bounding box center [708, 340] width 57 height 44
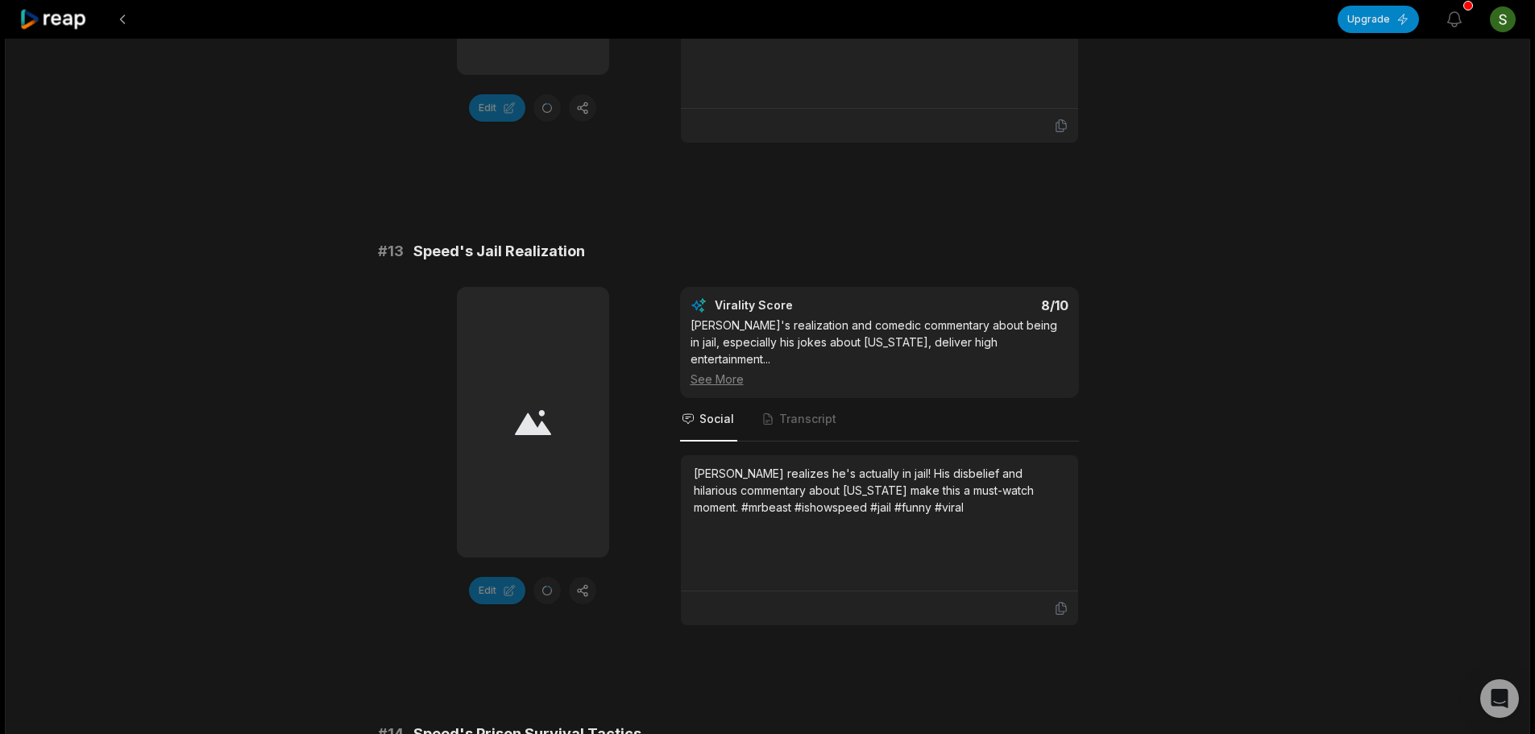
scroll to position [1048, 0]
click at [798, 410] on span "Transcript" at bounding box center [807, 418] width 57 height 16
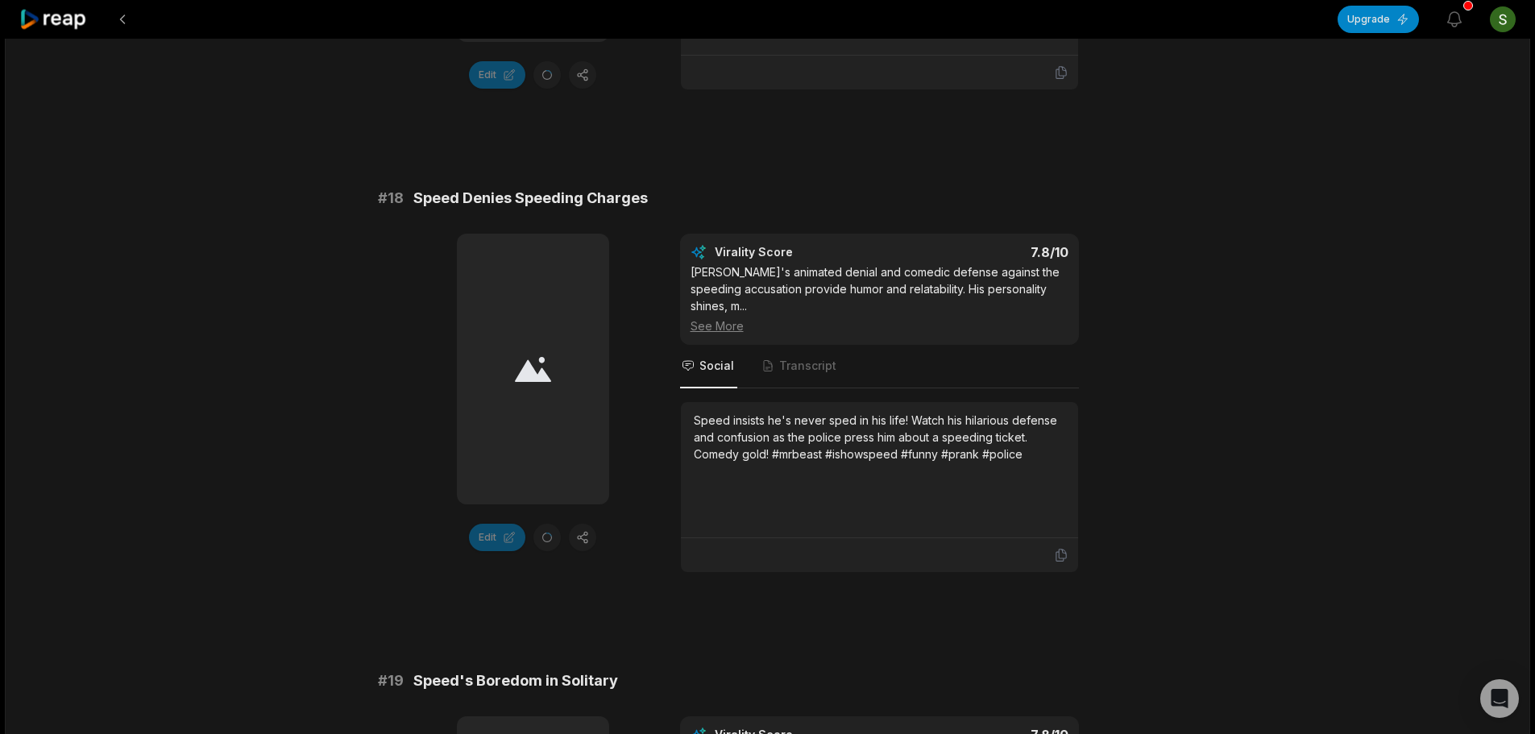
scroll to position [3546, 0]
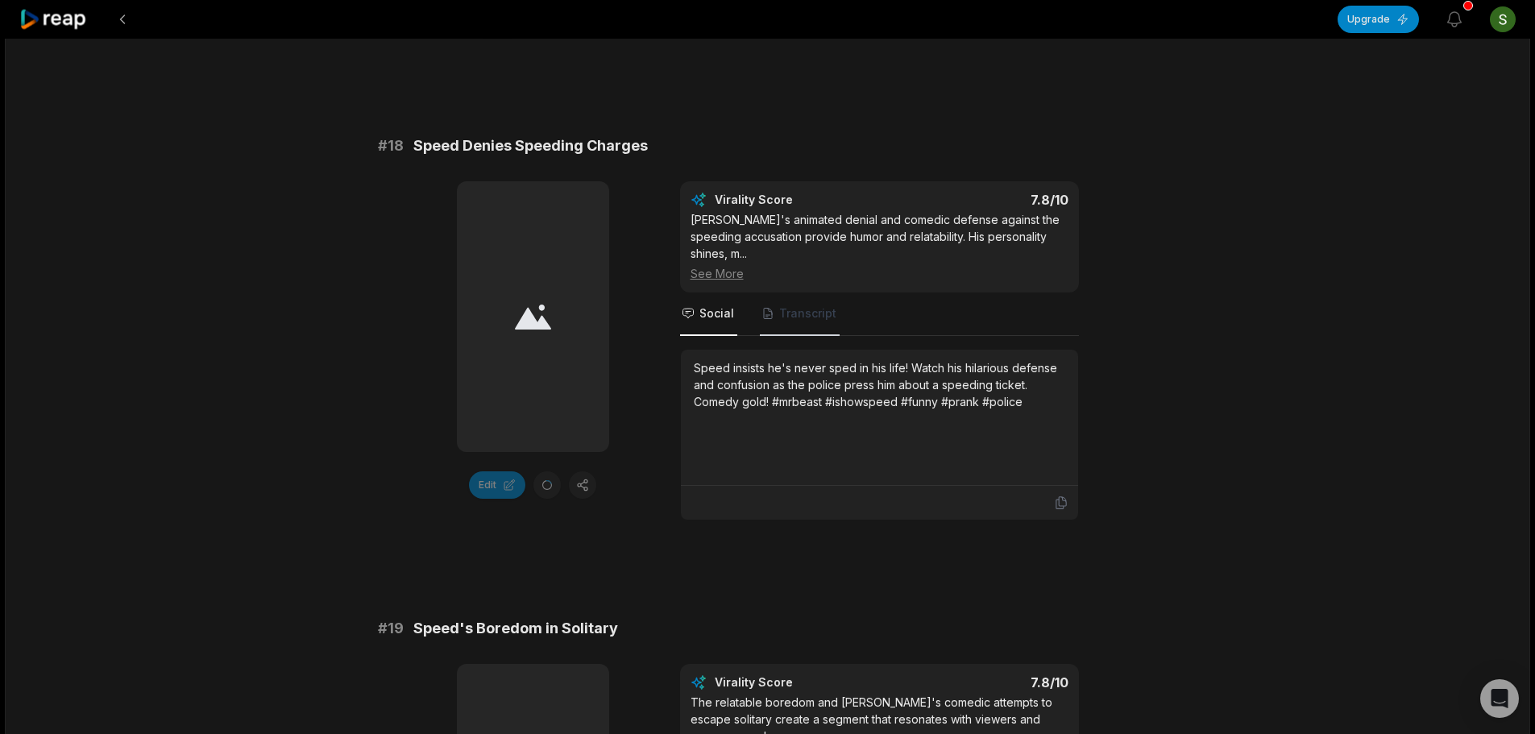
click at [784, 293] on span "Transcript" at bounding box center [800, 315] width 80 height 44
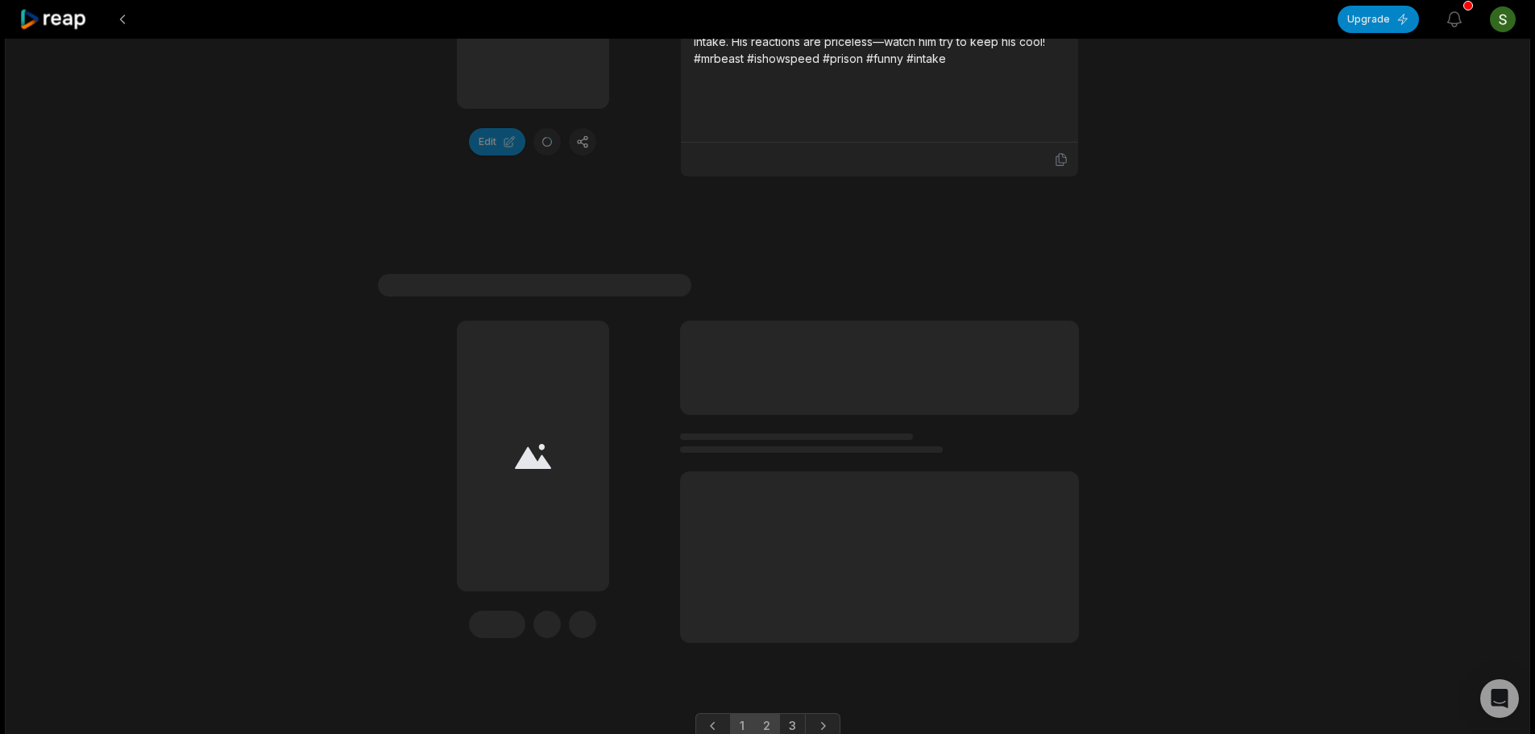
click at [737, 713] on link "1" at bounding box center [742, 726] width 24 height 26
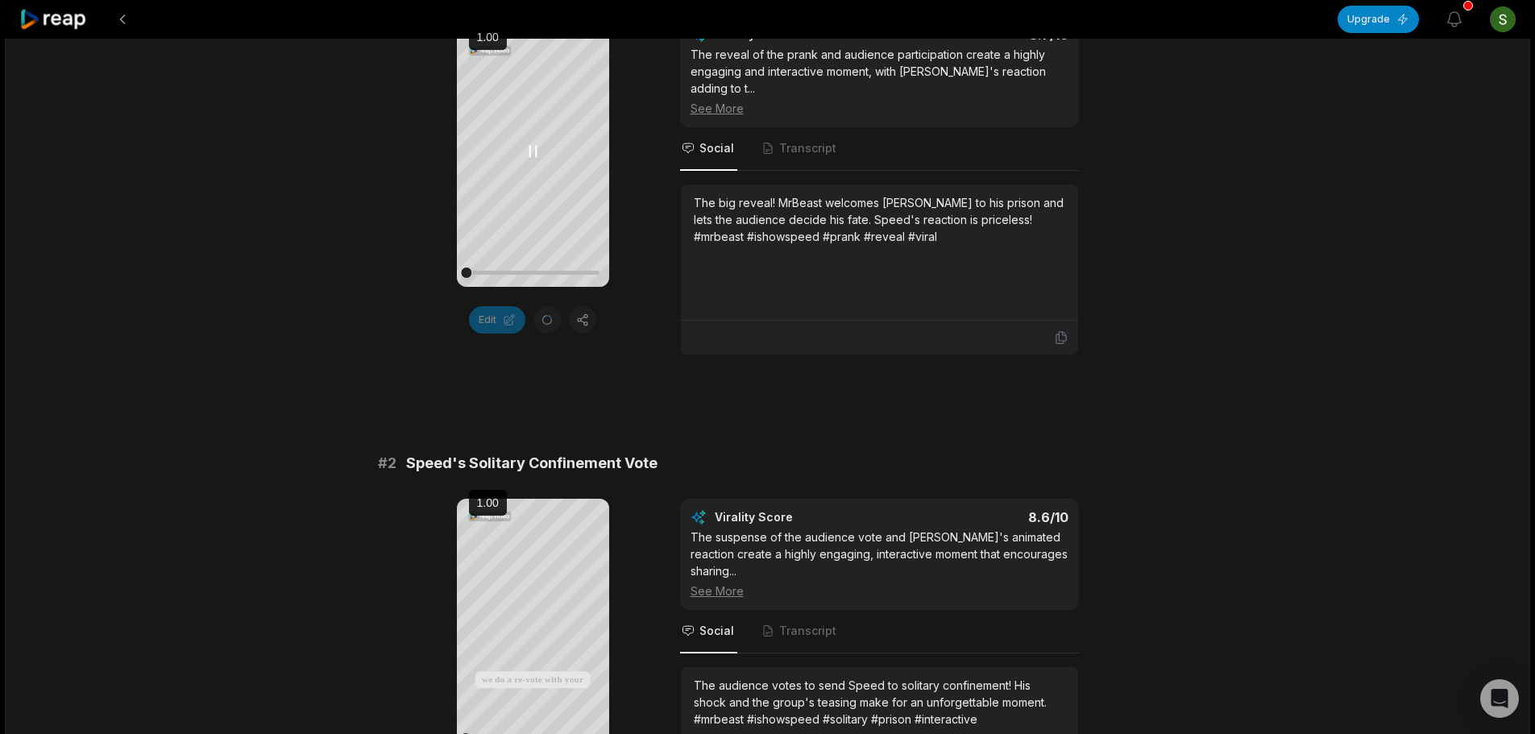
scroll to position [79, 0]
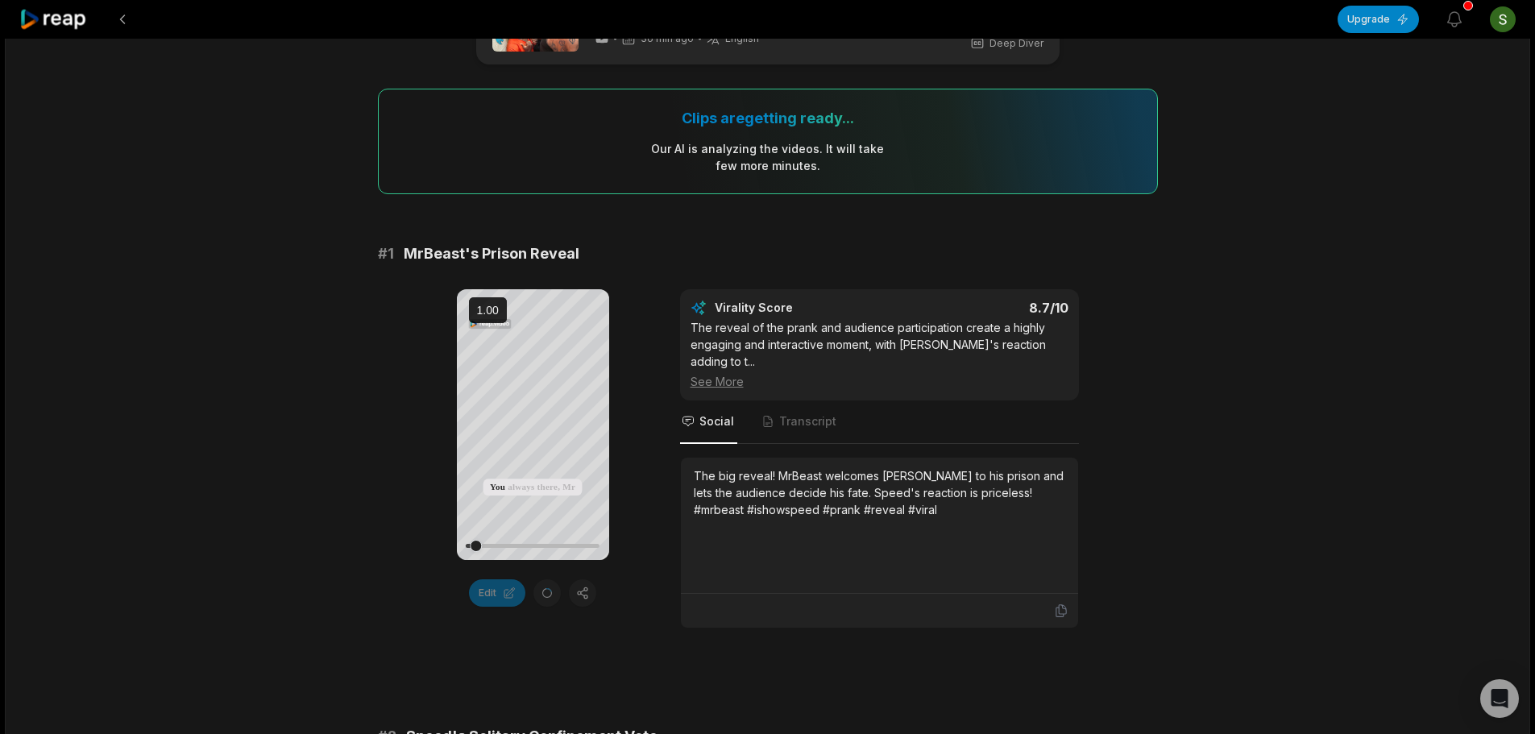
click at [525, 413] on div "Your browser does not support mp4 format. knew it You know how I knew it? Becau…" at bounding box center [533, 424] width 152 height 271
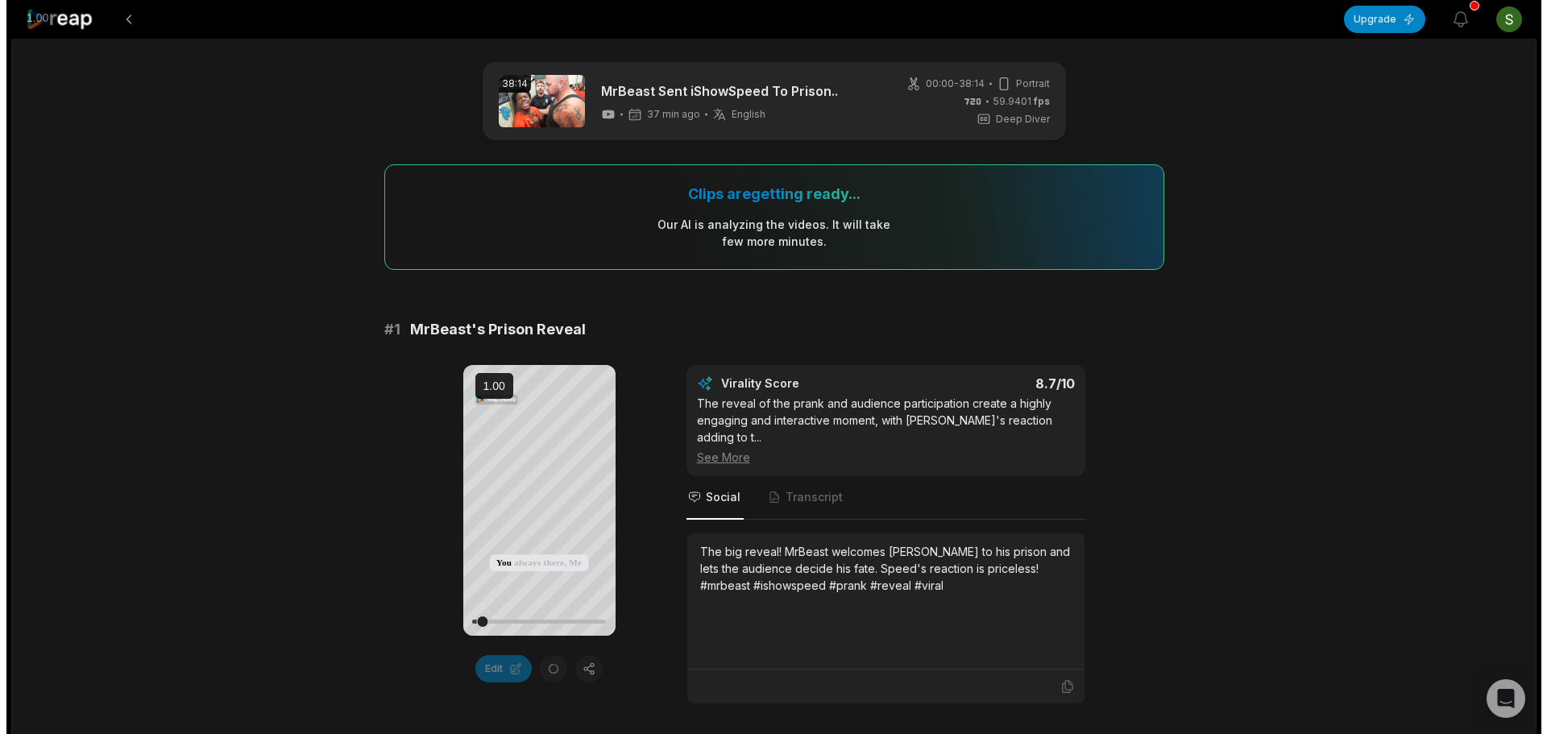
scroll to position [0, 0]
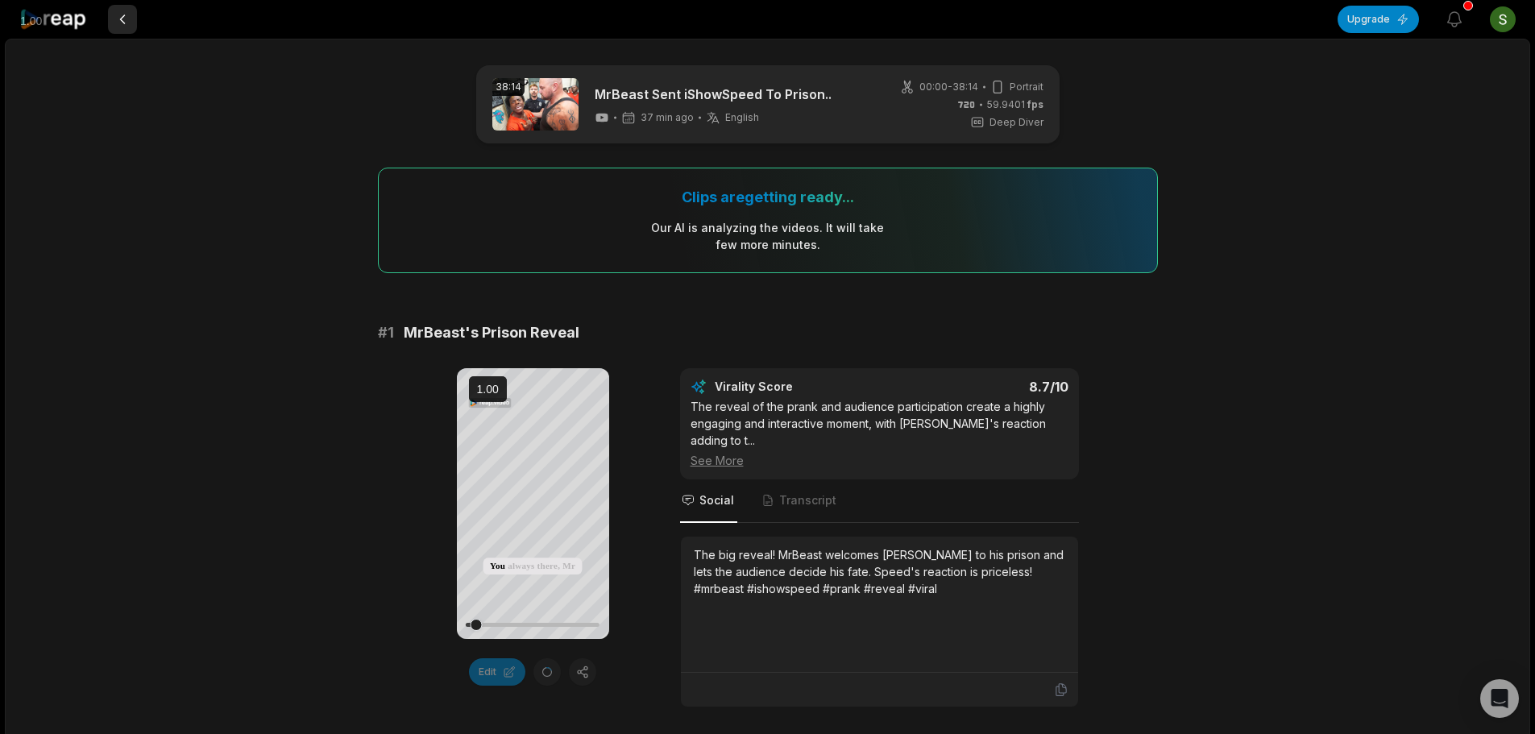
click at [116, 20] on button at bounding box center [122, 19] width 29 height 29
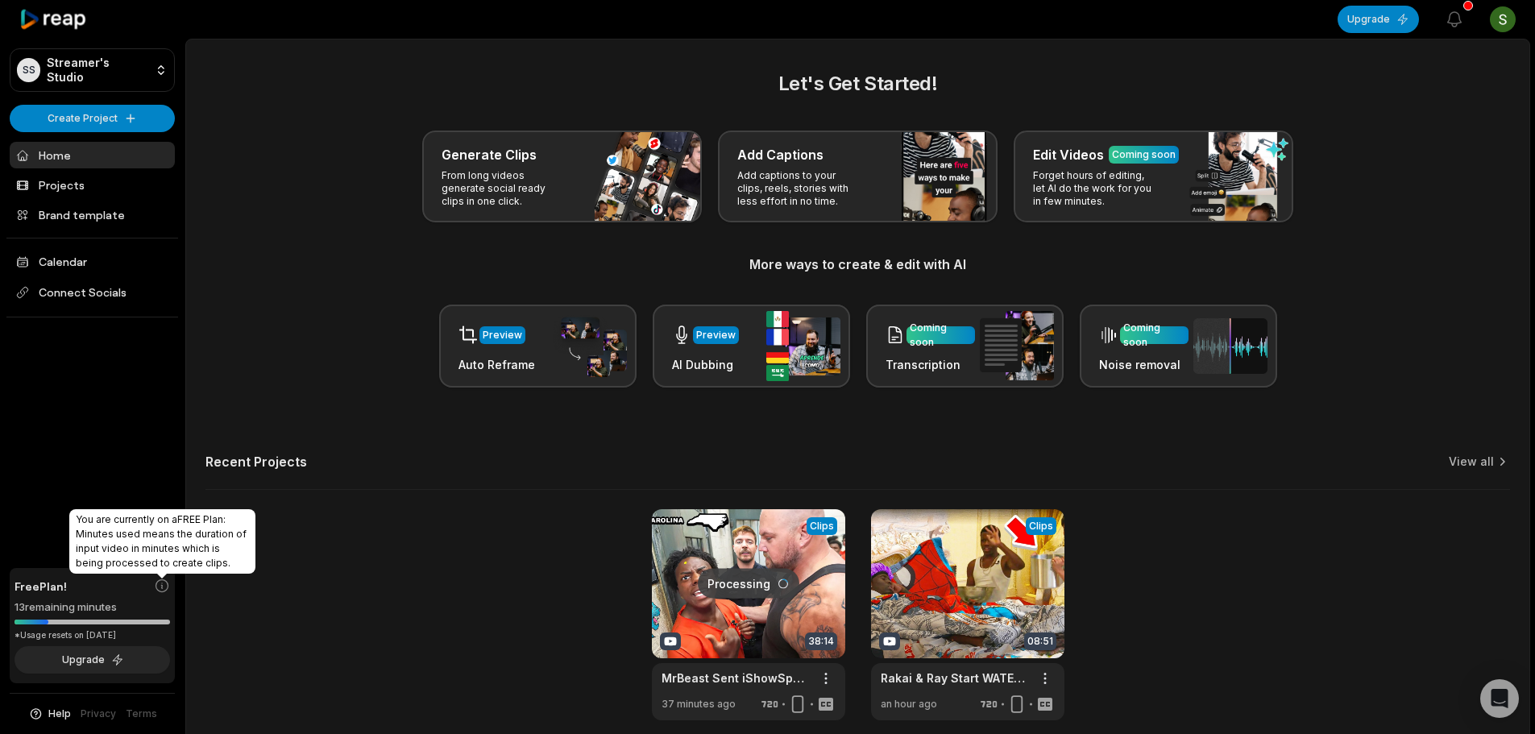
click at [164, 581] on icon at bounding box center [162, 586] width 16 height 16
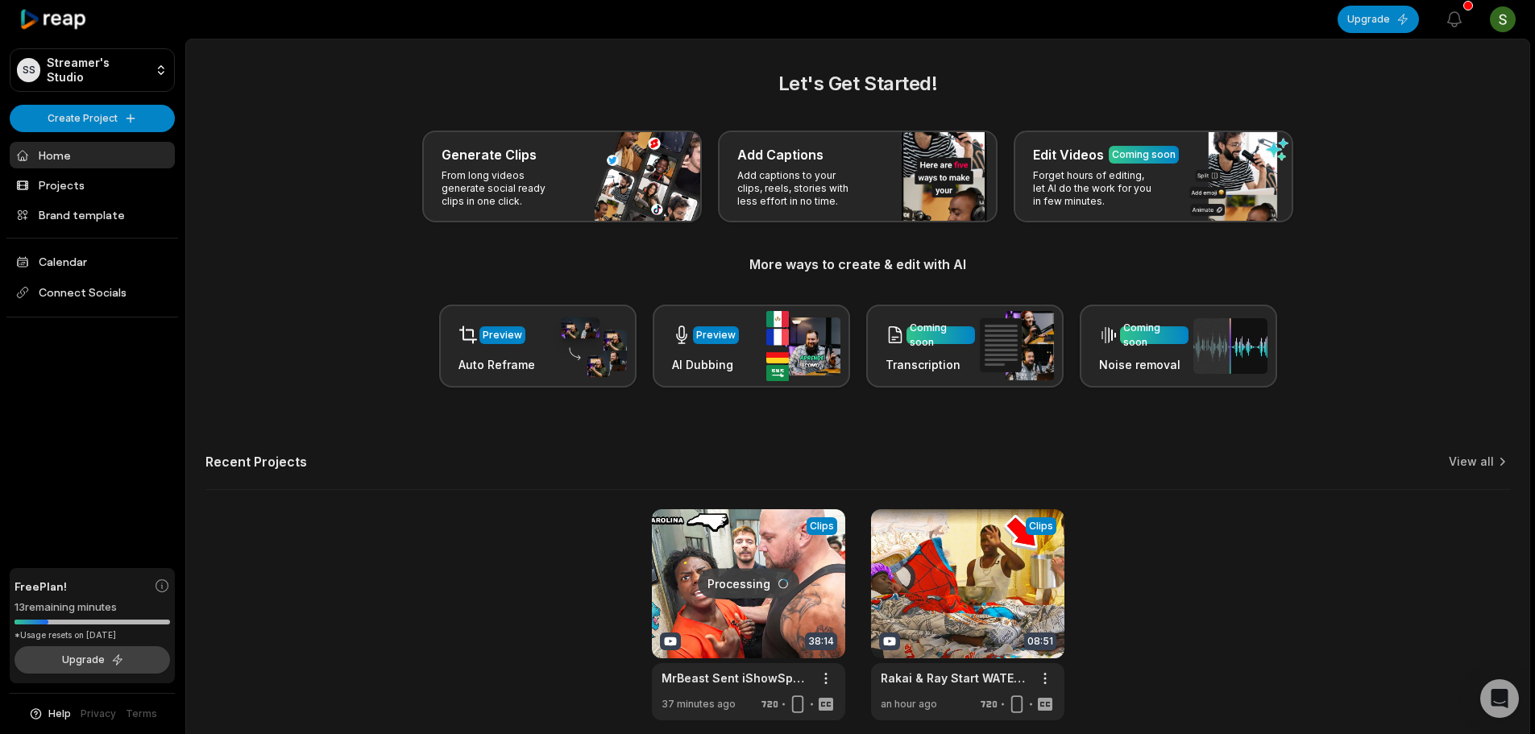
click at [150, 658] on button "Upgrade" at bounding box center [93, 659] width 156 height 27
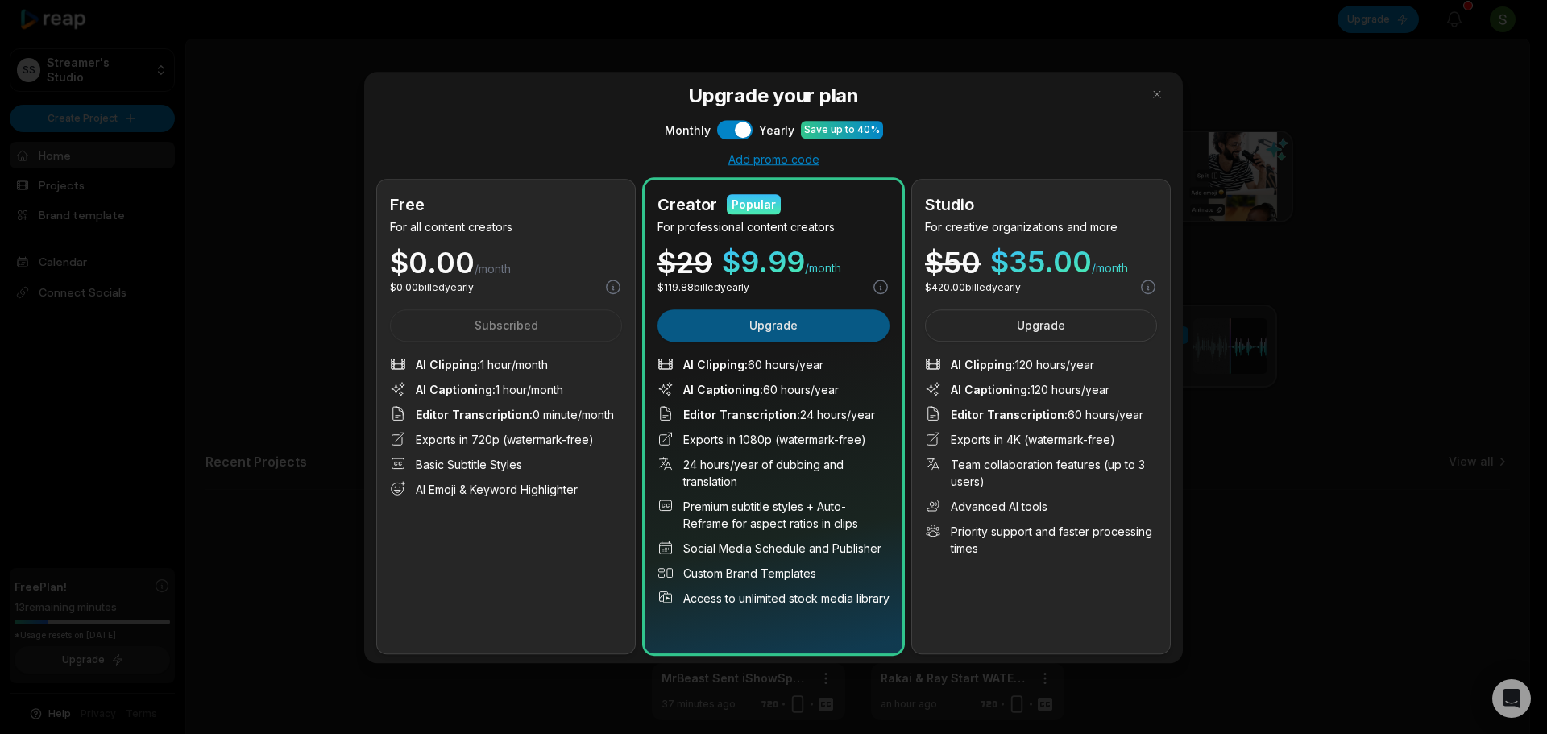
click at [844, 330] on button "Upgrade" at bounding box center [774, 325] width 232 height 32
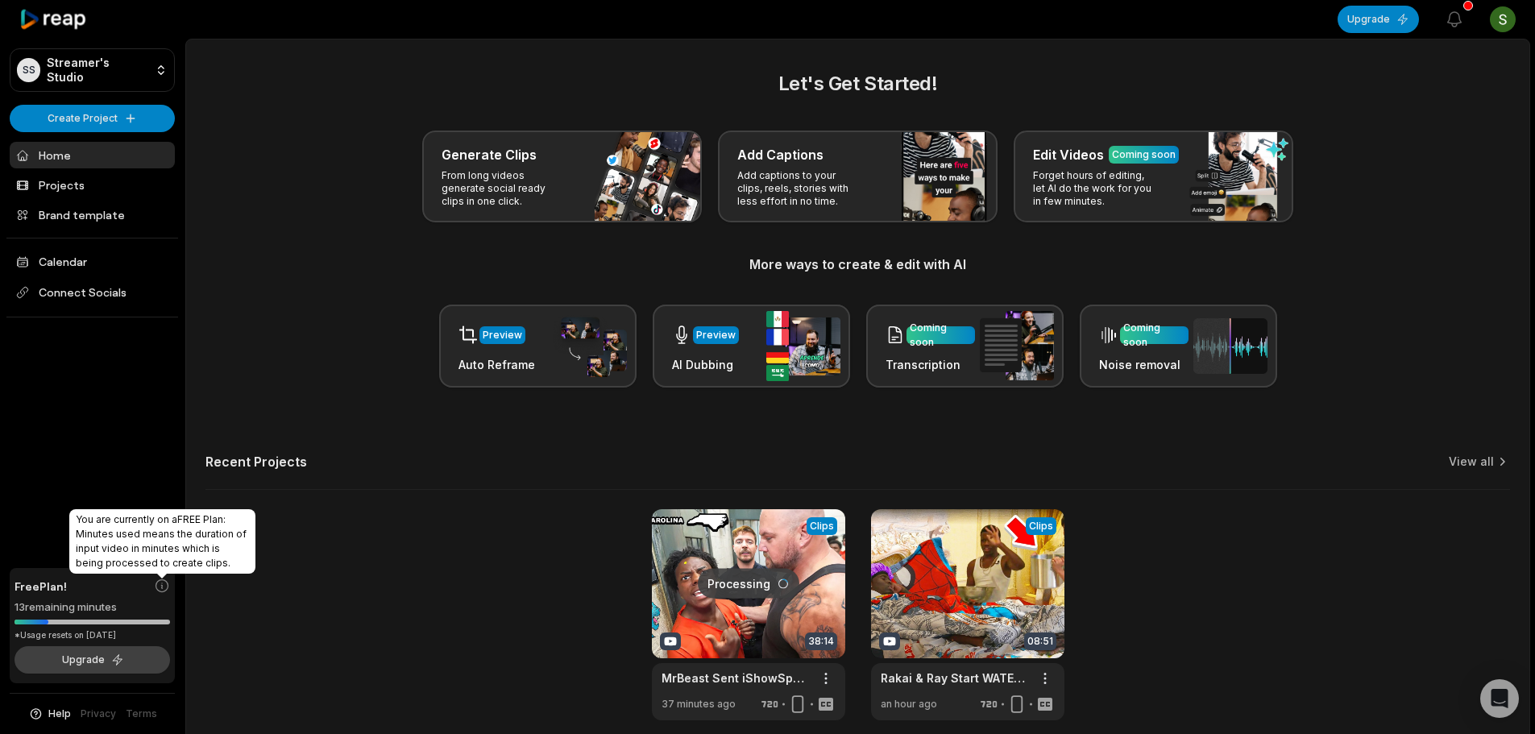
click at [136, 665] on button "Upgrade" at bounding box center [93, 659] width 156 height 27
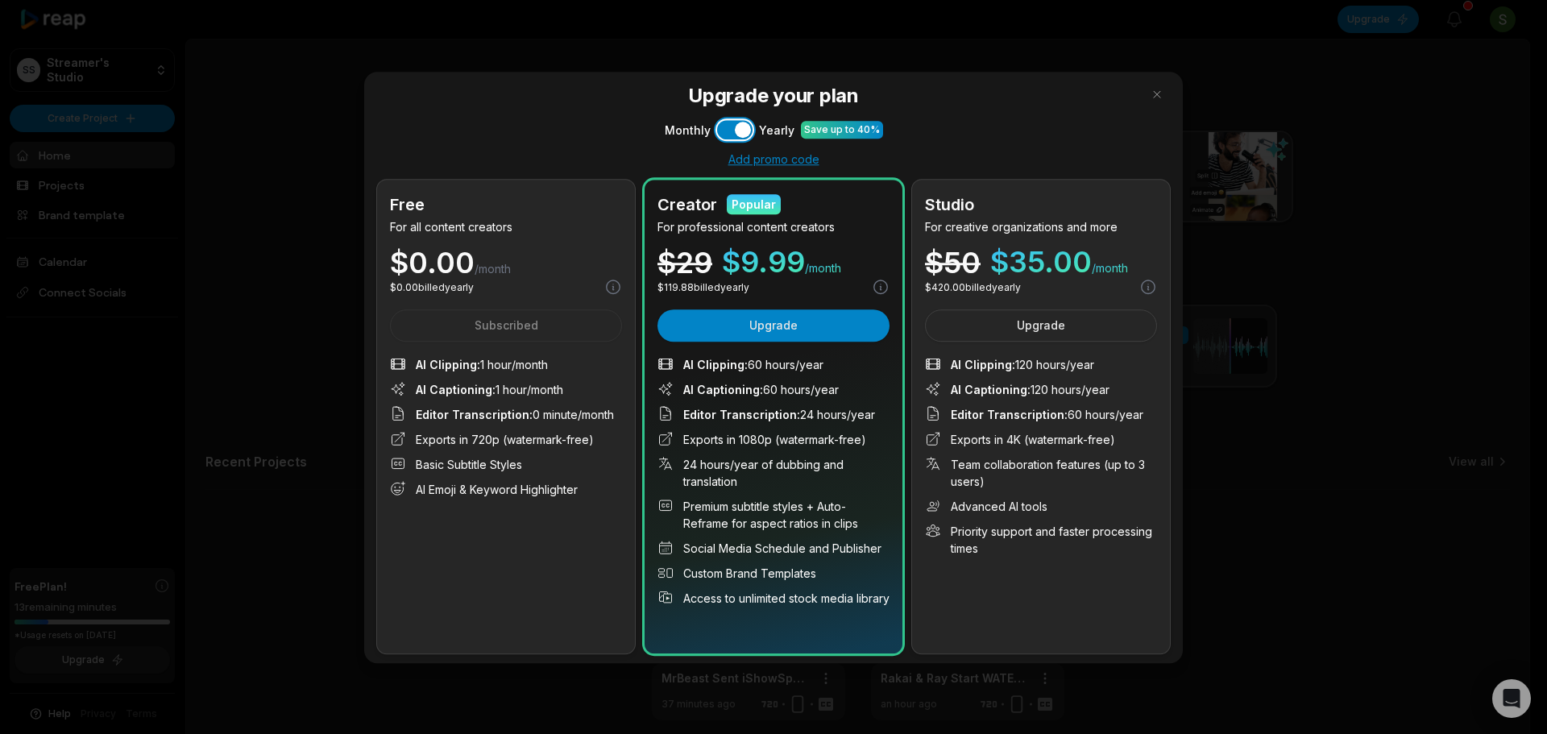
click at [734, 132] on button "Use setting" at bounding box center [734, 129] width 35 height 19
click at [735, 123] on button "Use setting" at bounding box center [734, 129] width 35 height 19
click at [735, 120] on button "Use setting" at bounding box center [734, 129] width 35 height 19
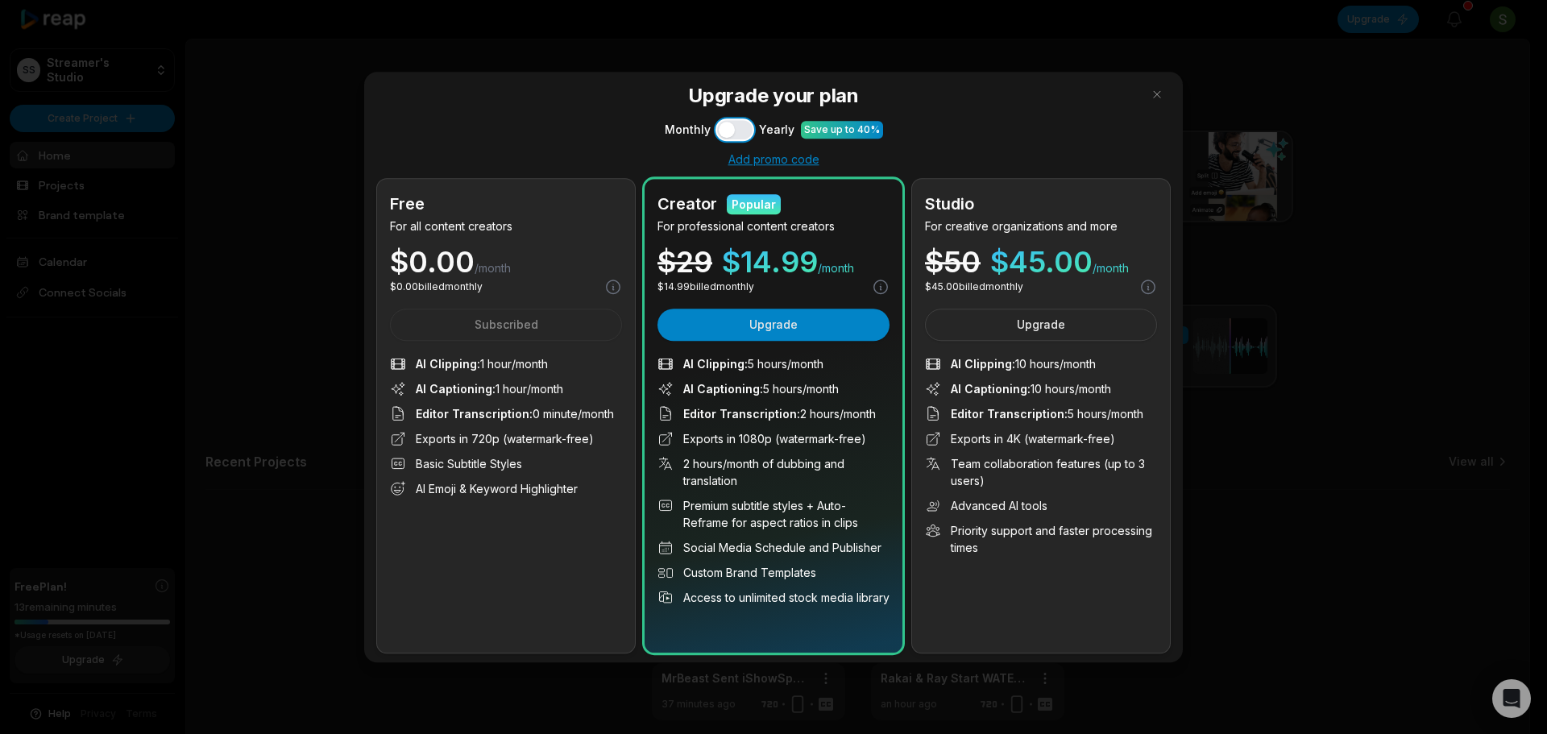
click at [735, 120] on button "Use setting" at bounding box center [734, 129] width 35 height 19
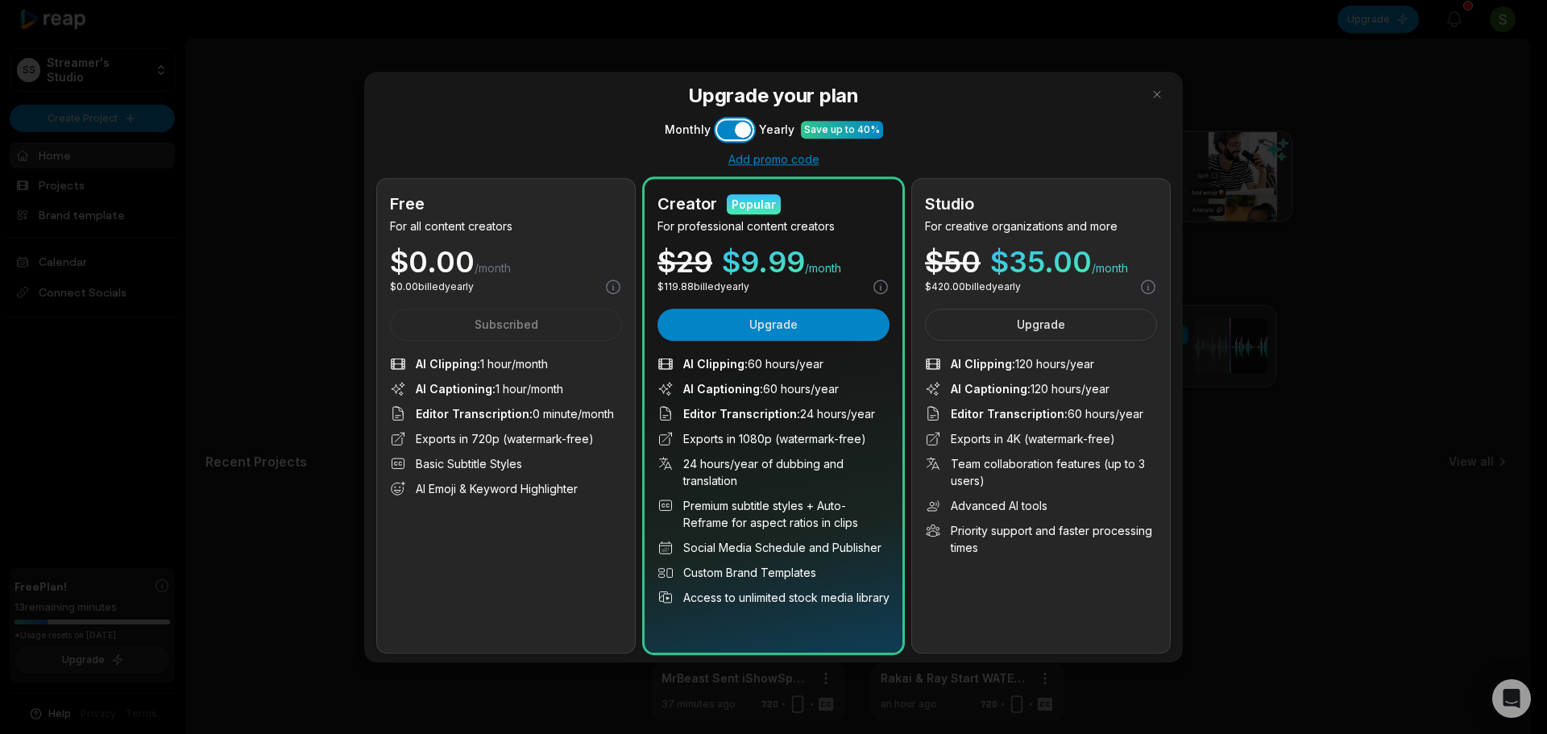
click at [735, 120] on button "Use setting" at bounding box center [734, 129] width 35 height 19
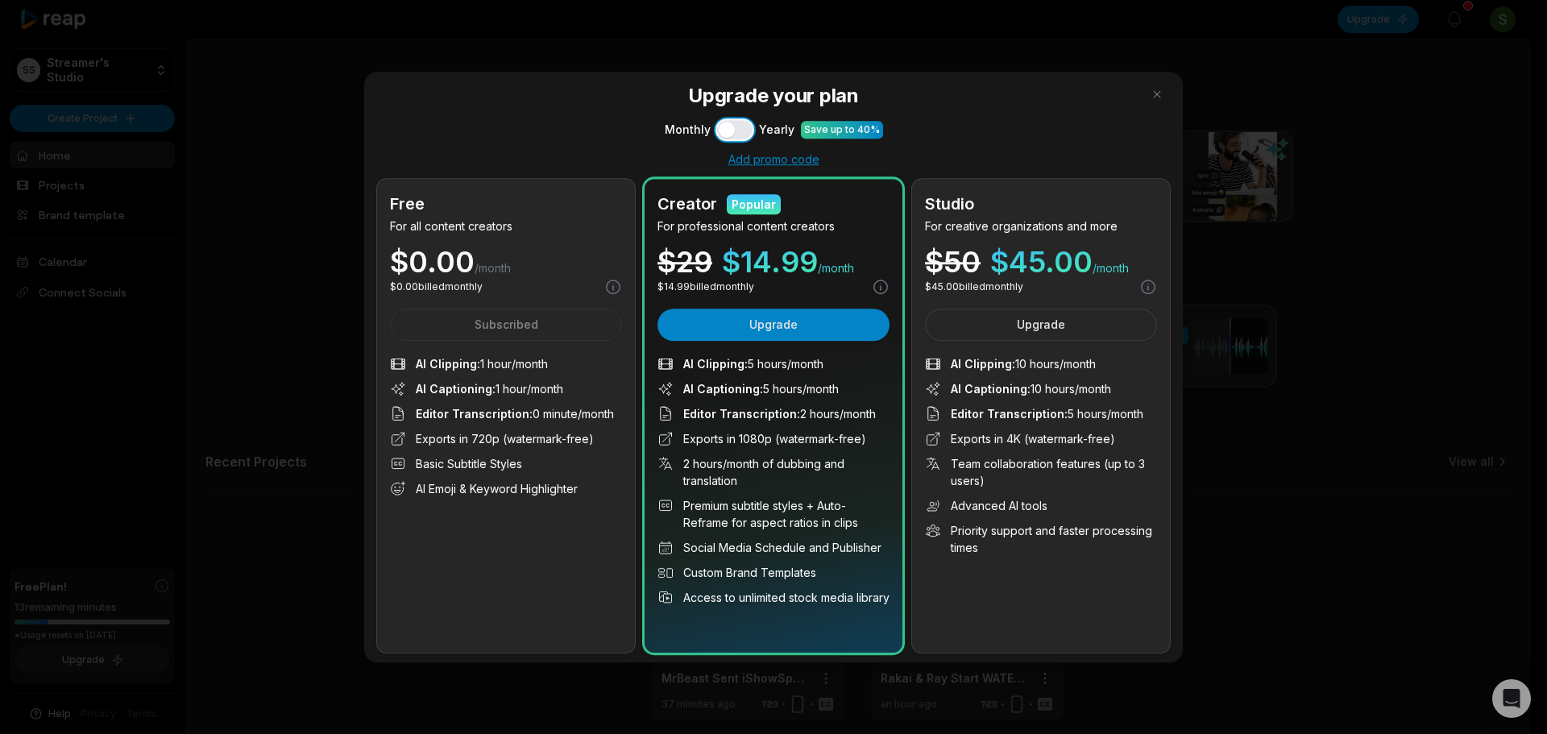
click at [735, 120] on button "Use setting" at bounding box center [734, 129] width 35 height 19
drag, startPoint x: 1126, startPoint y: 99, endPoint x: 1145, endPoint y: 95, distance: 19.8
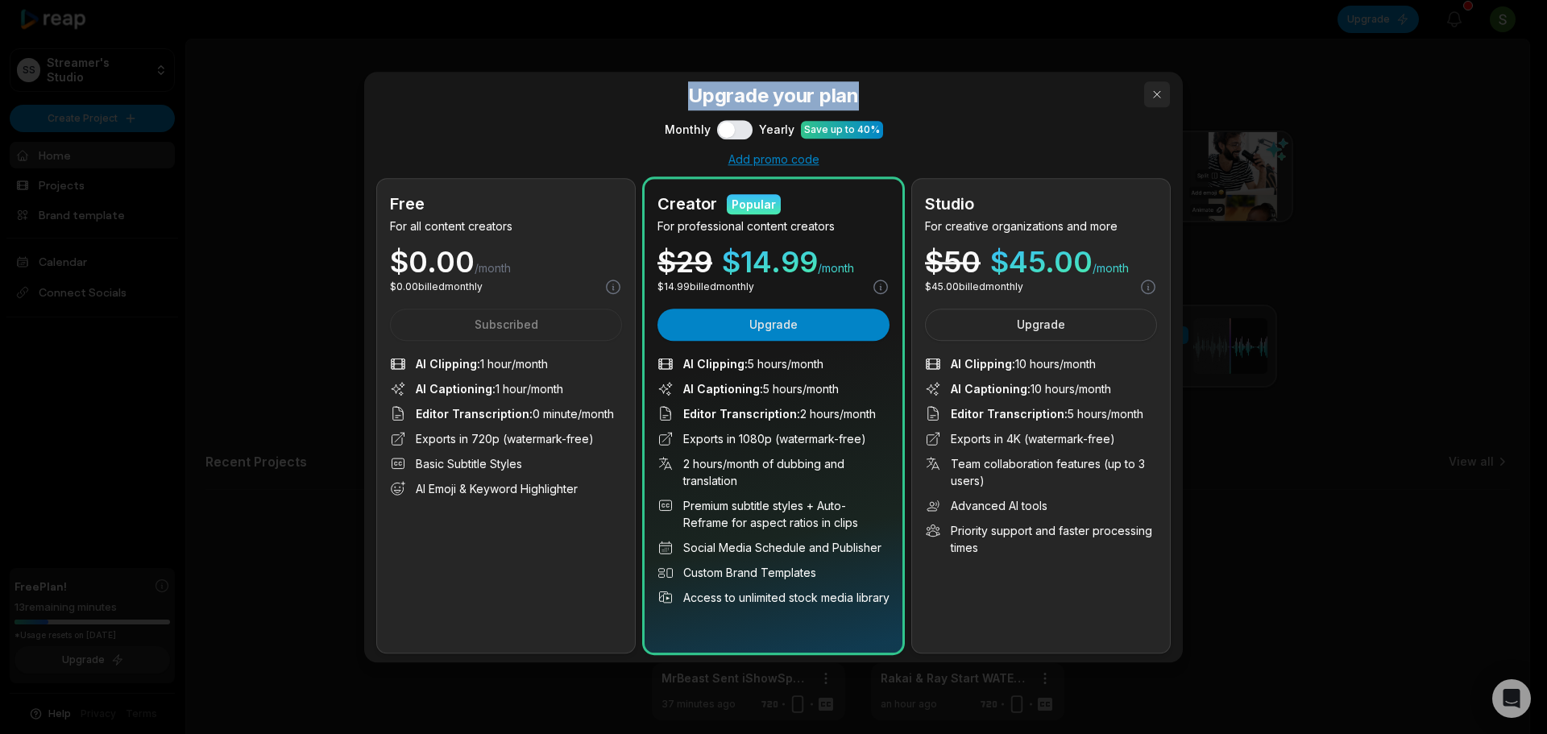
click at [1137, 95] on div "Upgrade your plan Monthly Use setting Yearly Save up to 40% Add promo code Free…" at bounding box center [773, 368] width 819 height 592
click at [1146, 95] on button "button" at bounding box center [1157, 94] width 26 height 26
